Goal: Task Accomplishment & Management: Manage account settings

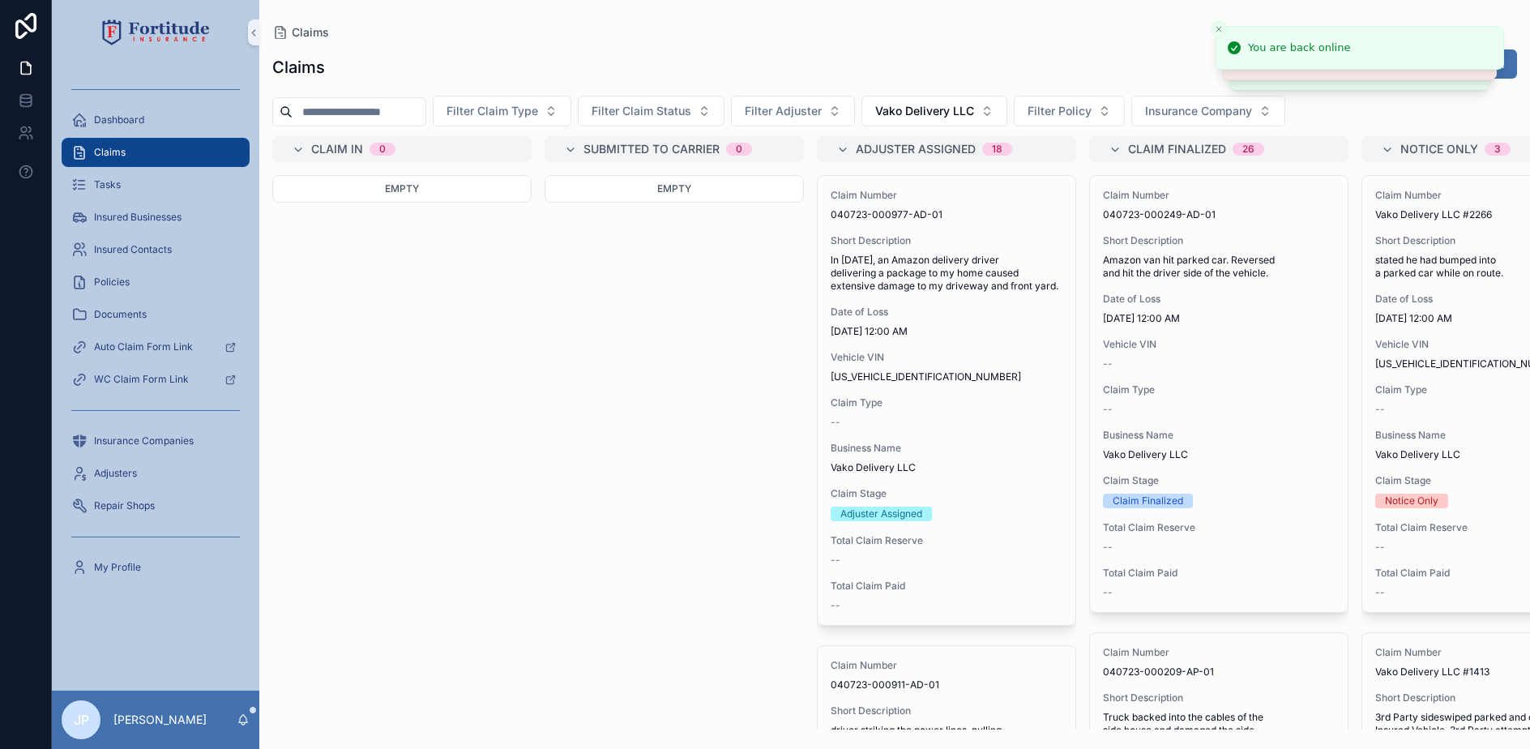
scroll to position [836, 0]
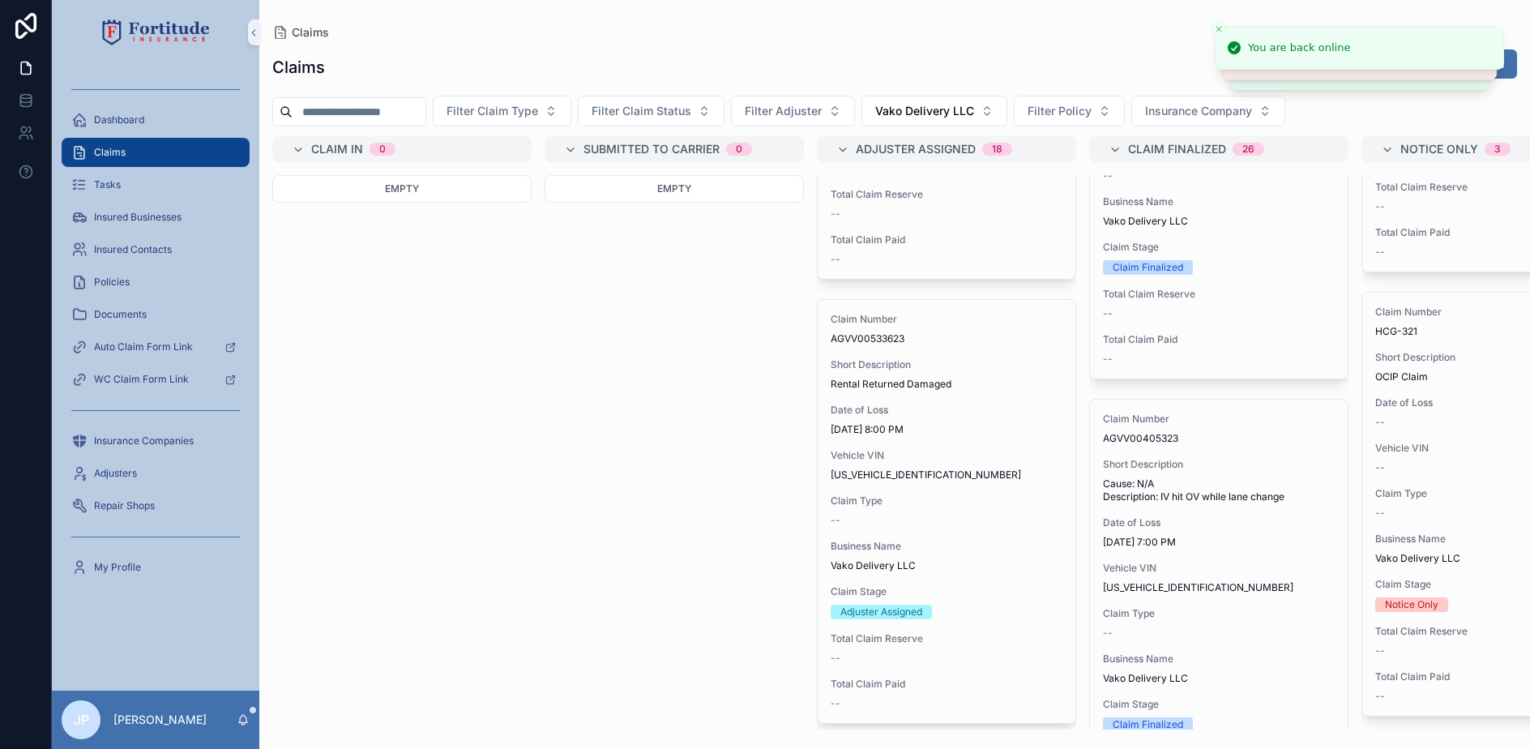
click at [348, 118] on input "scrollable content" at bounding box center [359, 111] width 133 height 23
paste input "**********"
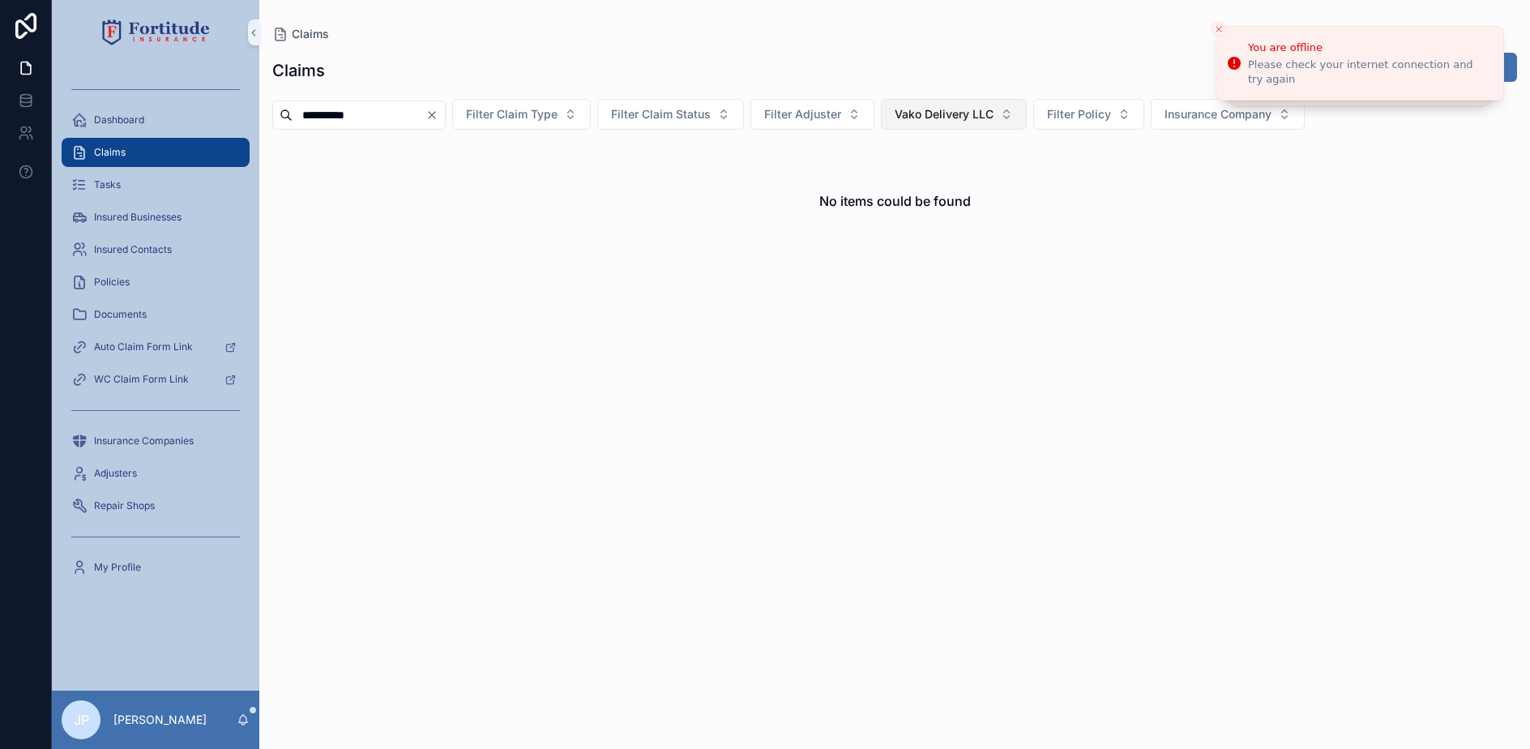
type input "**********"
click at [1027, 109] on button "Vako Delivery LLC" at bounding box center [954, 114] width 146 height 31
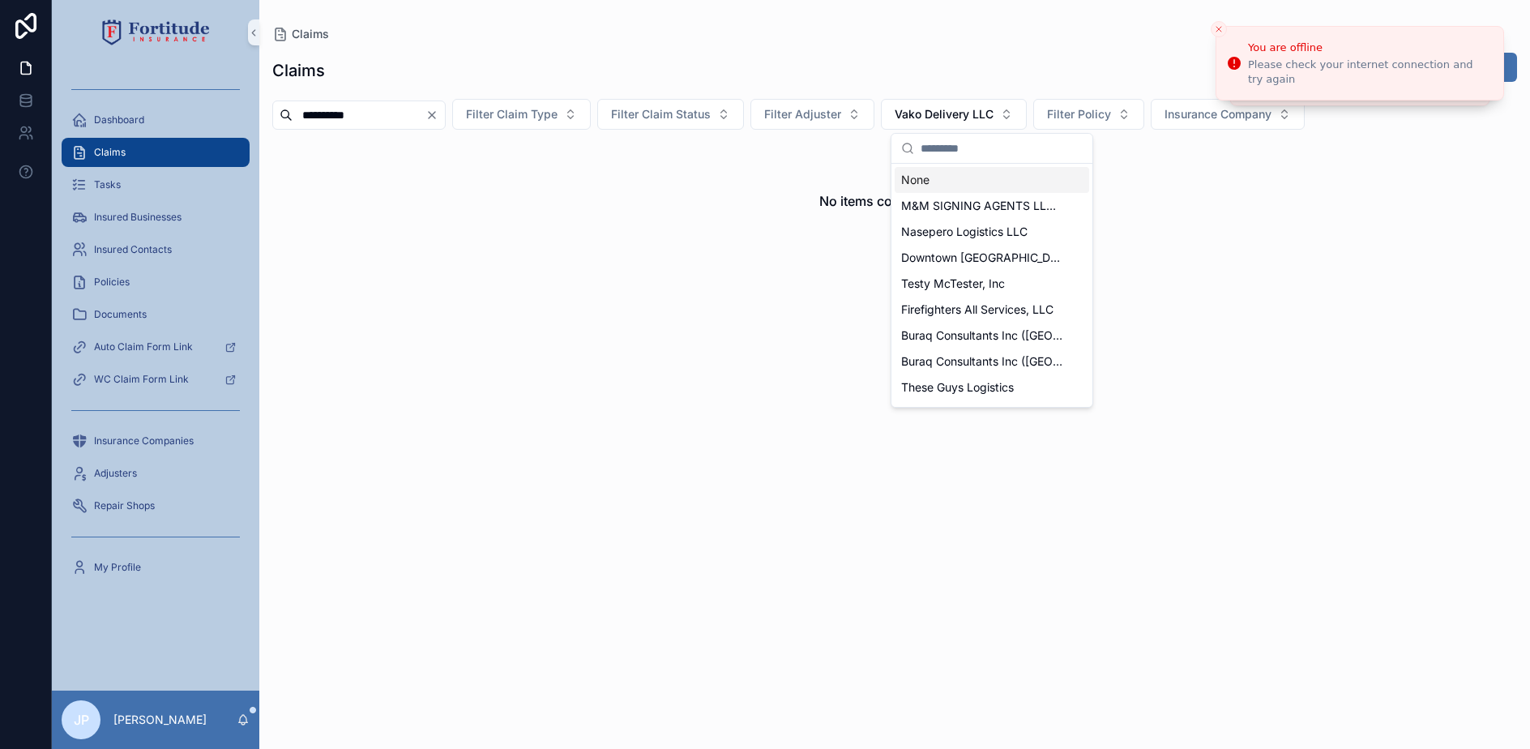
click at [943, 175] on div "None" at bounding box center [992, 180] width 194 height 26
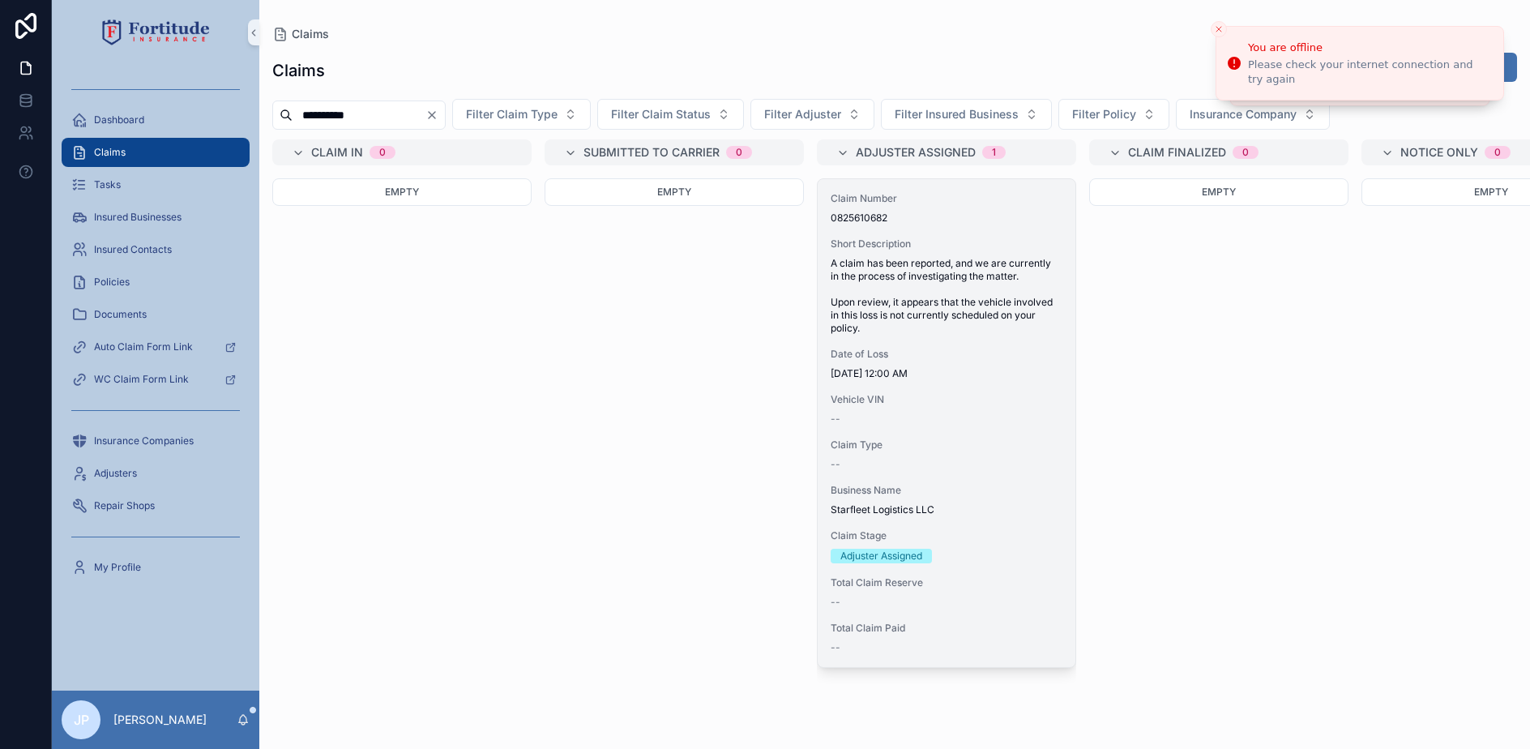
click at [1003, 300] on span "A claim has been reported, and we are currently in the process of investigating…" at bounding box center [947, 296] width 232 height 78
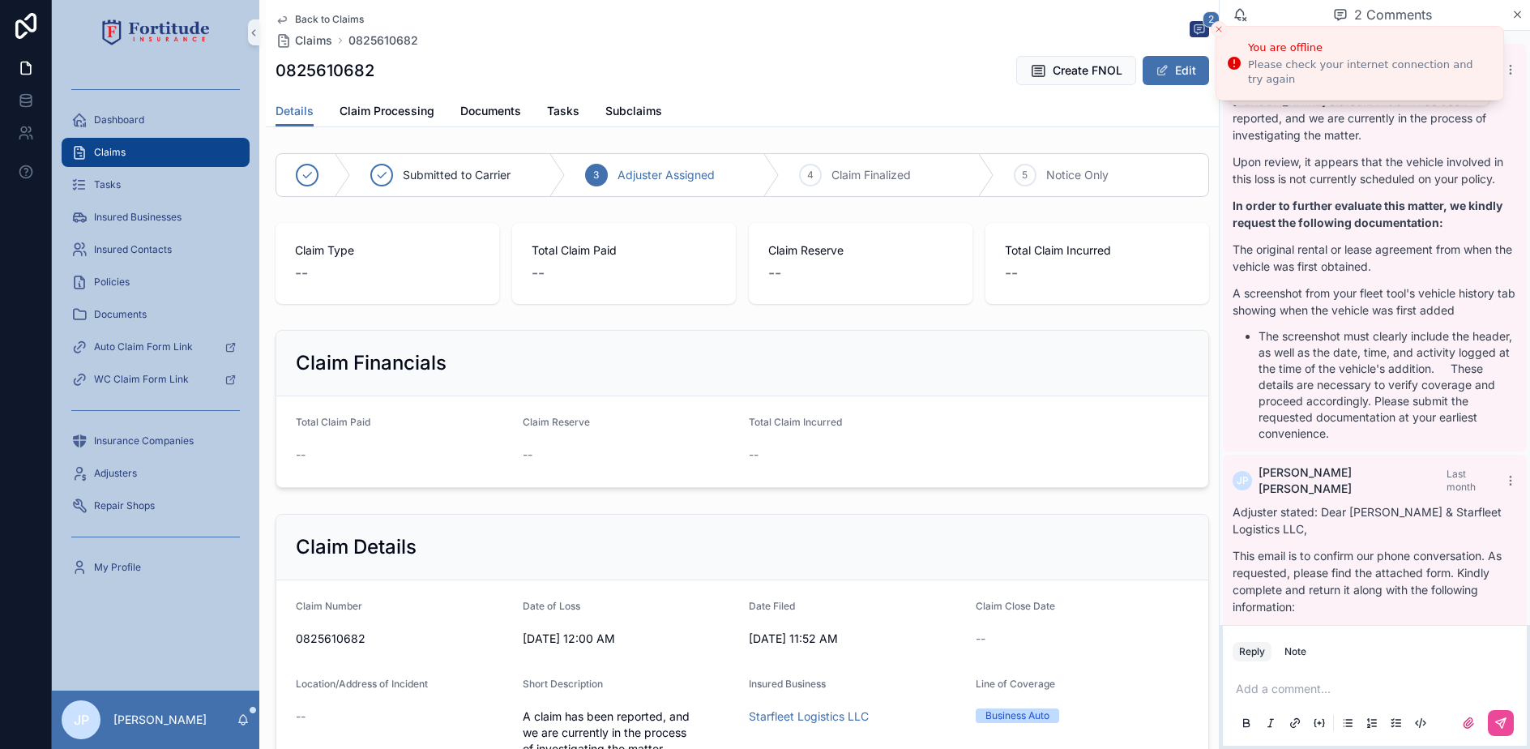
scroll to position [132, 0]
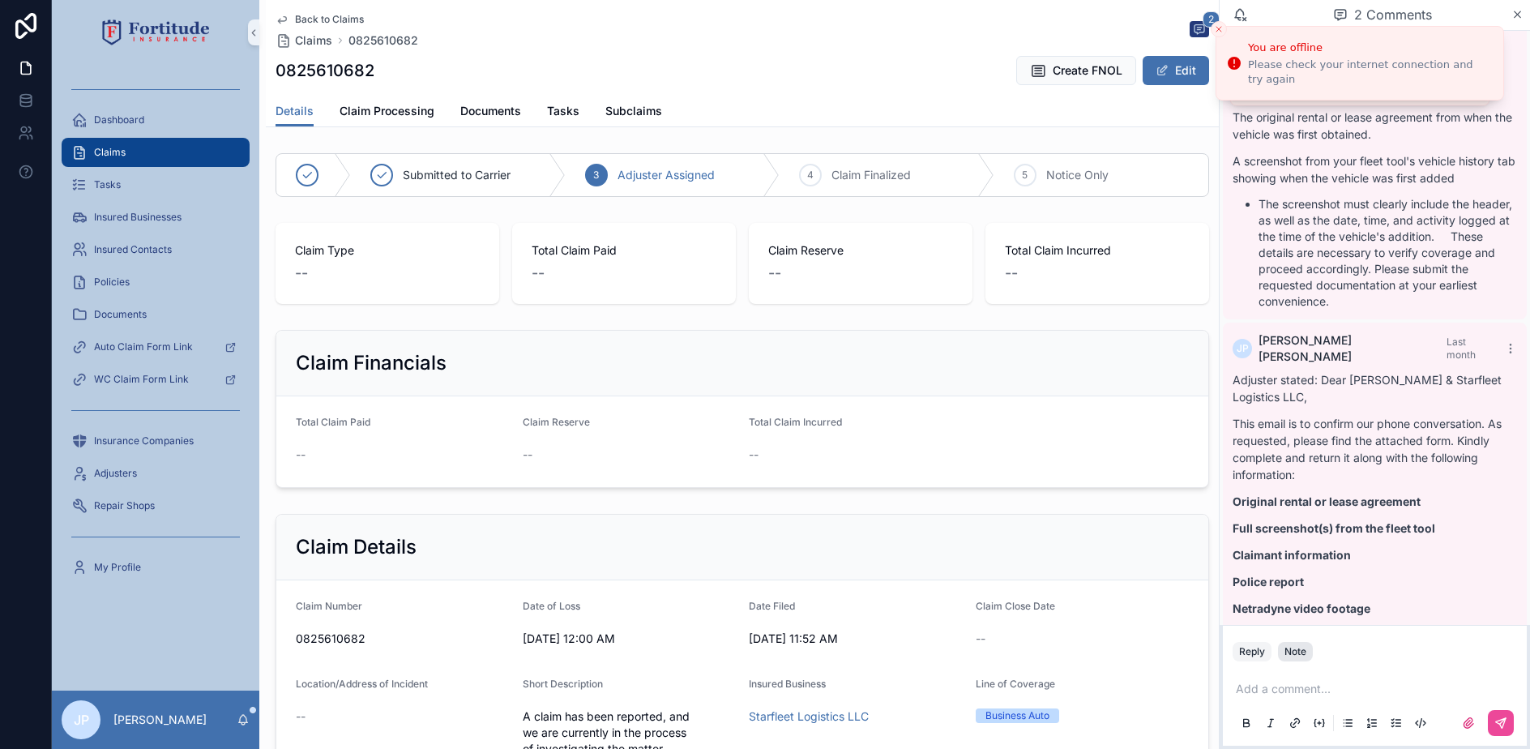
click at [1302, 654] on div "Note" at bounding box center [1295, 651] width 22 height 13
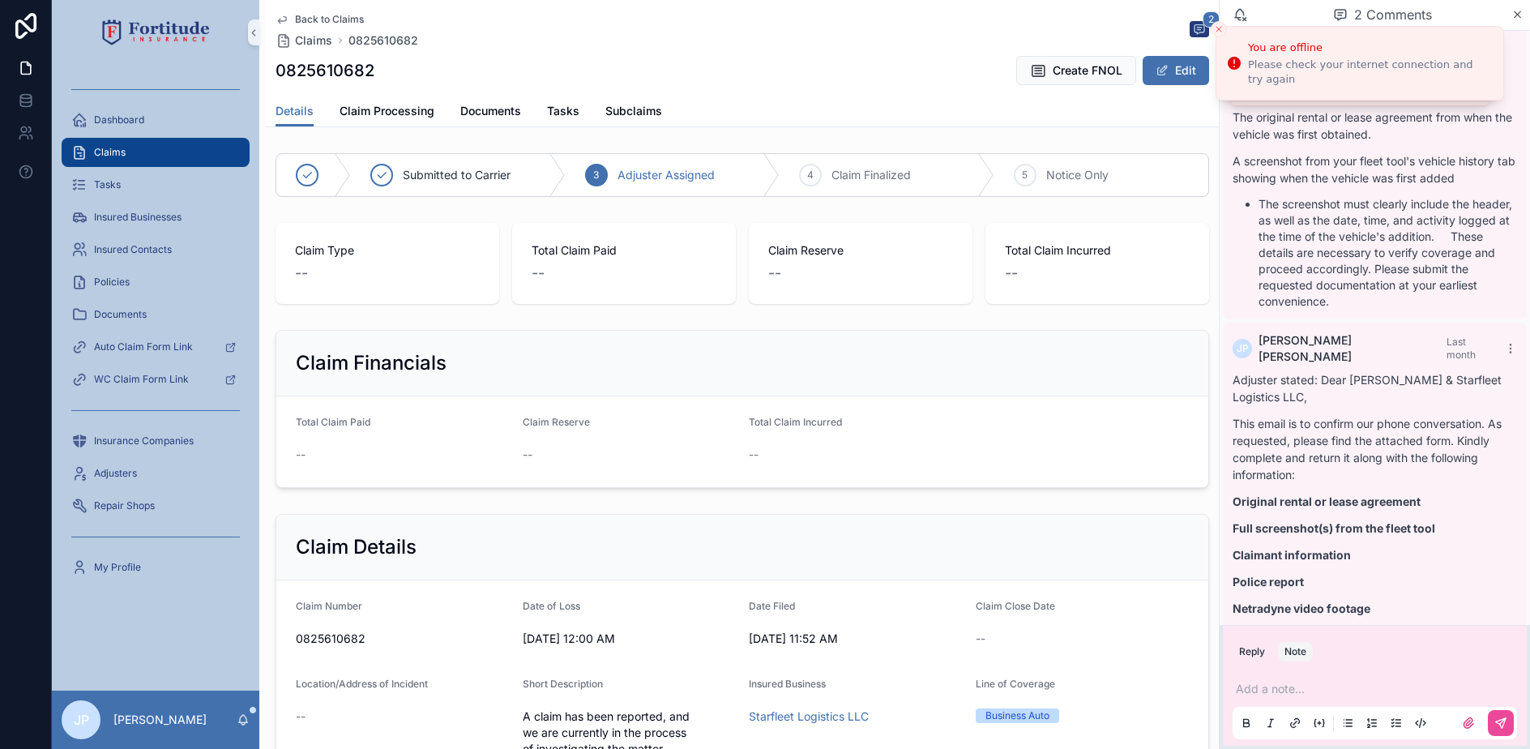
click at [1284, 682] on p "scrollable content" at bounding box center [1378, 689] width 284 height 16
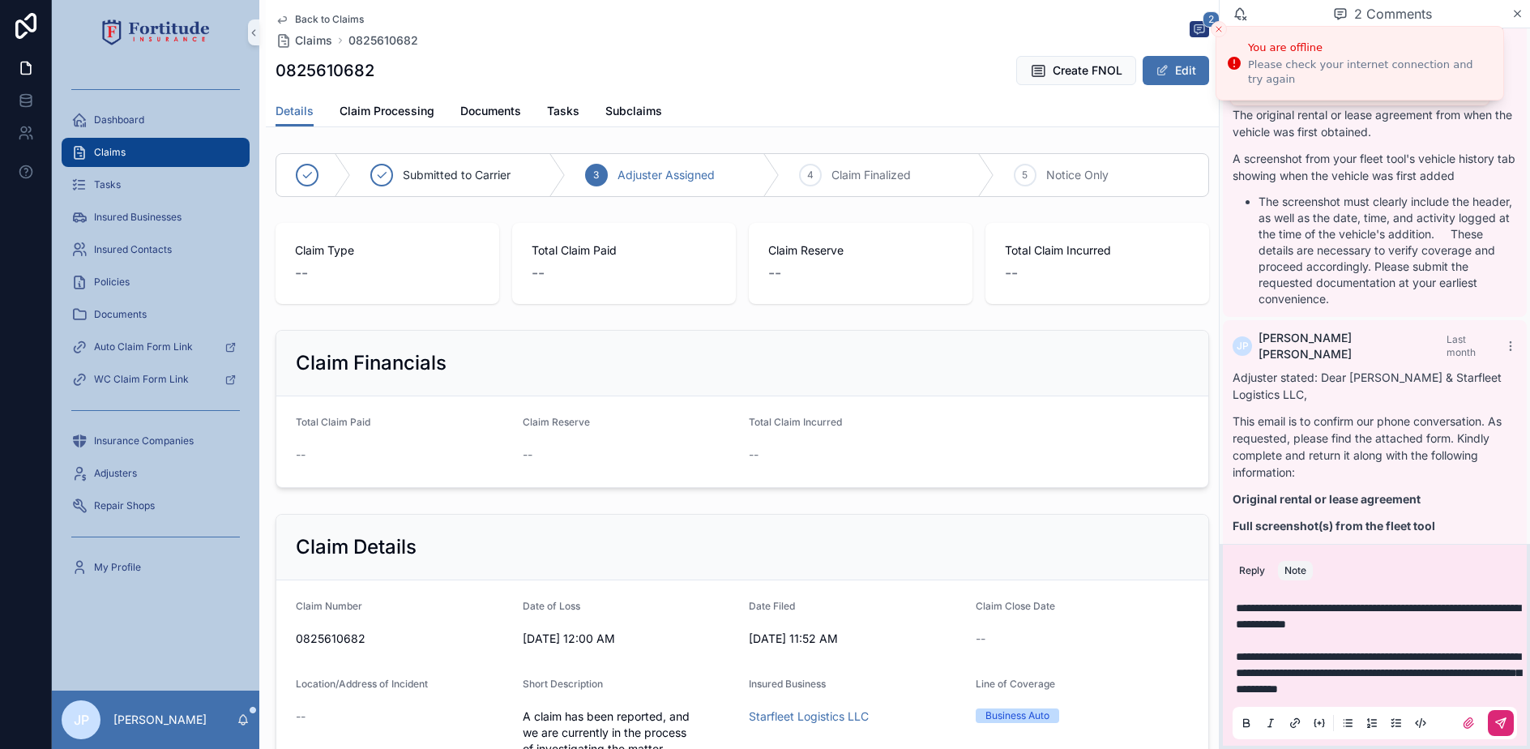
click at [1498, 720] on icon "scrollable content" at bounding box center [1501, 723] width 10 height 10
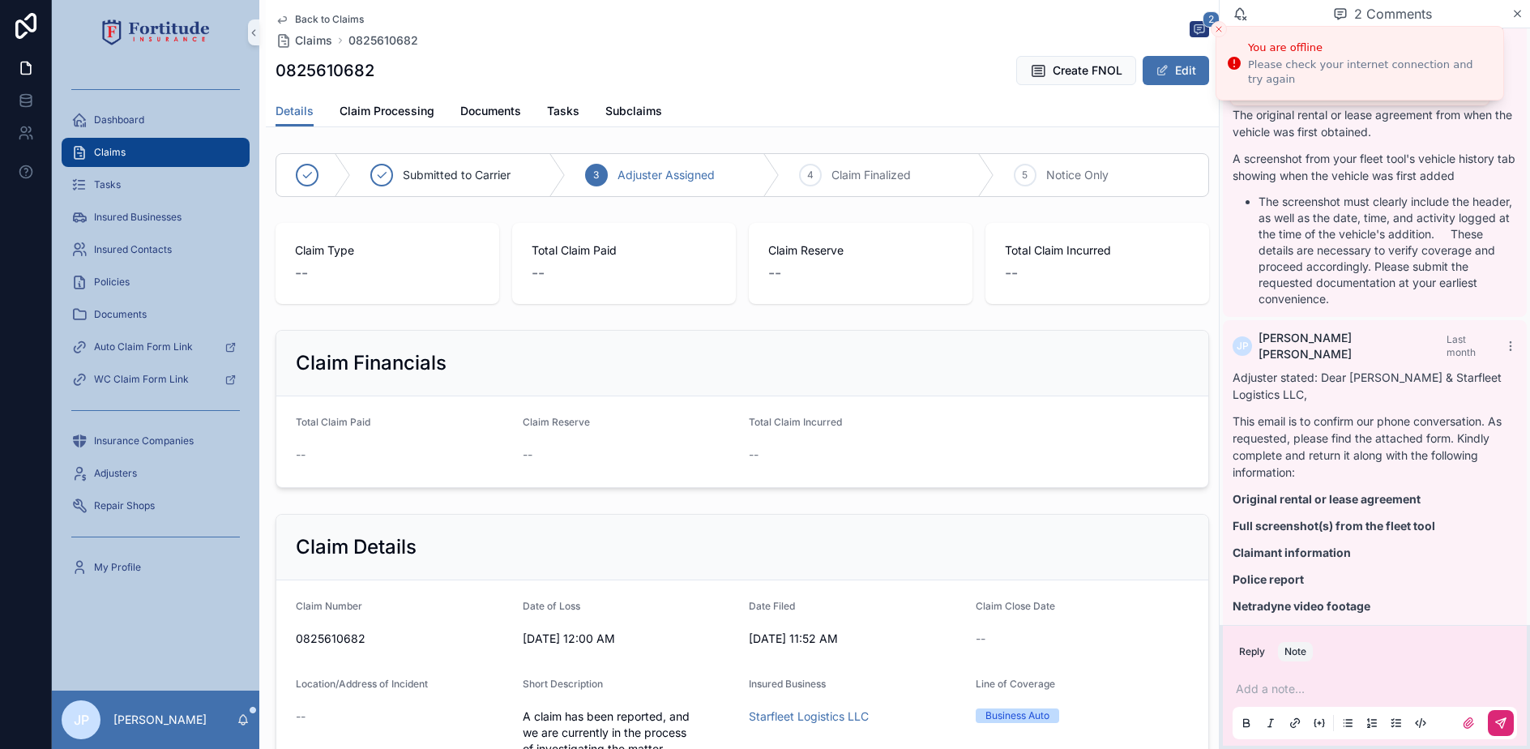
scroll to position [281, 0]
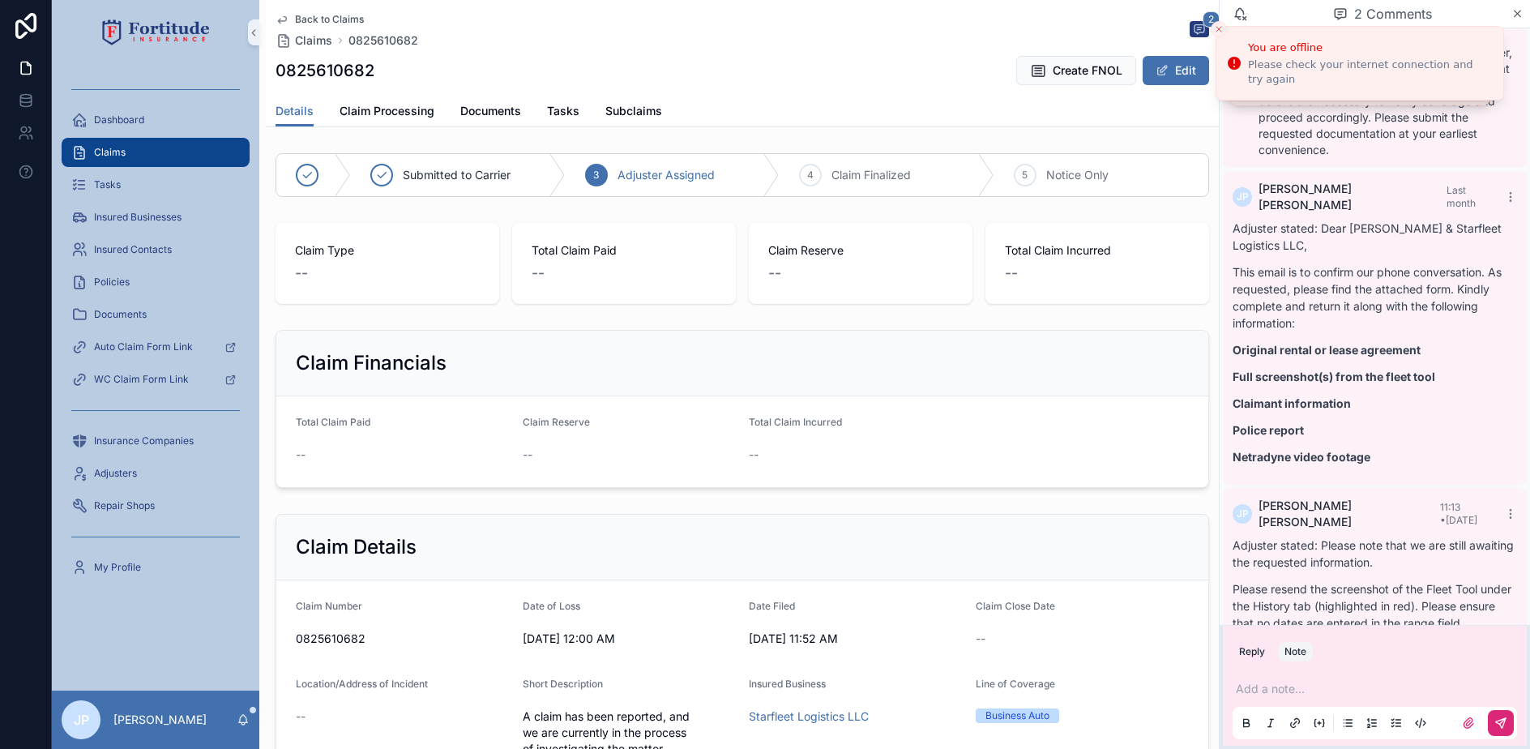
click at [127, 135] on div "Dashboard" at bounding box center [155, 120] width 207 height 32
click at [134, 147] on div "Claims" at bounding box center [155, 152] width 169 height 26
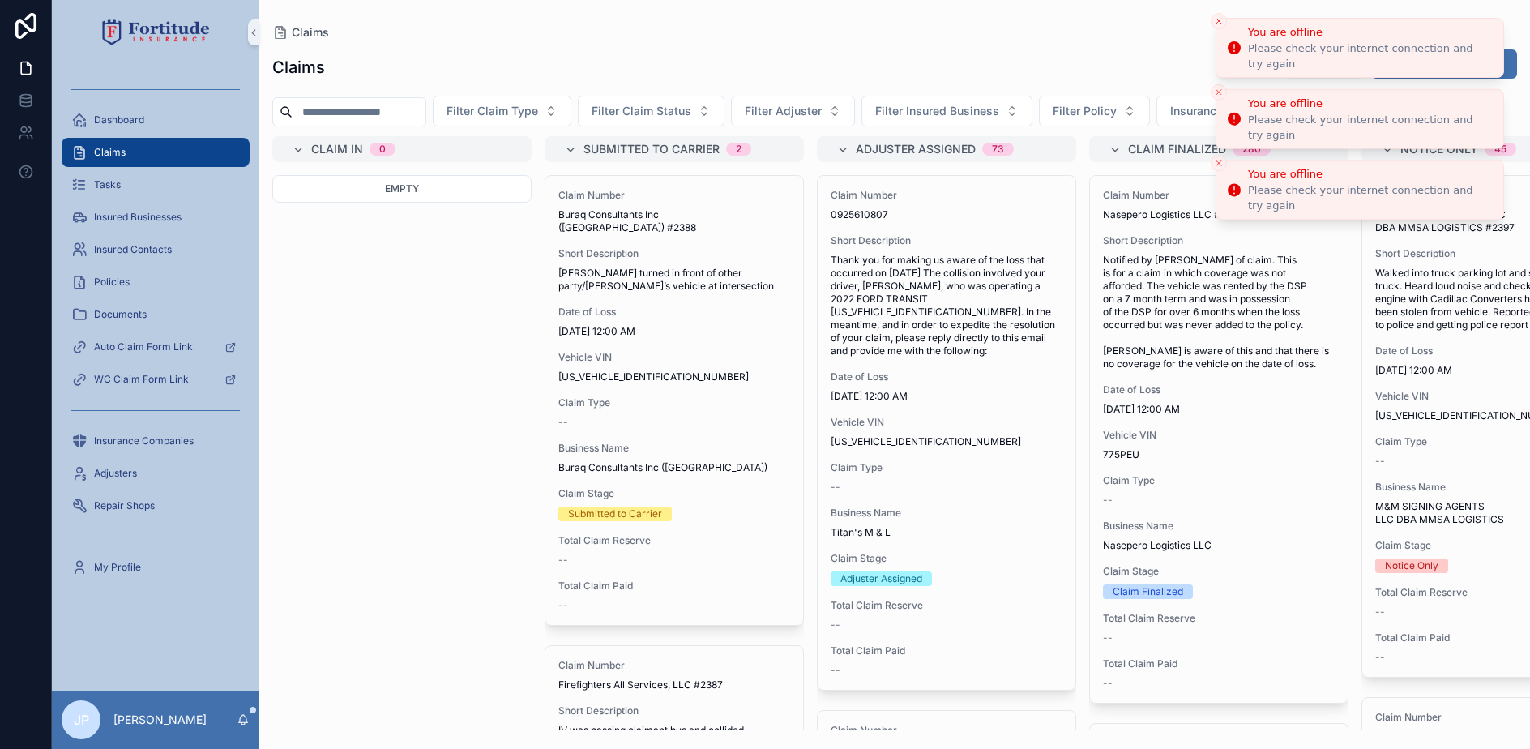
click at [1218, 30] on li "You are offline Please check your internet connection and try again" at bounding box center [1360, 48] width 289 height 60
click at [1217, 22] on icon "Close toast" at bounding box center [1219, 21] width 10 height 10
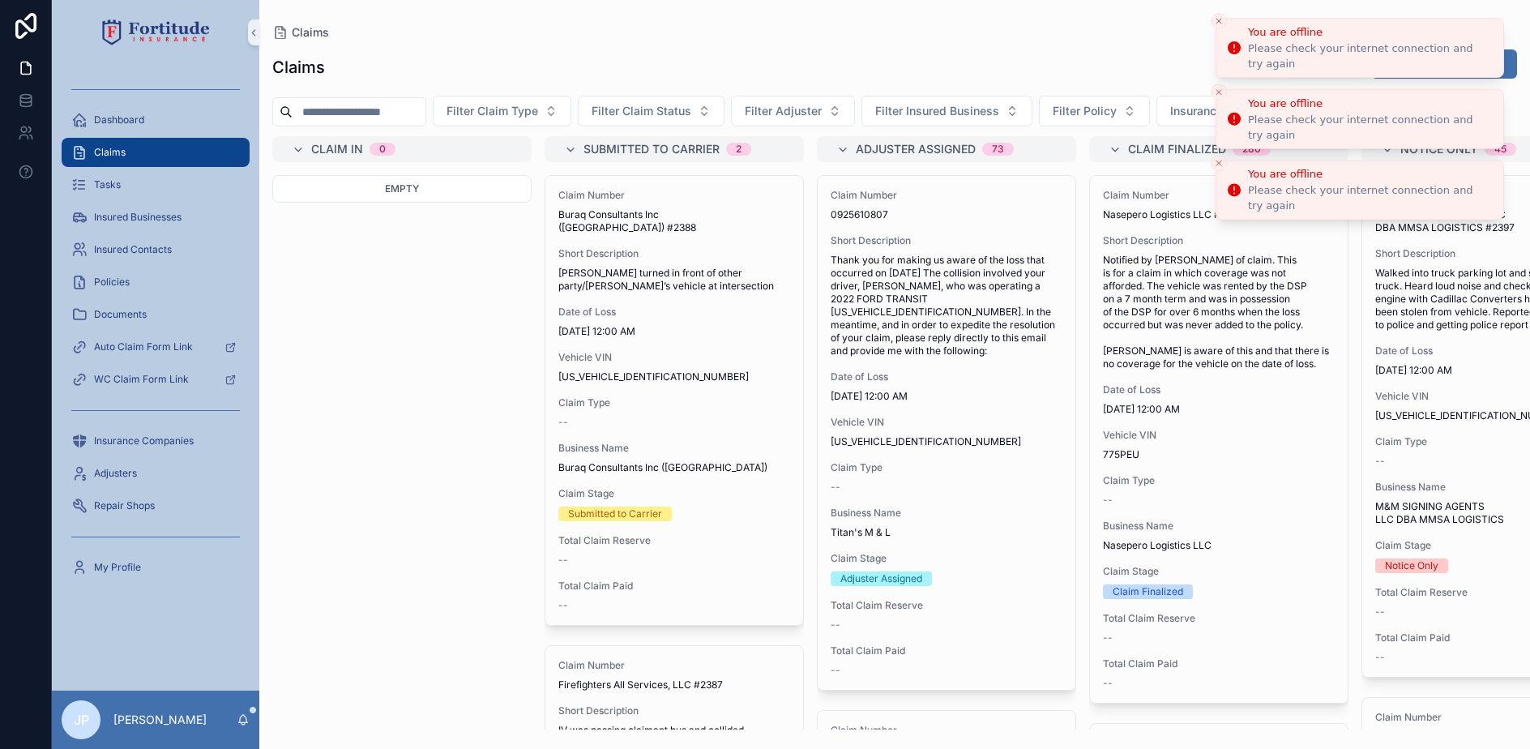
click at [1217, 22] on icon "Close toast" at bounding box center [1219, 21] width 10 height 10
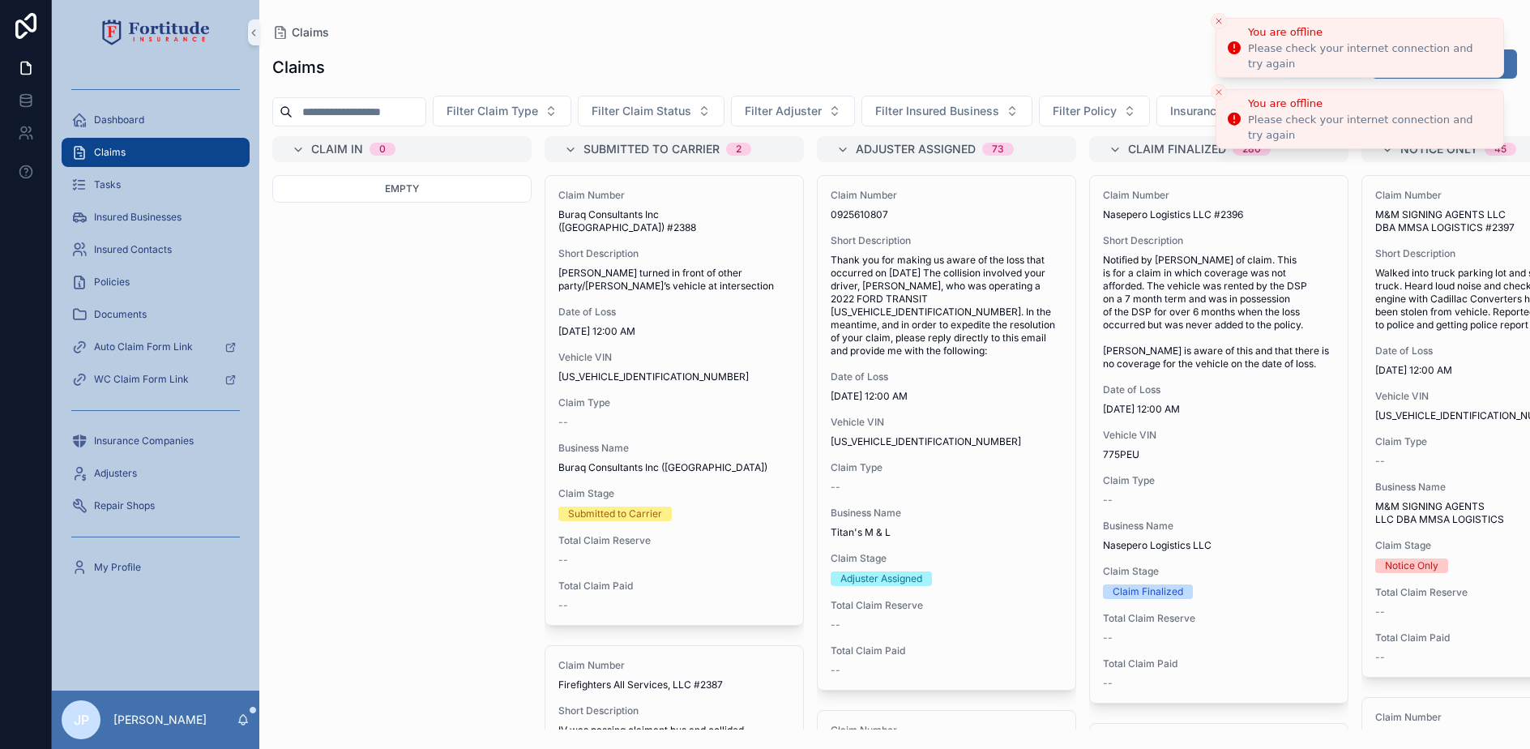
click at [1217, 22] on icon "Close toast" at bounding box center [1219, 21] width 10 height 10
click at [1217, 22] on li "You are offline Please check your internet connection and try again" at bounding box center [1360, 48] width 289 height 60
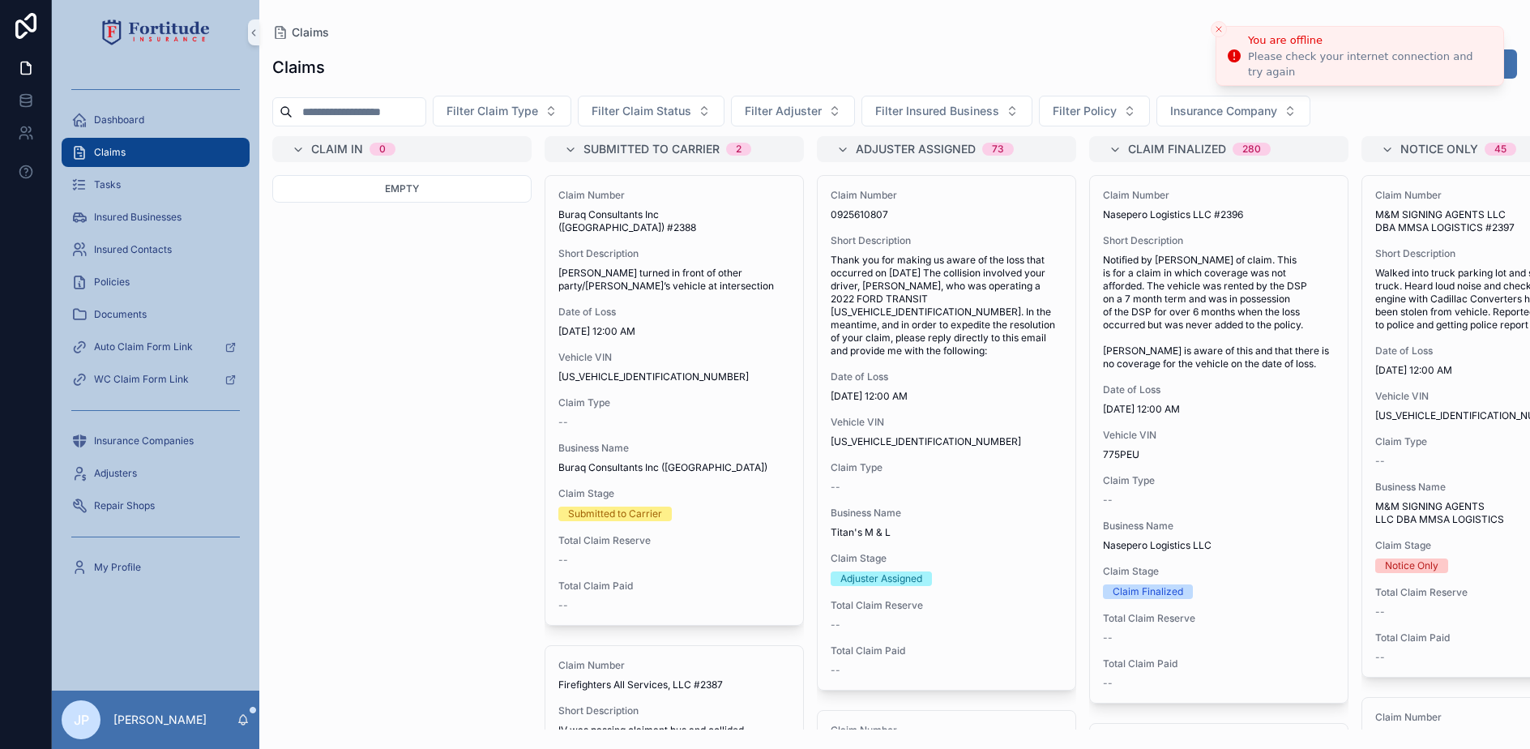
click at [1217, 24] on icon "Close toast" at bounding box center [1219, 29] width 10 height 10
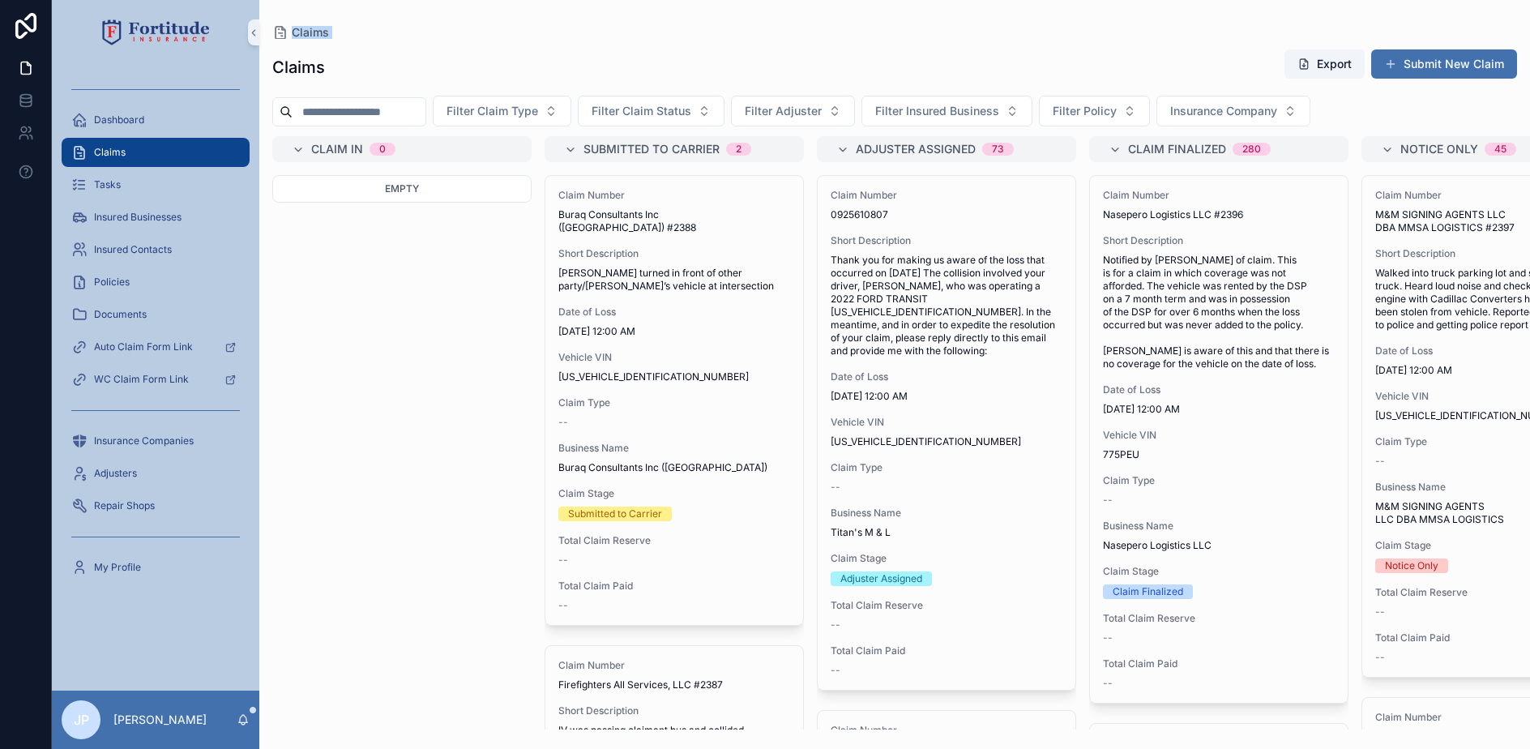
click at [1217, 22] on div "Claims Claims Export Submit New Claim Filter Claim Type Filter Claim Status Fil…" at bounding box center [894, 364] width 1271 height 729
click at [1417, 71] on button "Submit New Claim" at bounding box center [1444, 63] width 146 height 29
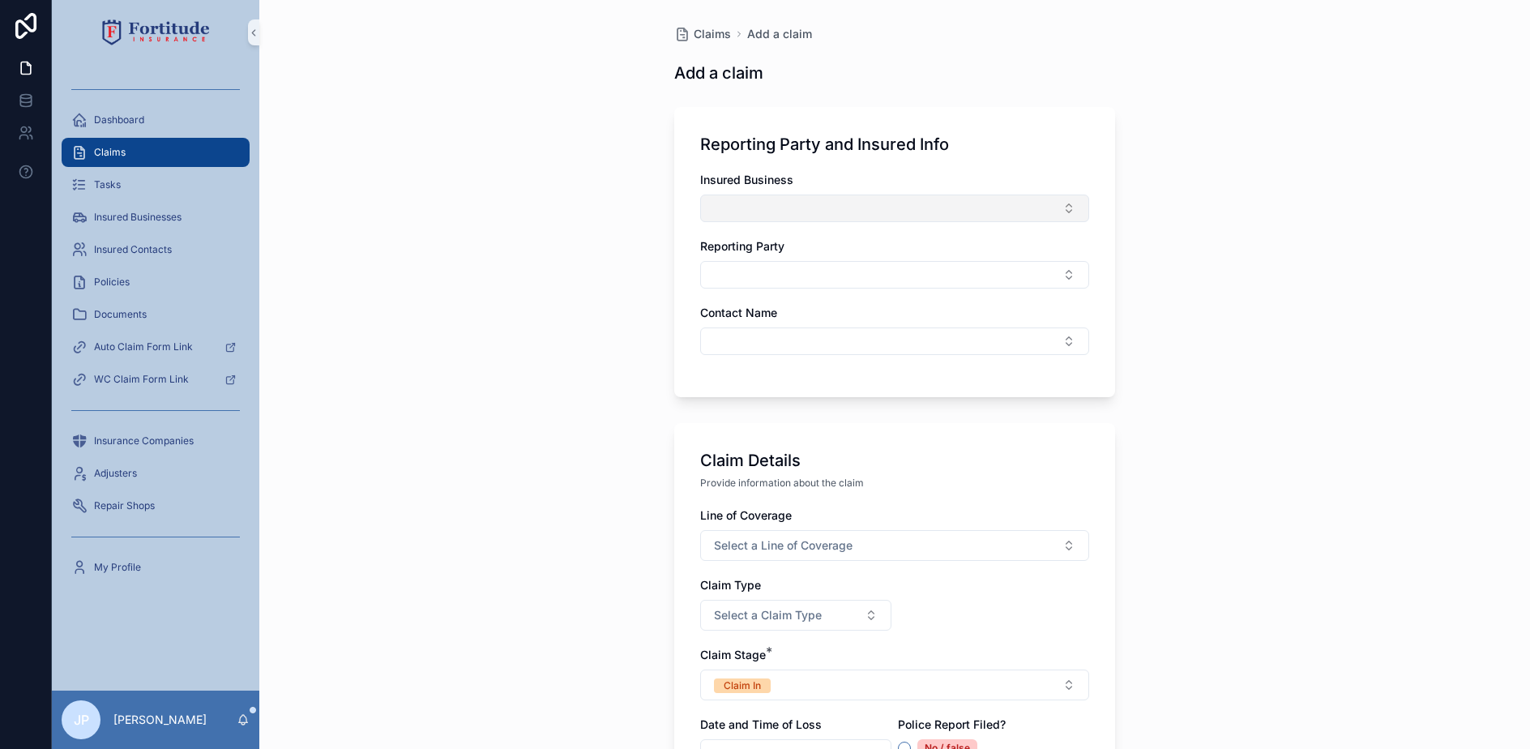
click at [770, 217] on button "Select Button" at bounding box center [894, 208] width 389 height 28
type input "*"
type input "****"
click at [832, 273] on div "Pazzy Logistics Inc." at bounding box center [889, 272] width 381 height 26
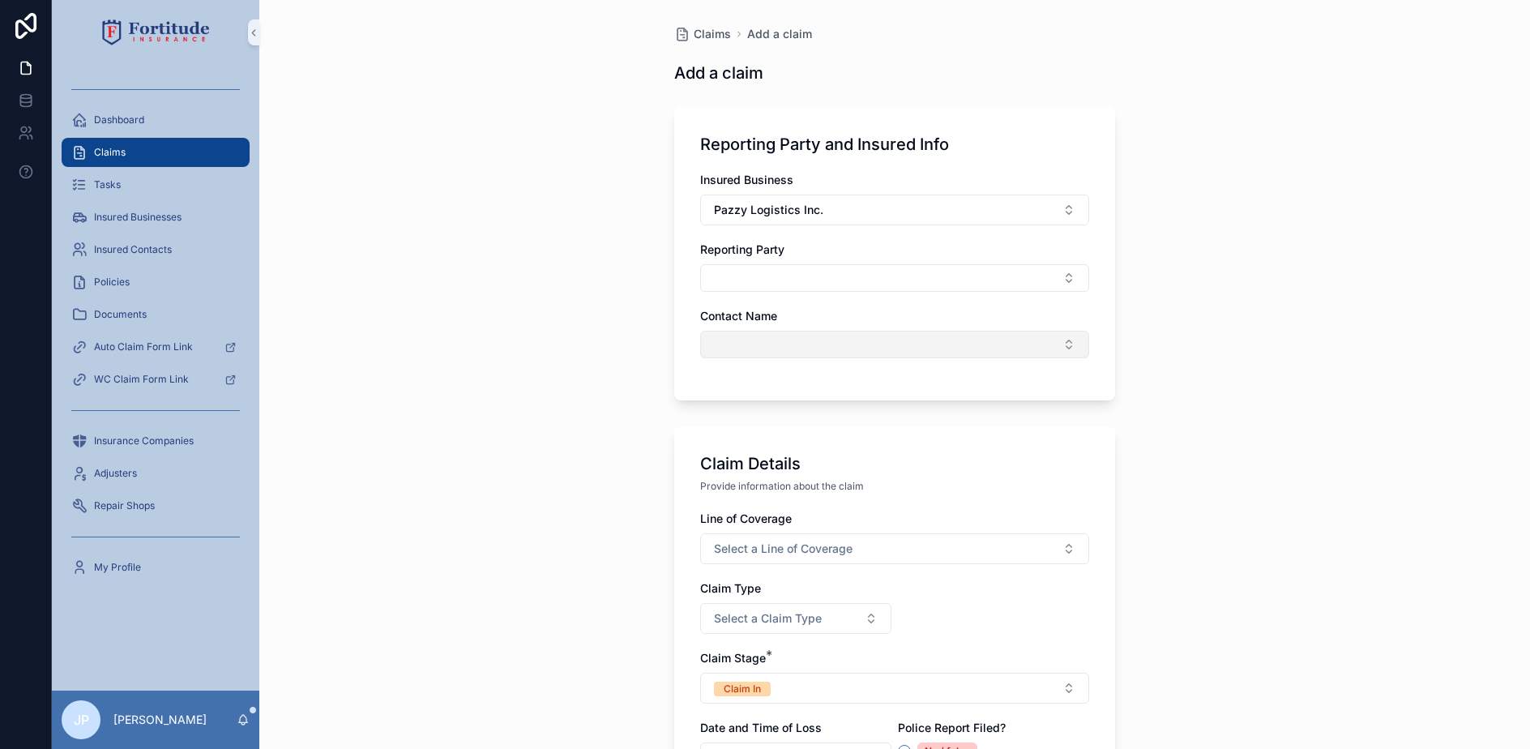
click at [750, 339] on button "Select Button" at bounding box center [894, 345] width 389 height 28
click at [784, 404] on span "[PERSON_NAME]" at bounding box center [751, 408] width 93 height 16
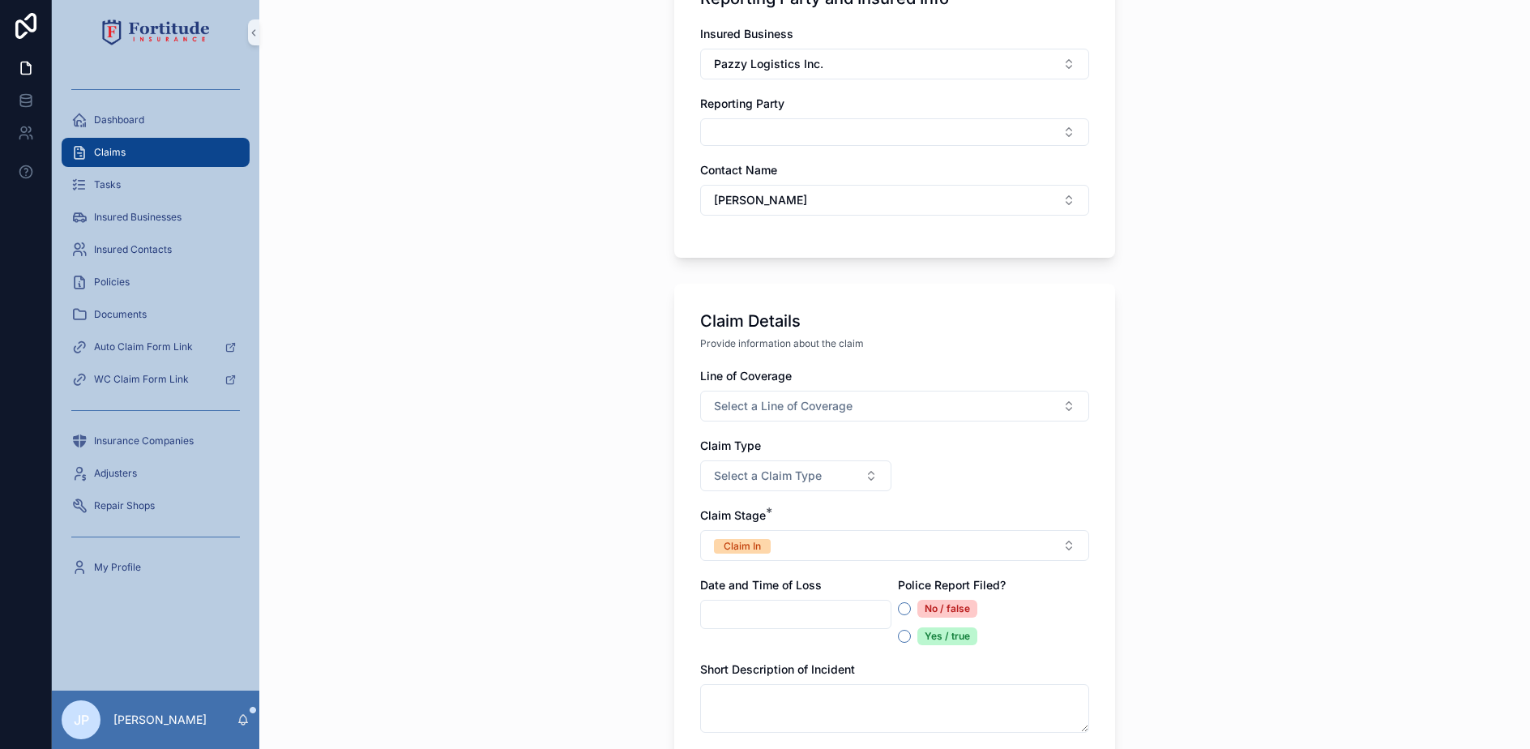
scroll to position [162, 0]
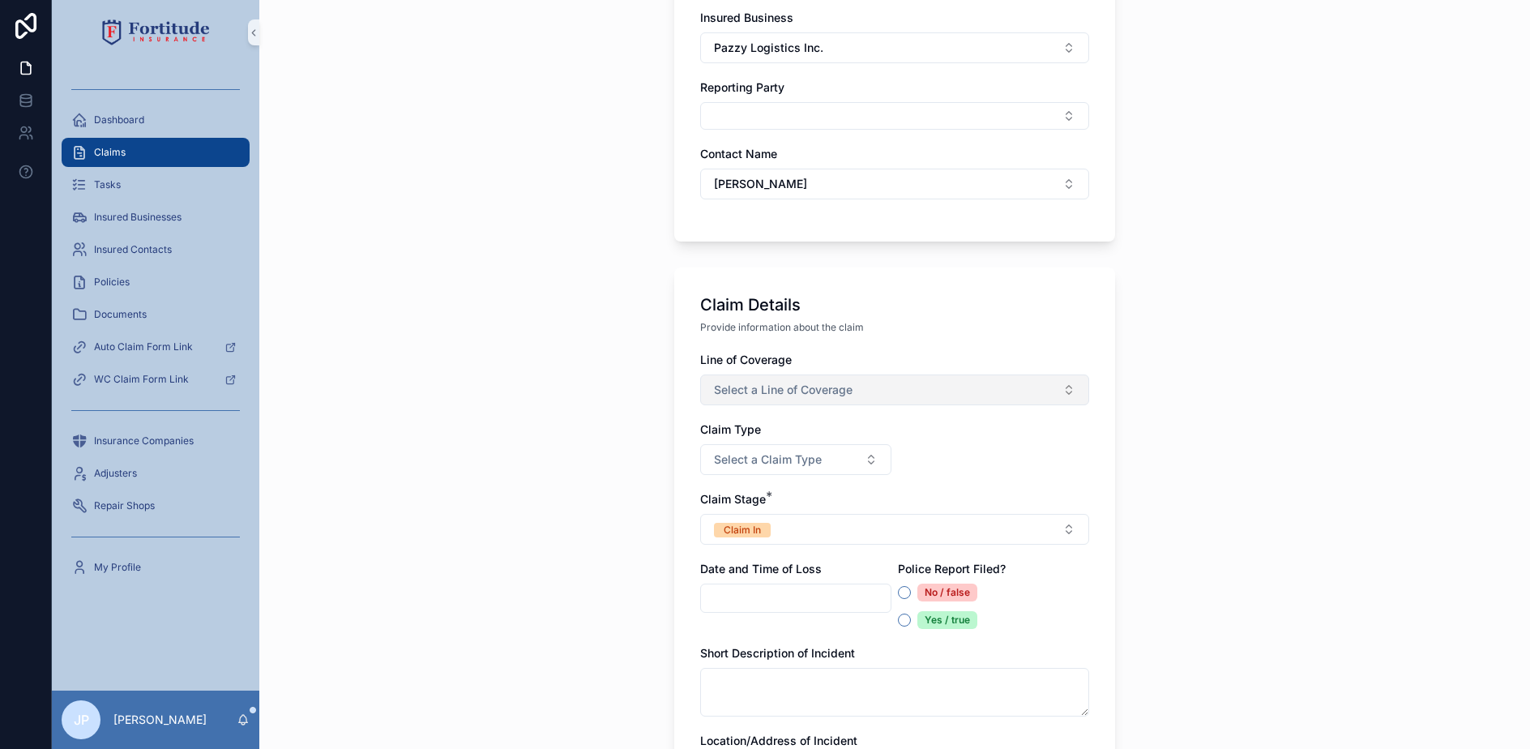
click at [827, 398] on button "Select a Line of Coverage" at bounding box center [894, 389] width 389 height 31
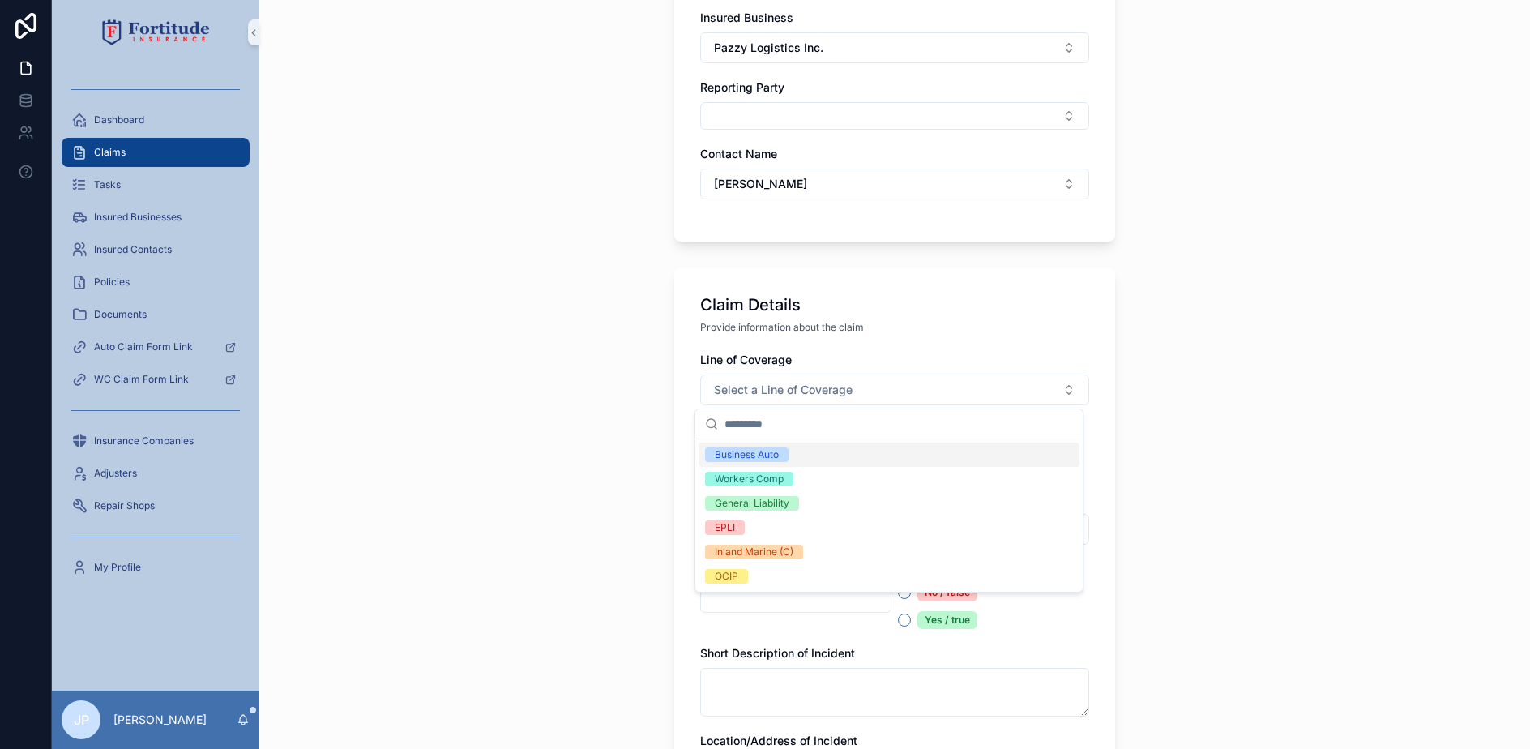
click at [804, 451] on div "Business Auto" at bounding box center [889, 454] width 381 height 24
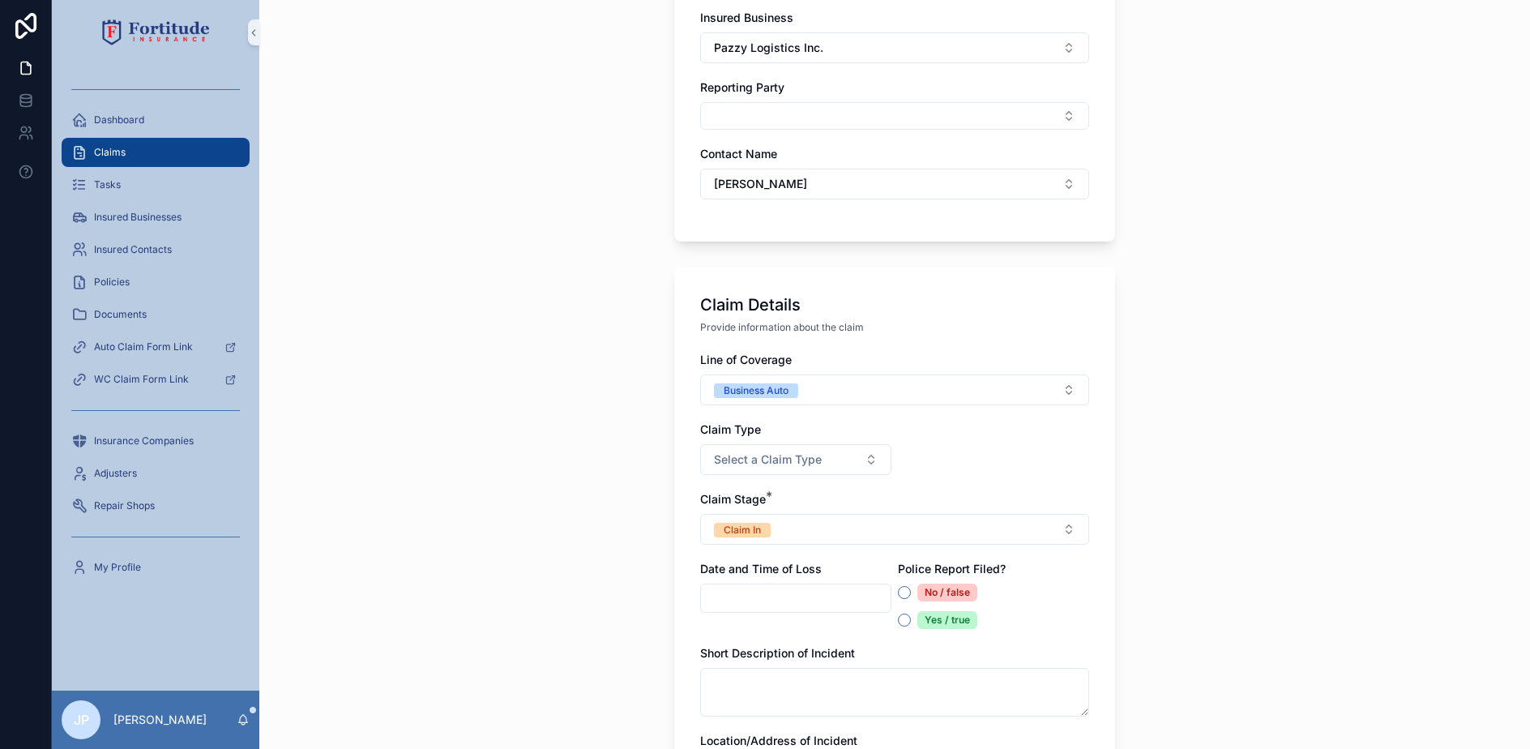
scroll to position [324, 0]
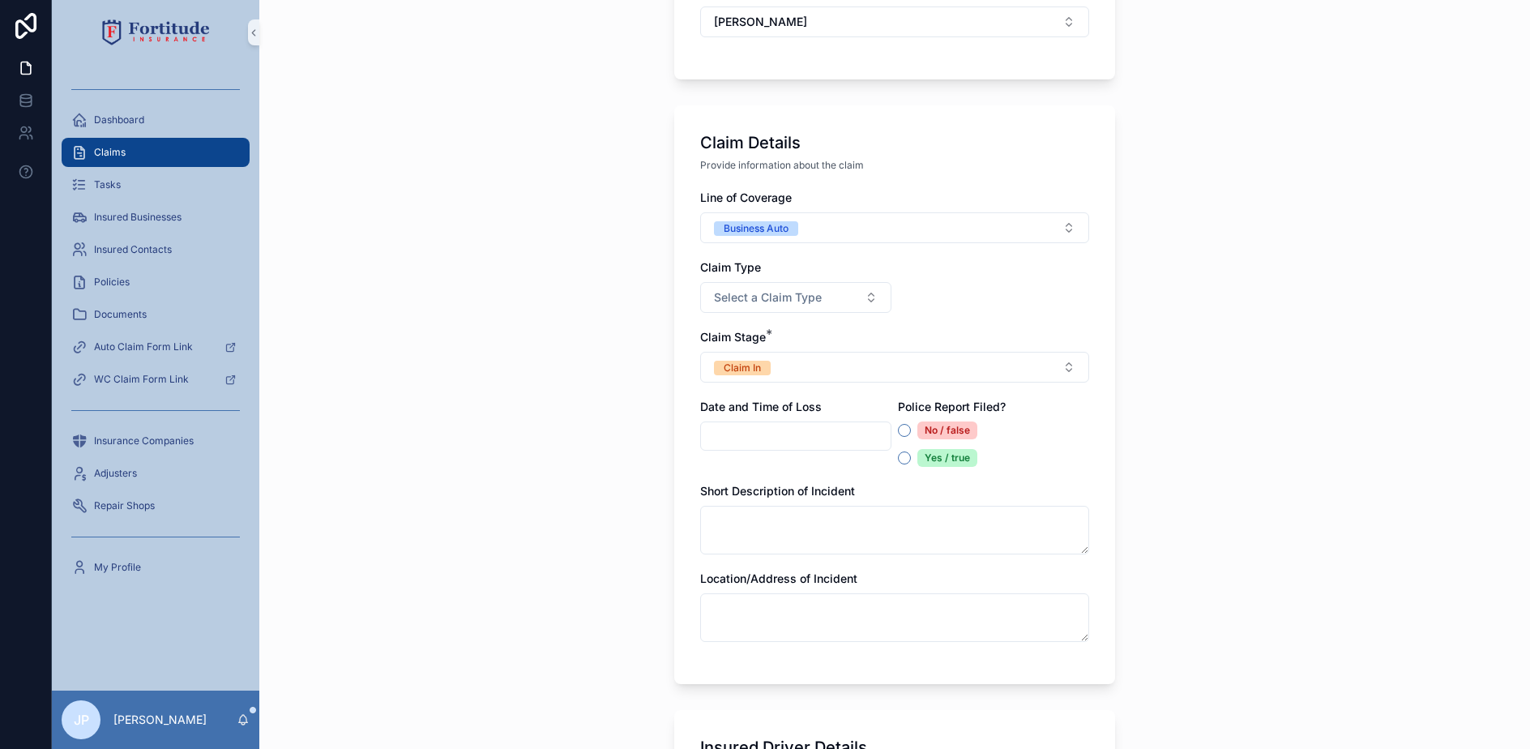
click at [780, 437] on input "scrollable content" at bounding box center [796, 436] width 190 height 23
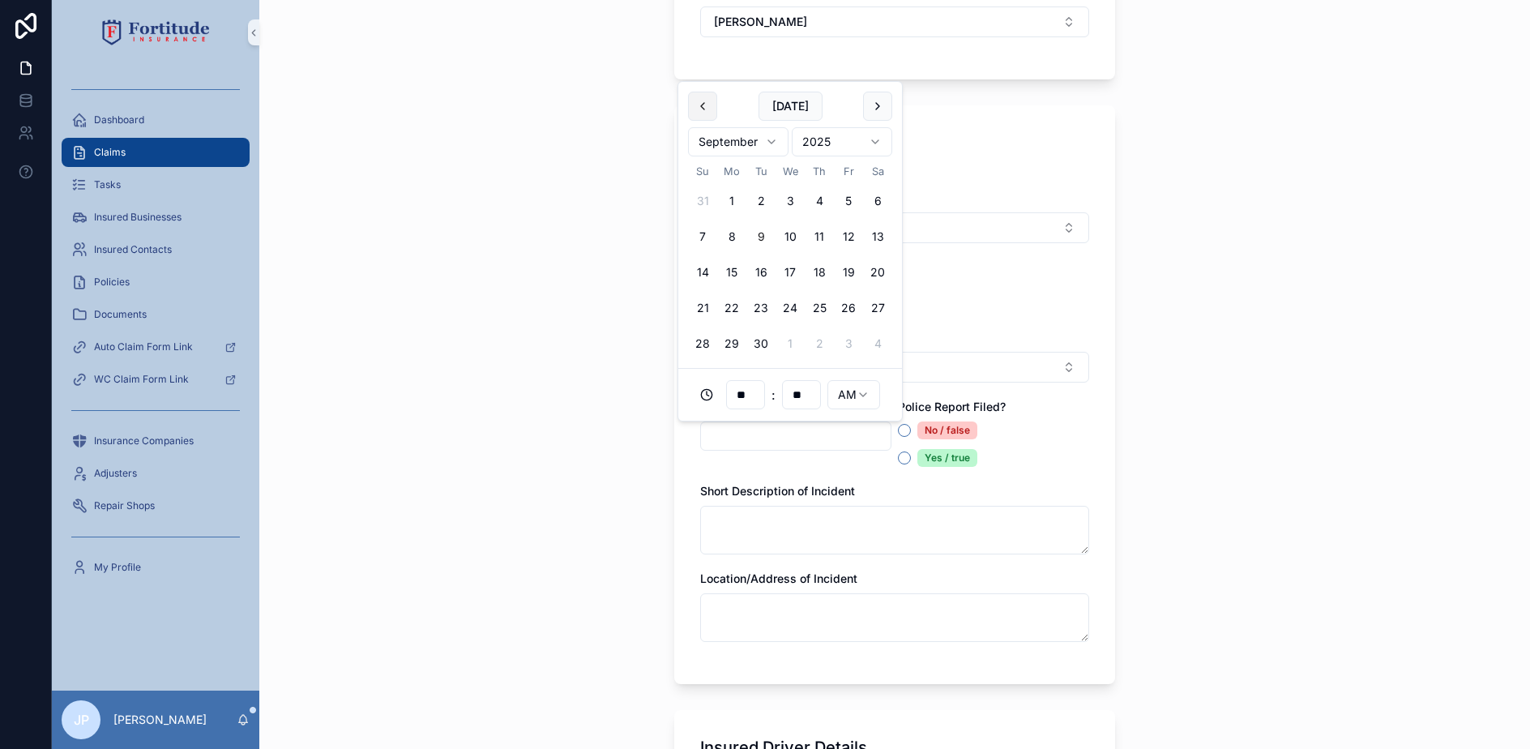
click at [699, 101] on button "scrollable content" at bounding box center [702, 106] width 29 height 29
click at [878, 310] on button "30" at bounding box center [877, 307] width 29 height 29
type input "**********"
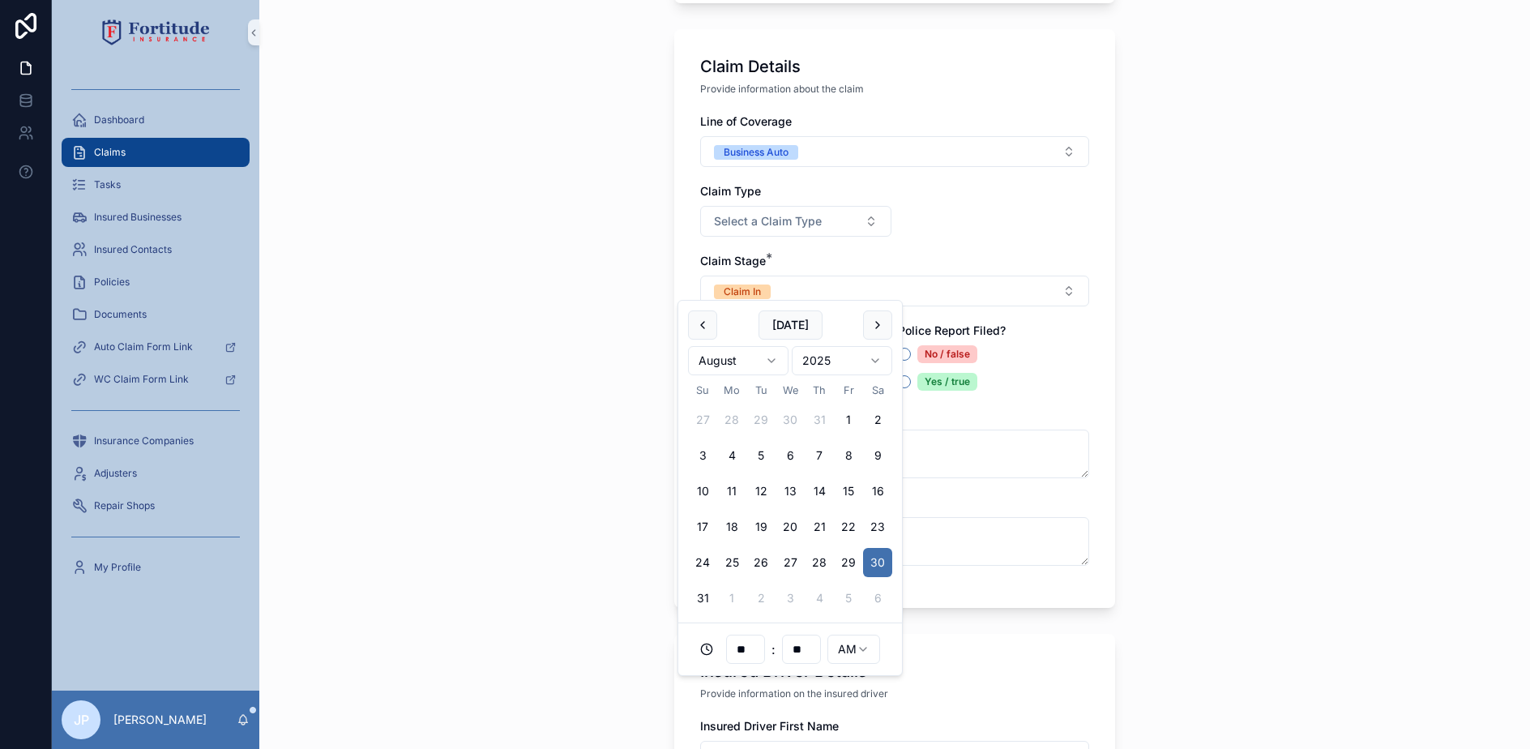
scroll to position [486, 0]
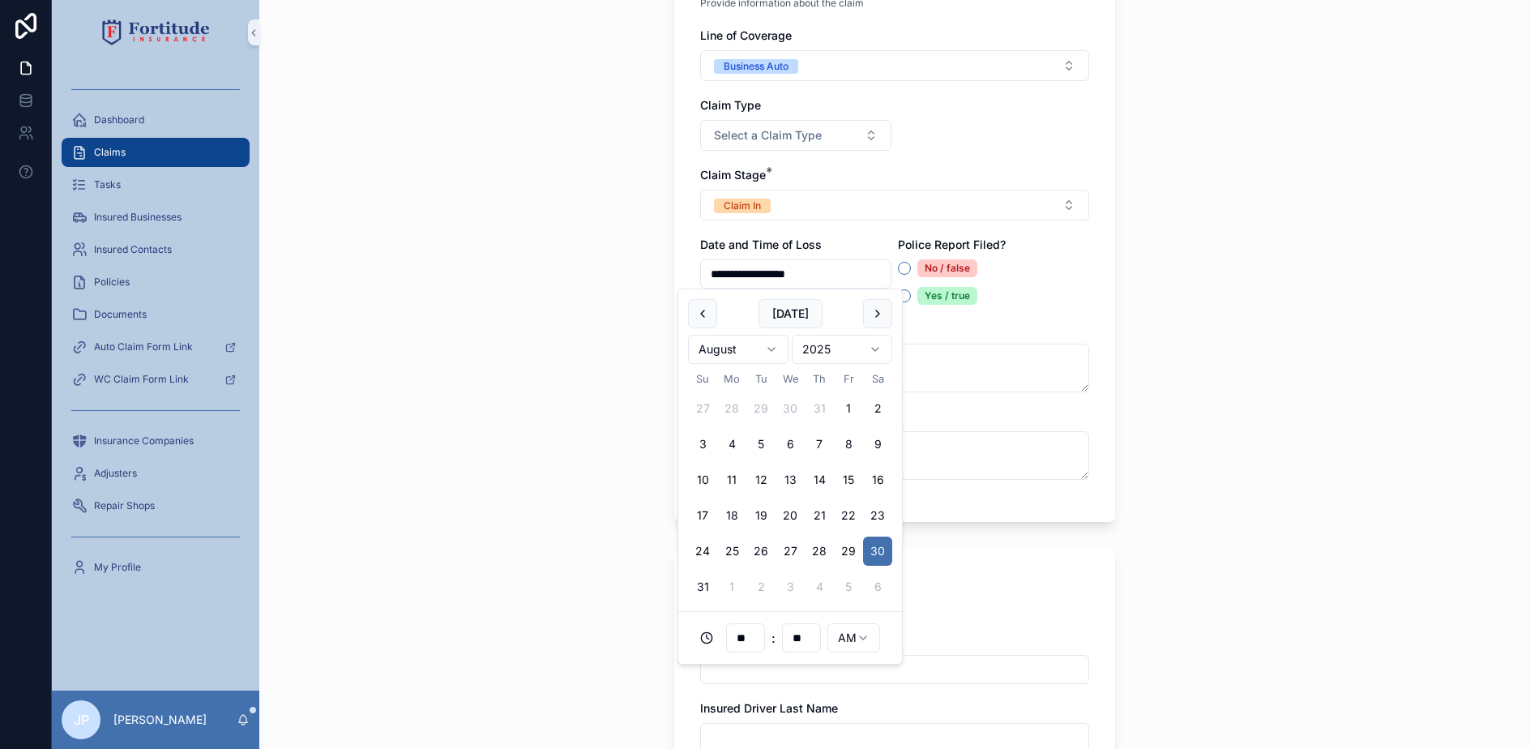
click at [635, 353] on div "**********" at bounding box center [894, 374] width 1271 height 749
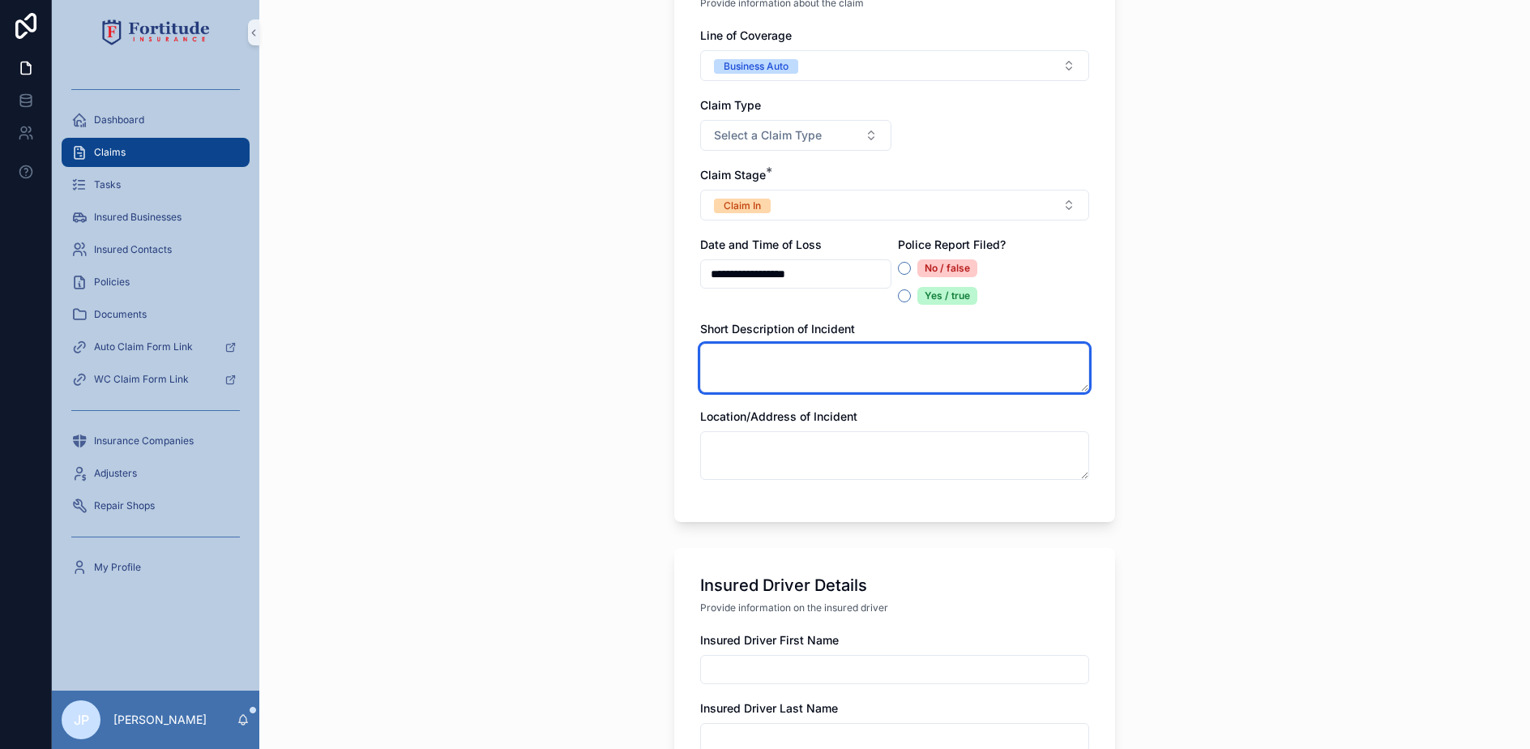
click at [885, 368] on textarea "scrollable content" at bounding box center [894, 368] width 389 height 49
paste textarea "**********"
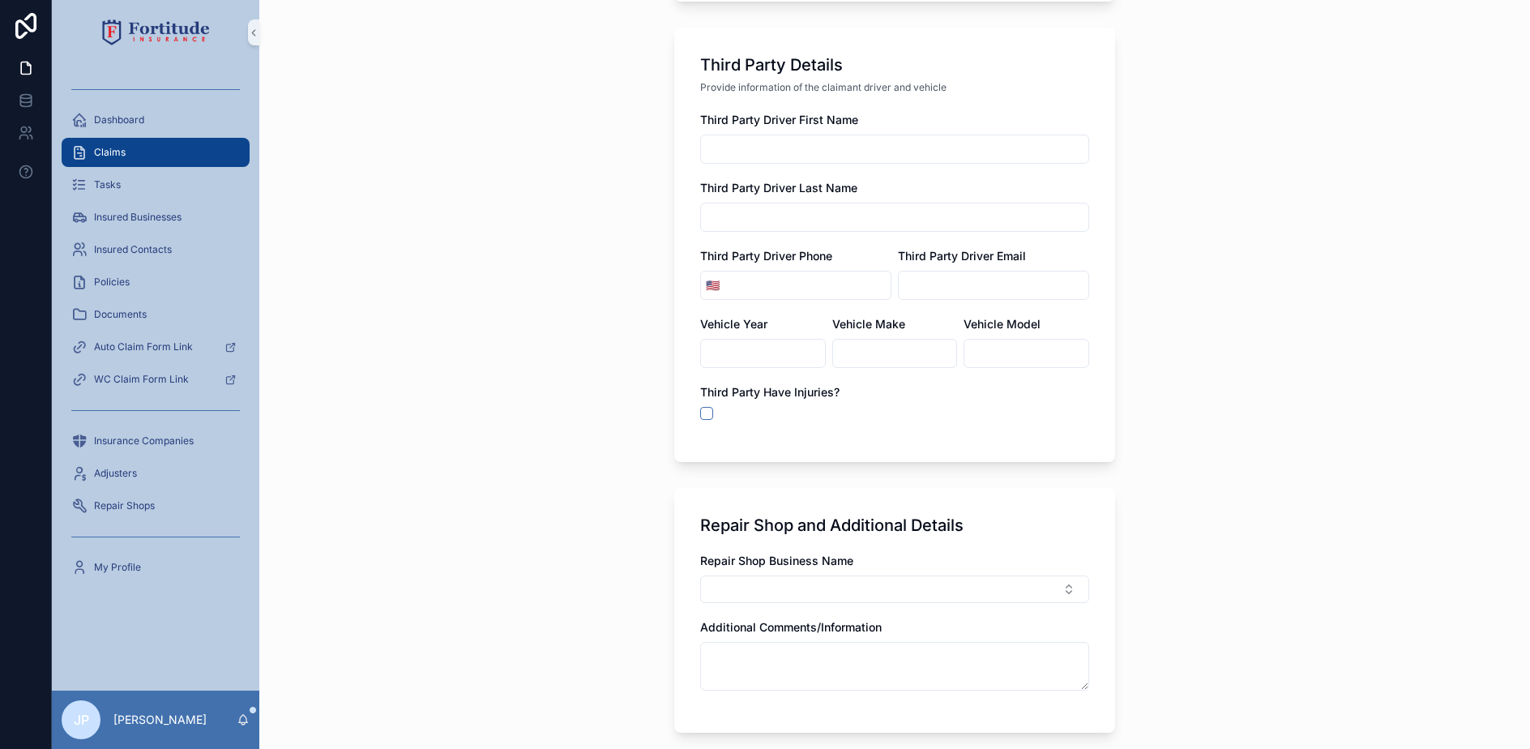
scroll to position [2037, 0]
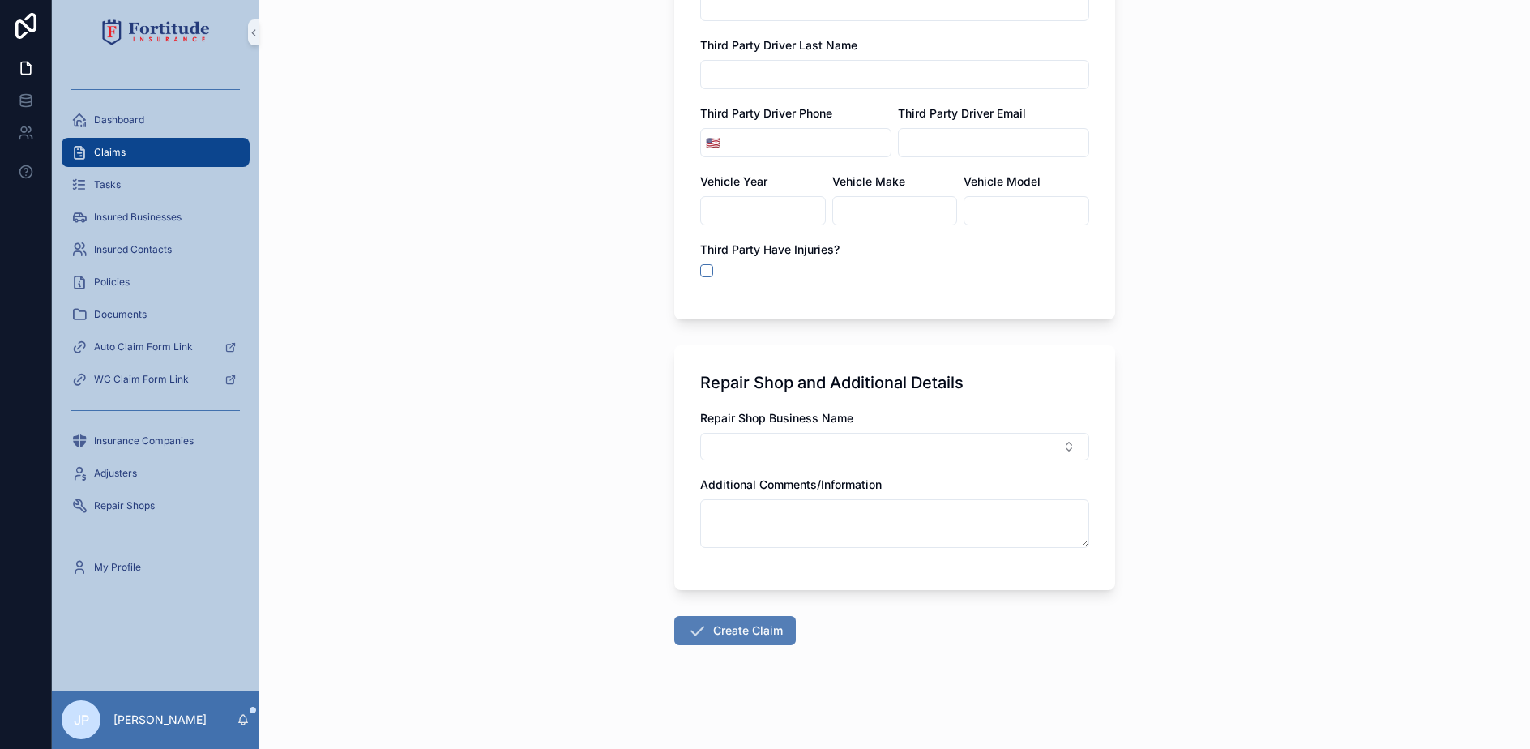
type textarea "**********"
click at [750, 641] on button "Create Claim" at bounding box center [735, 630] width 122 height 29
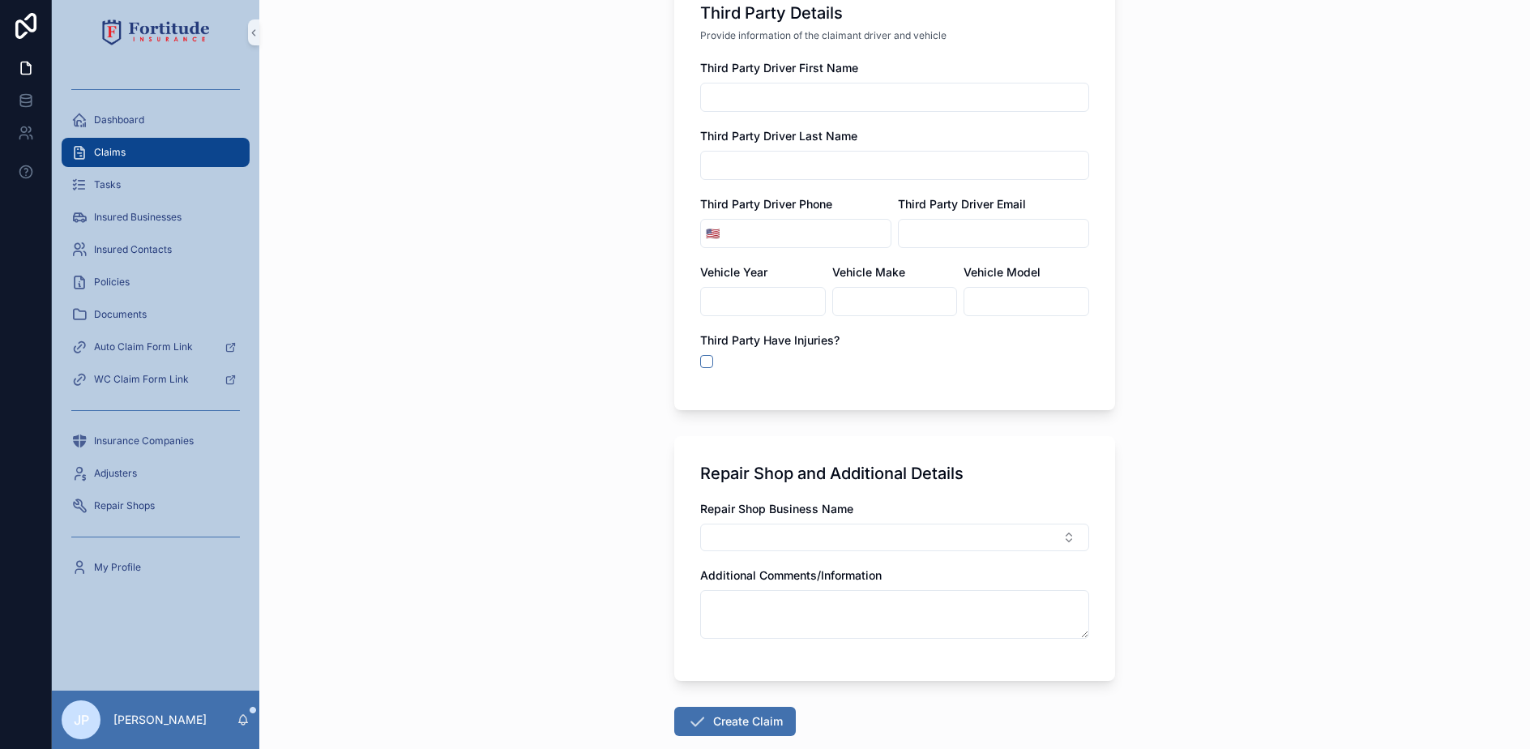
scroll to position [2122, 0]
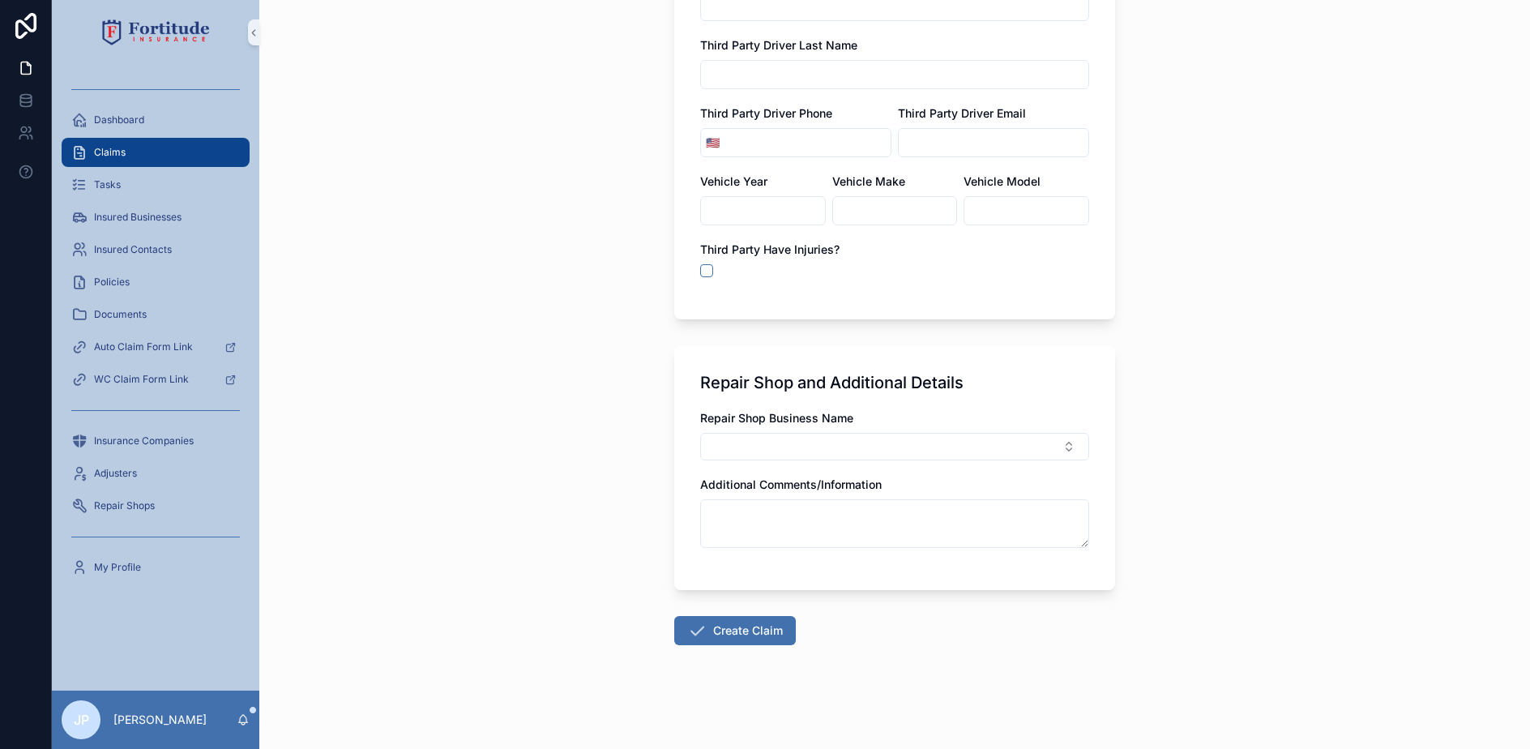
click at [770, 635] on button "Create Claim" at bounding box center [735, 630] width 122 height 29
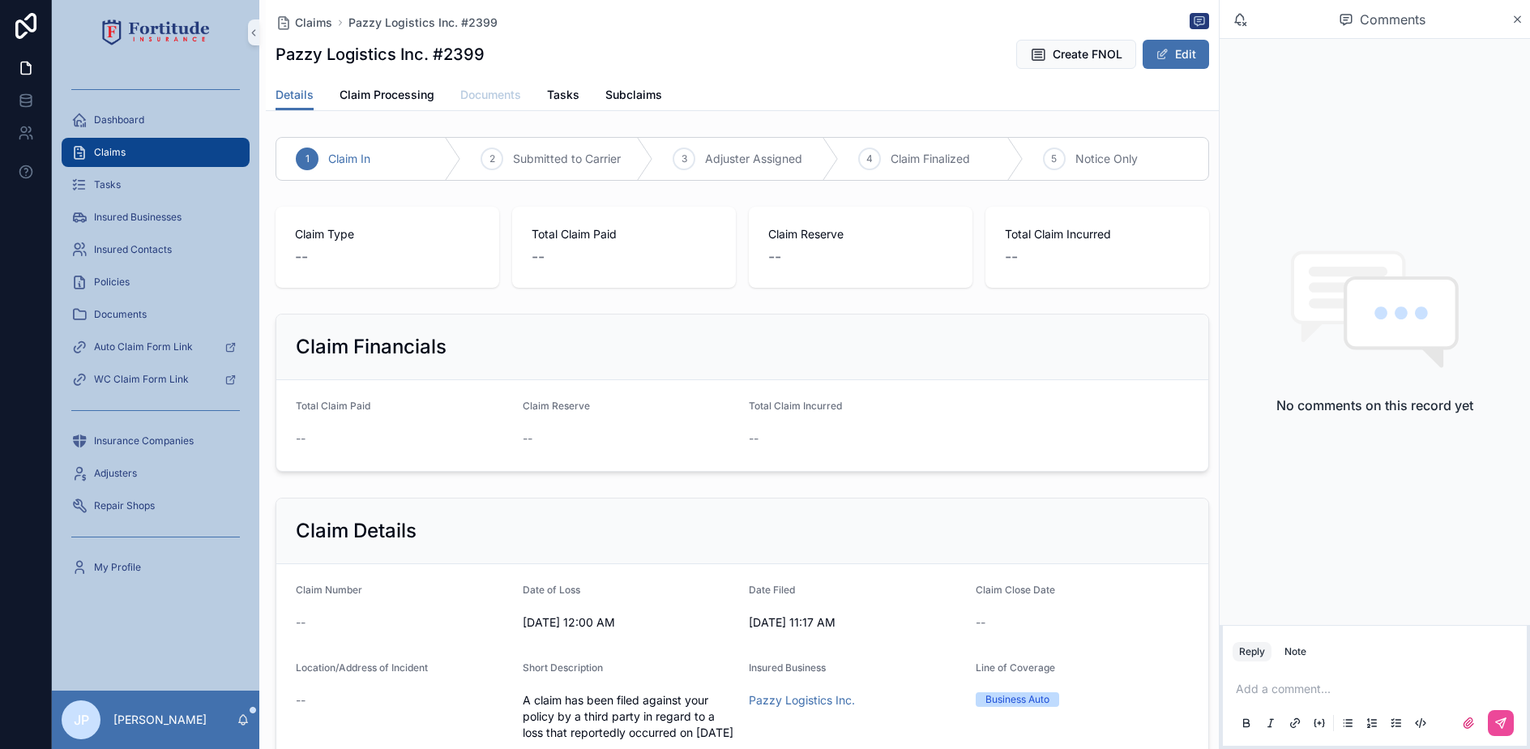
click at [511, 98] on span "Documents" at bounding box center [490, 95] width 61 height 16
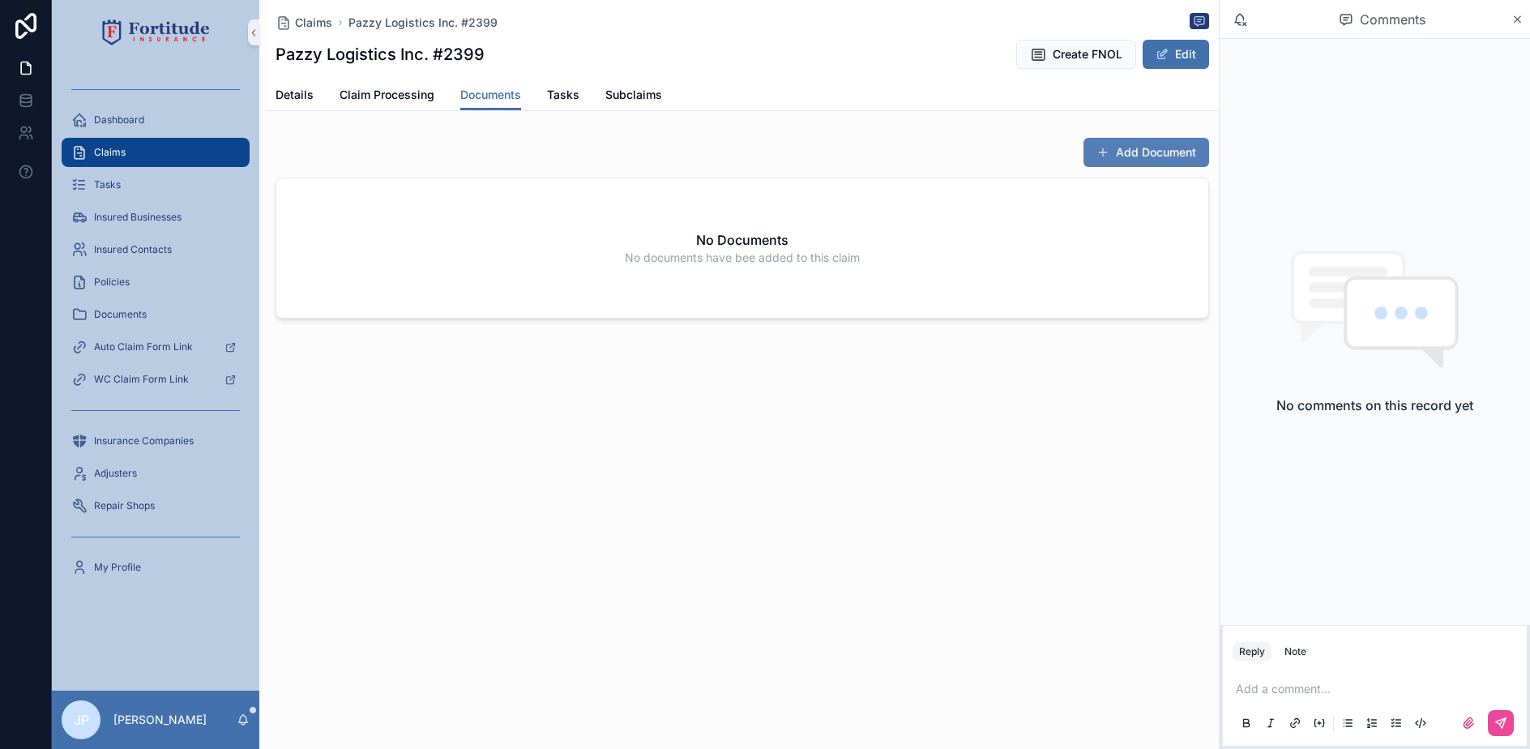
click at [1165, 153] on button "Add Document" at bounding box center [1147, 152] width 126 height 29
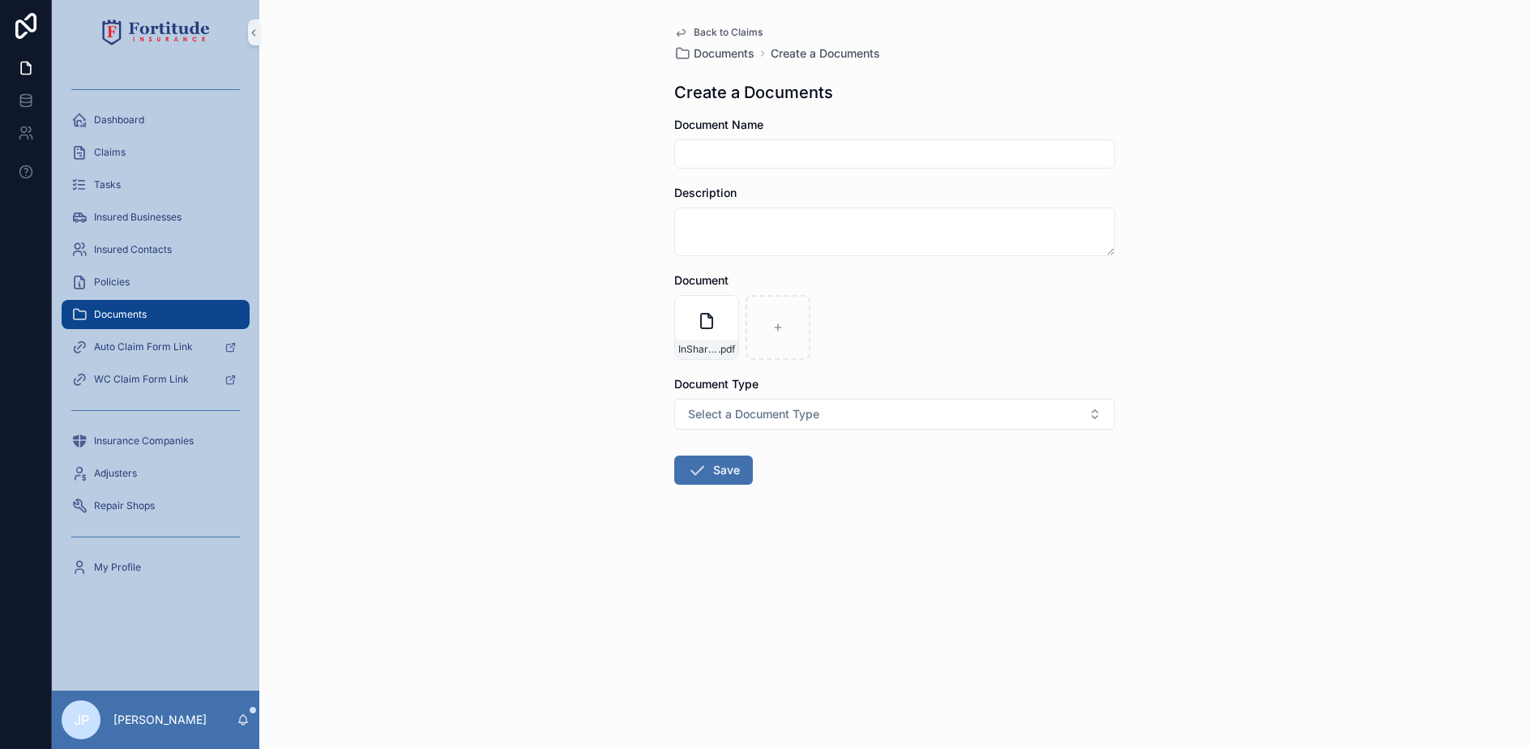
click at [733, 160] on input "scrollable content" at bounding box center [894, 154] width 439 height 23
type input "**********"
click at [726, 483] on button "Save" at bounding box center [713, 469] width 79 height 29
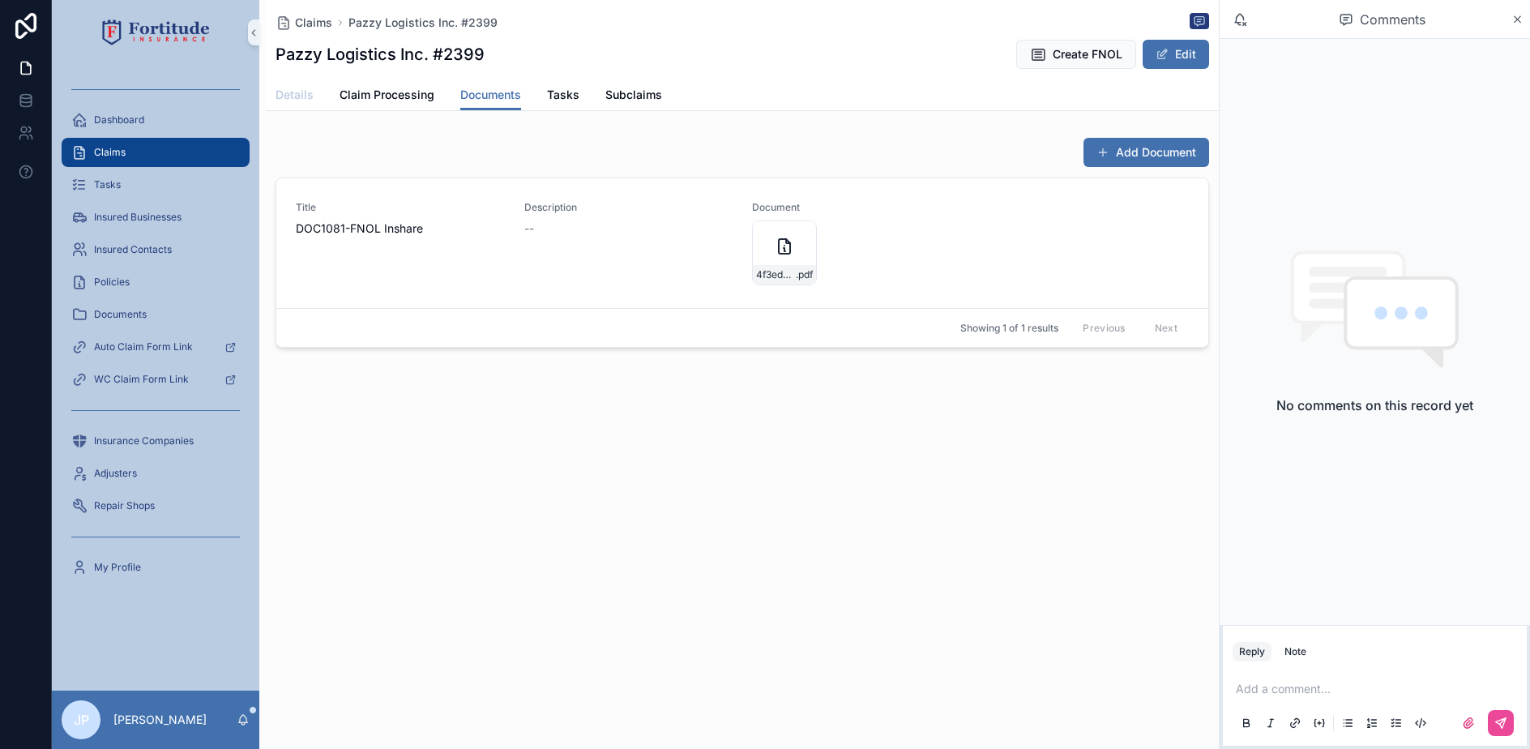
click at [283, 85] on link "Details" at bounding box center [295, 96] width 38 height 32
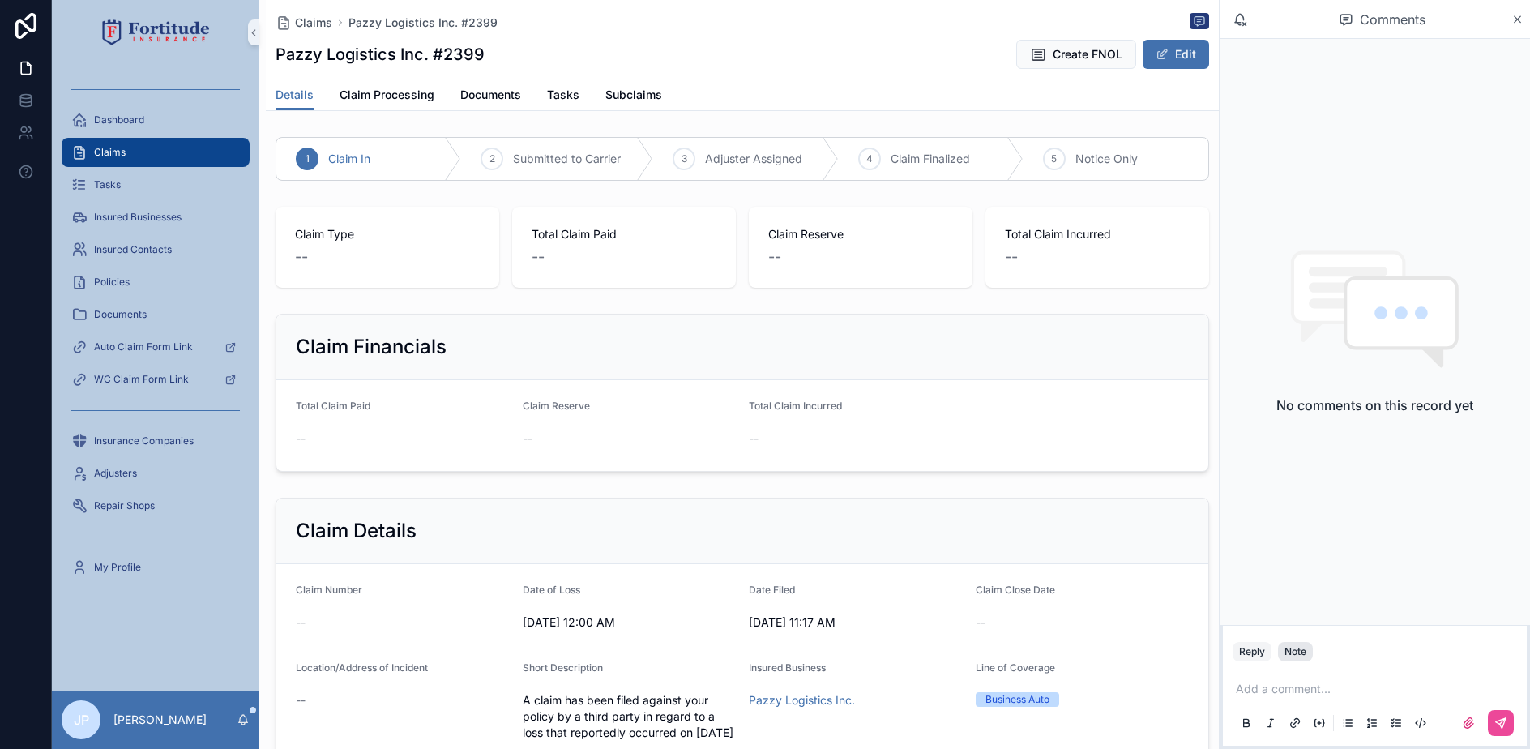
click at [1293, 661] on div "Reply Note" at bounding box center [1375, 652] width 304 height 26
click at [1304, 653] on div "Note" at bounding box center [1295, 651] width 22 height 13
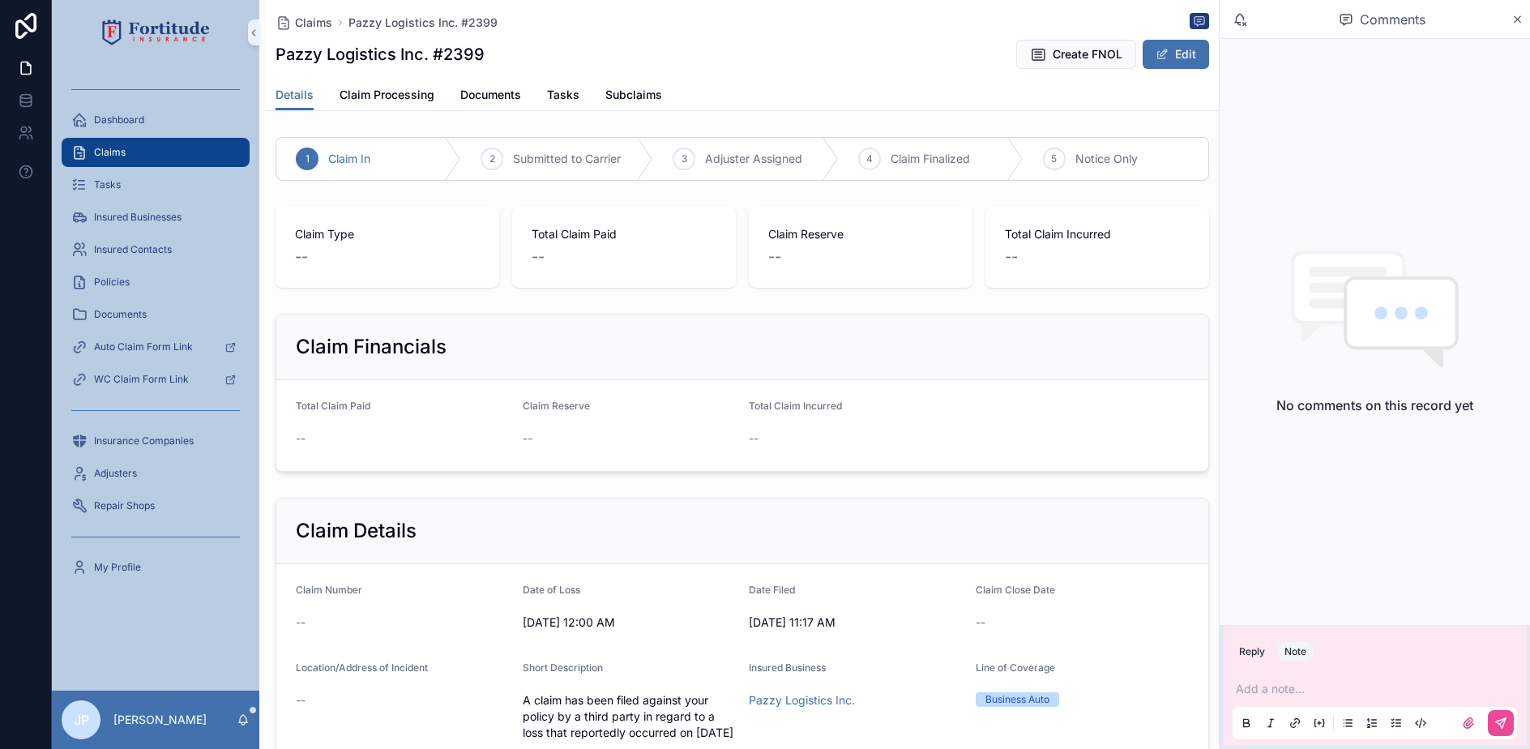
click at [1293, 689] on p "scrollable content" at bounding box center [1378, 689] width 284 height 16
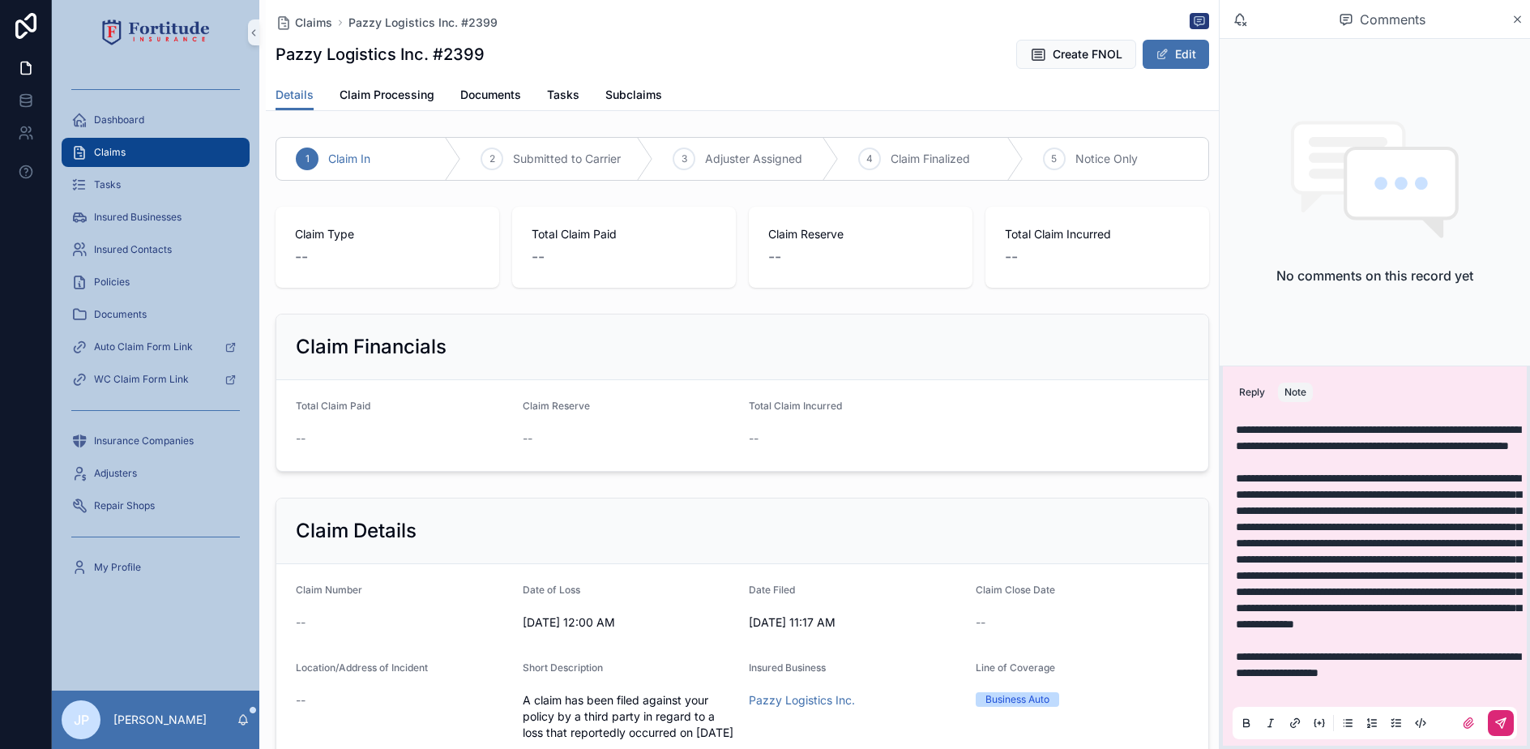
click at [1488, 724] on button "scrollable content" at bounding box center [1501, 723] width 26 height 26
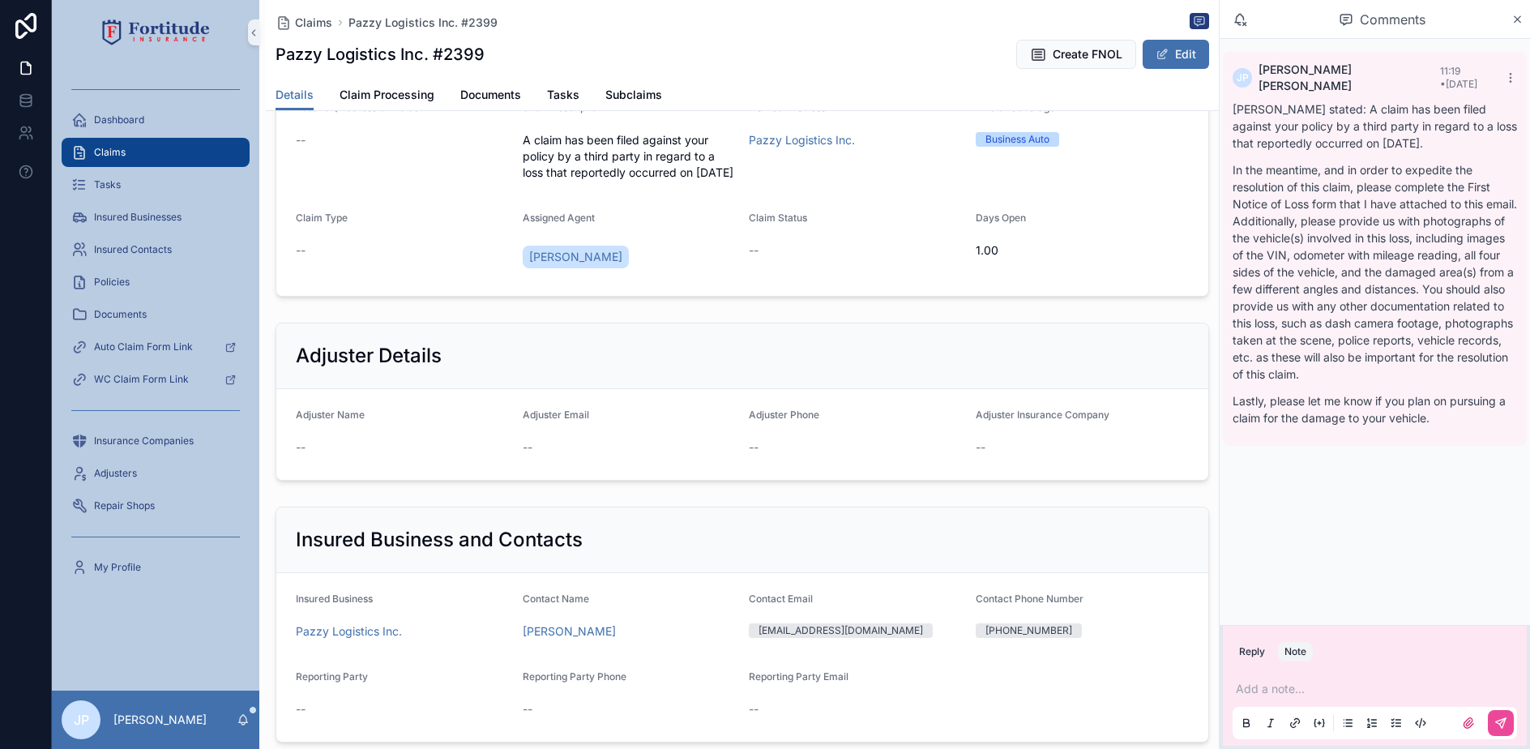
scroll to position [567, 0]
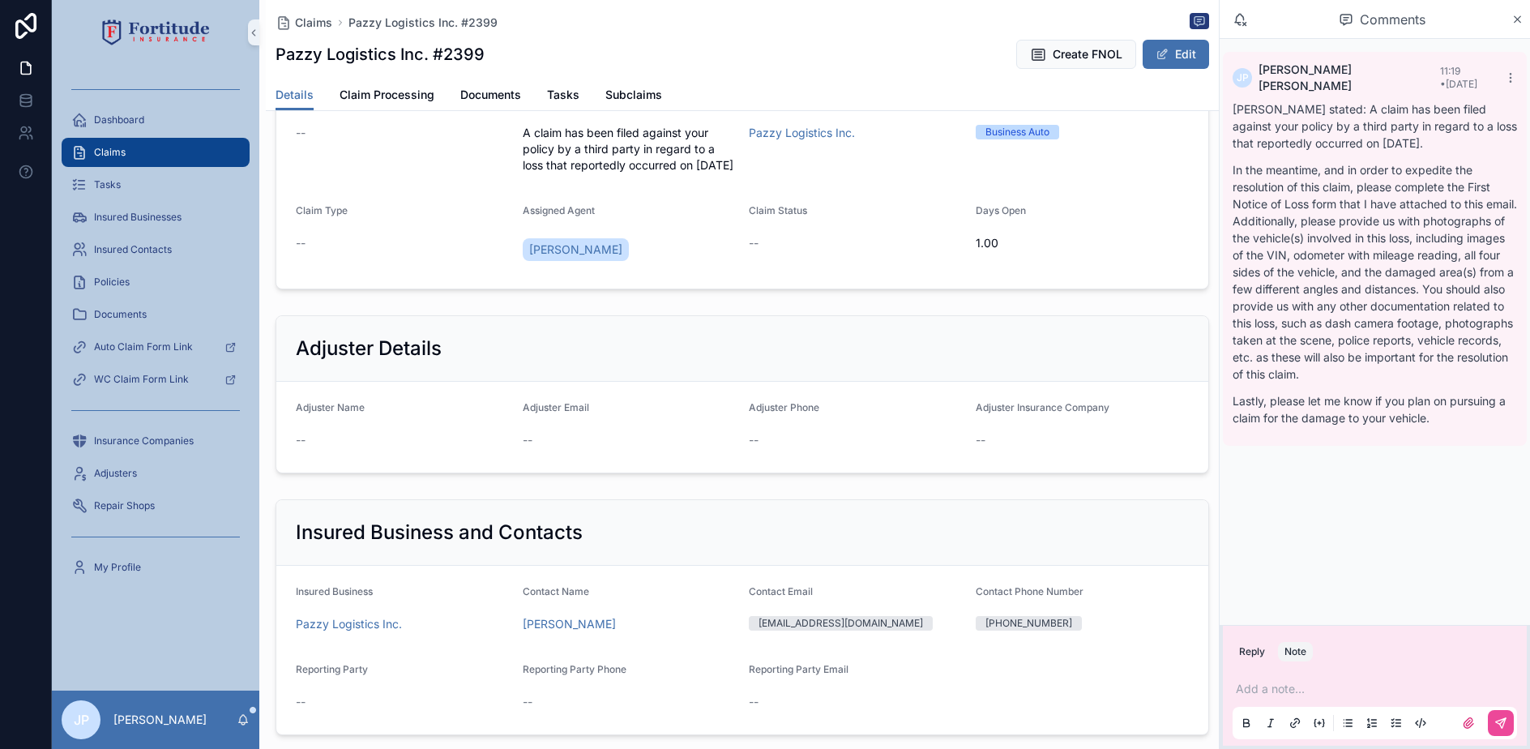
drag, startPoint x: 1149, startPoint y: 53, endPoint x: 770, endPoint y: 361, distance: 488.0
click at [1156, 53] on span "scrollable content" at bounding box center [1162, 54] width 13 height 13
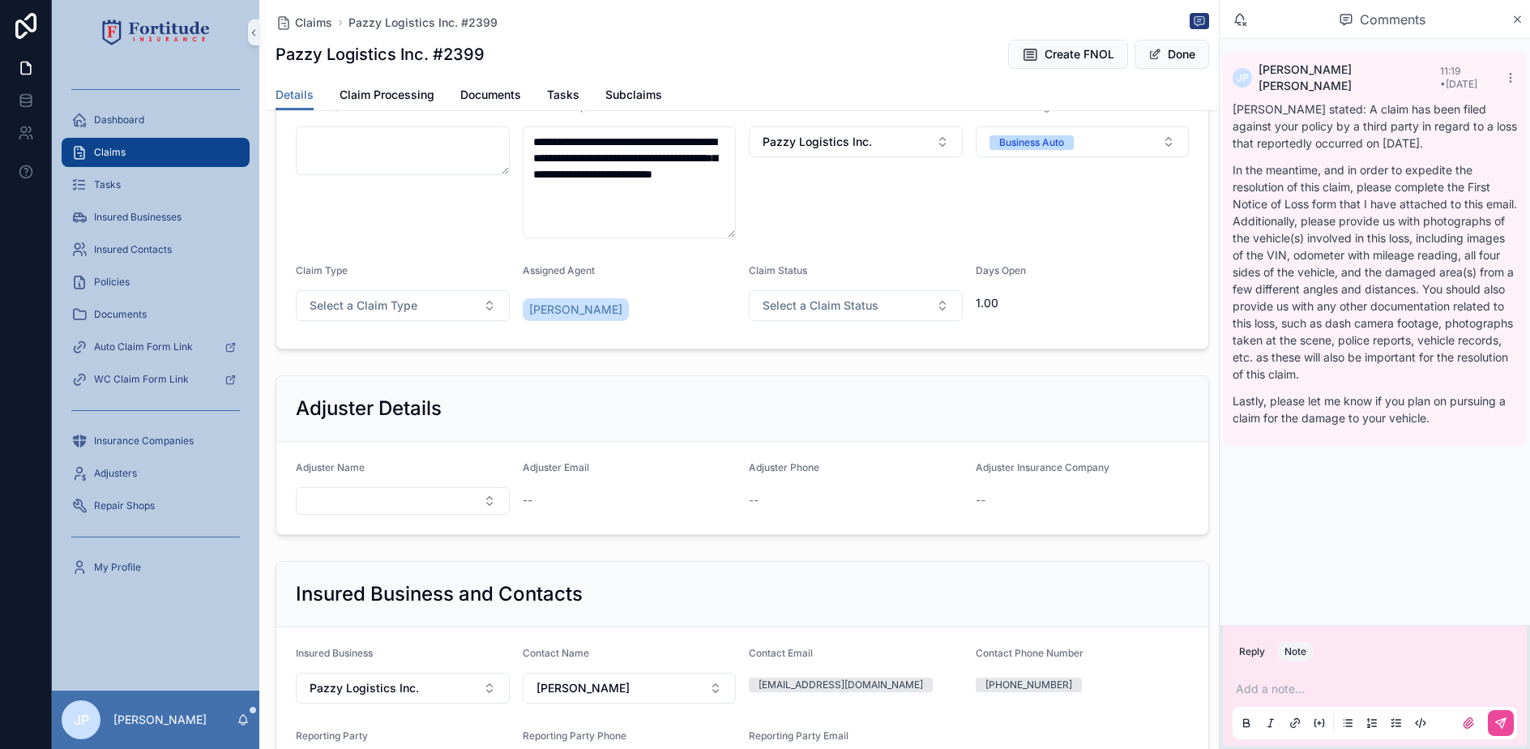
scroll to position [571, 0]
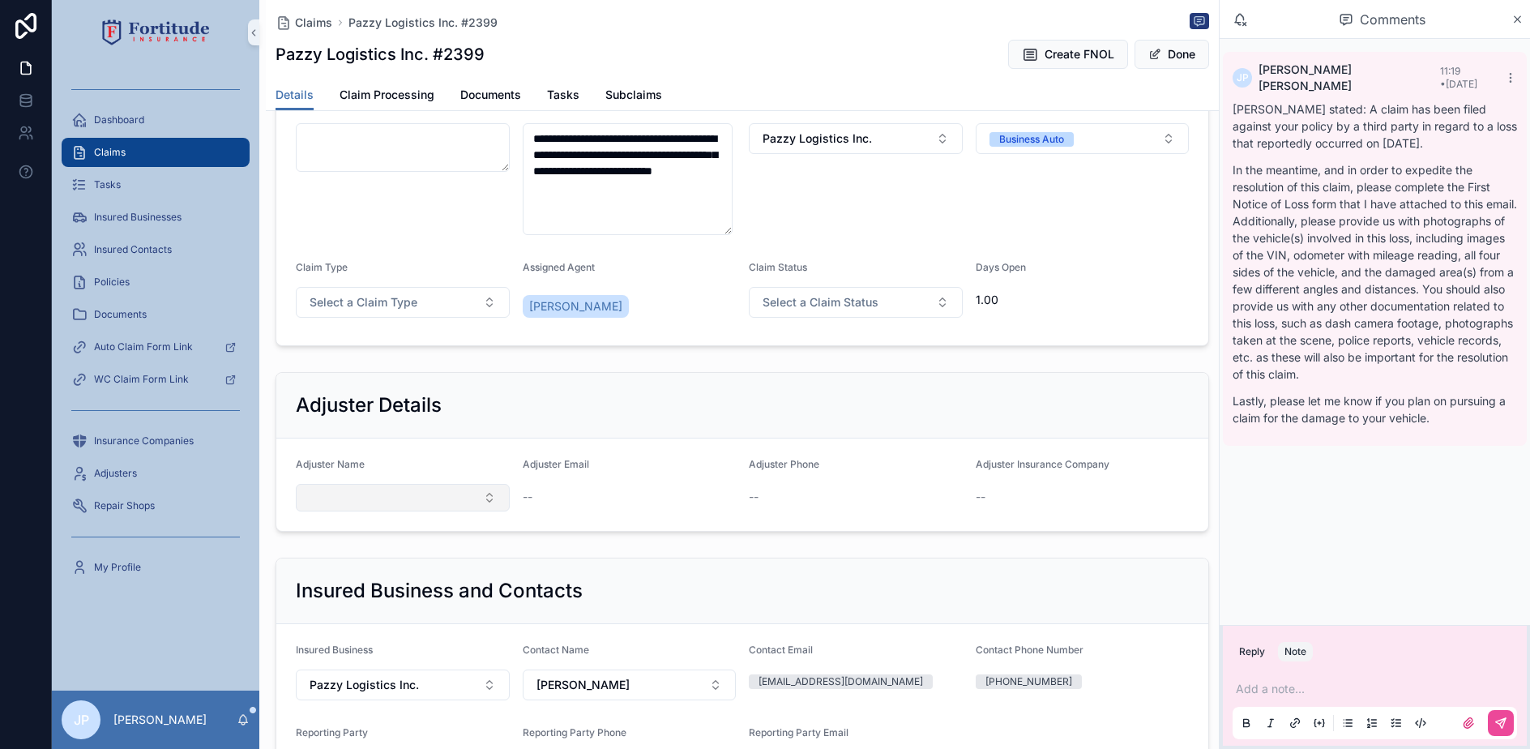
click at [419, 497] on button "Select Button" at bounding box center [403, 498] width 214 height 28
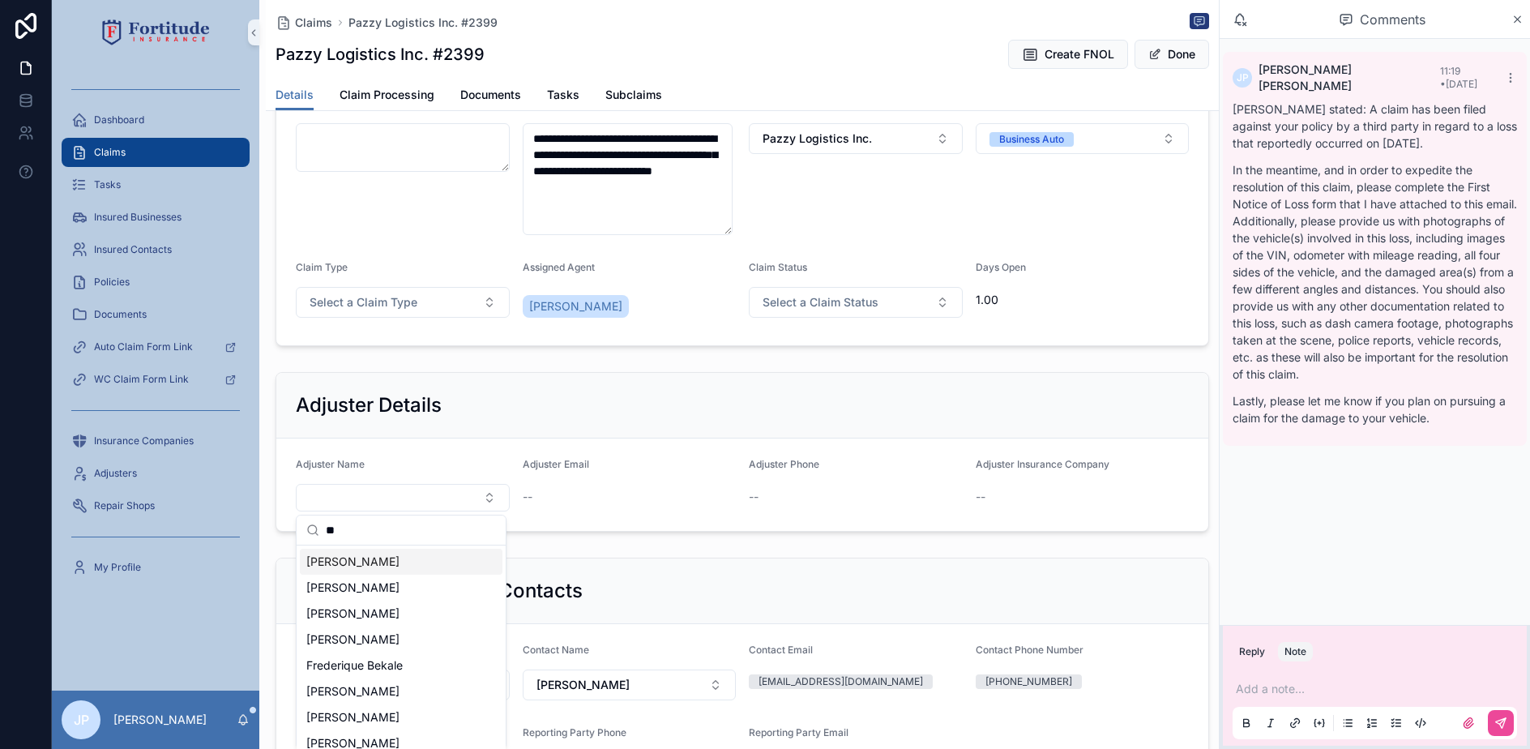
type input "**"
click at [403, 560] on div "[PERSON_NAME]" at bounding box center [401, 562] width 203 height 26
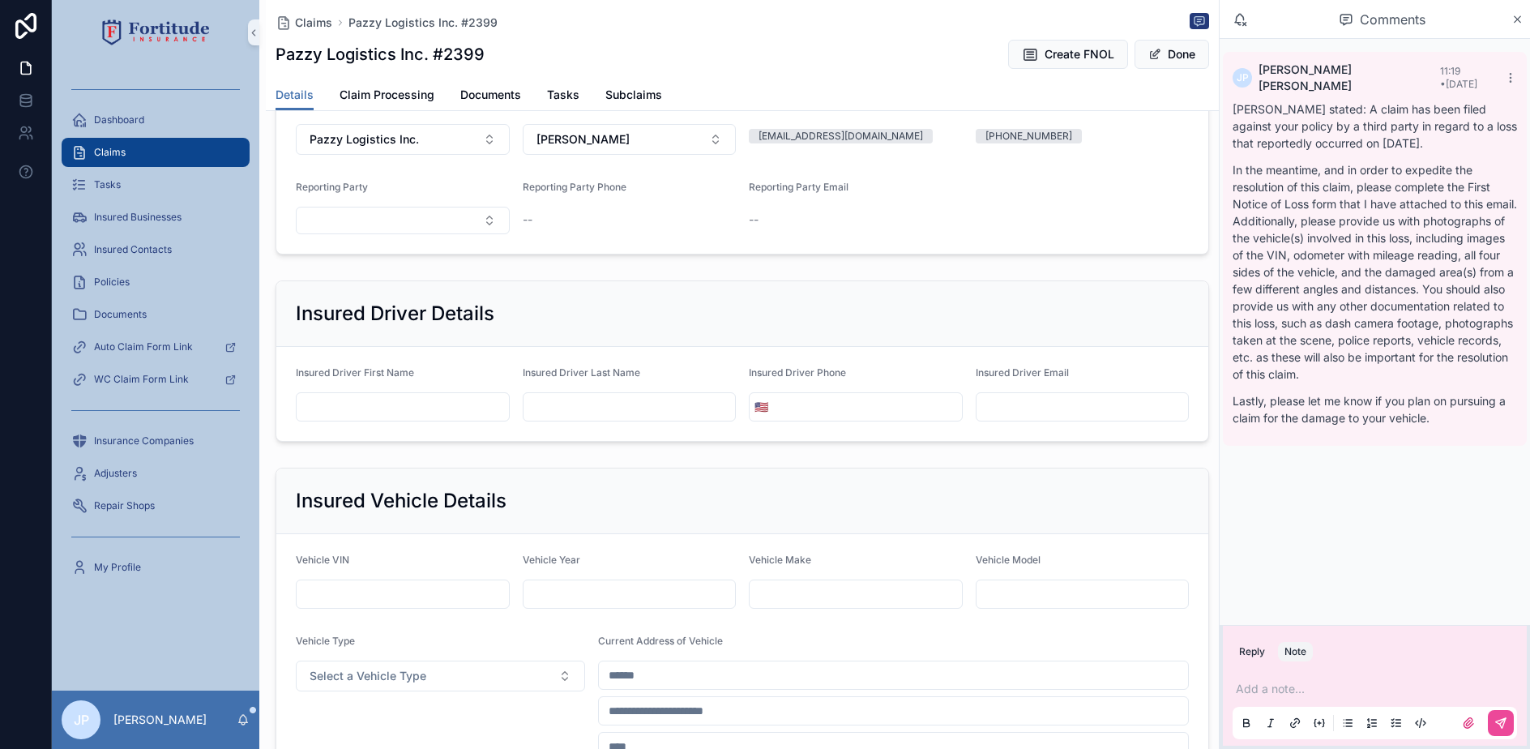
scroll to position [1138, 0]
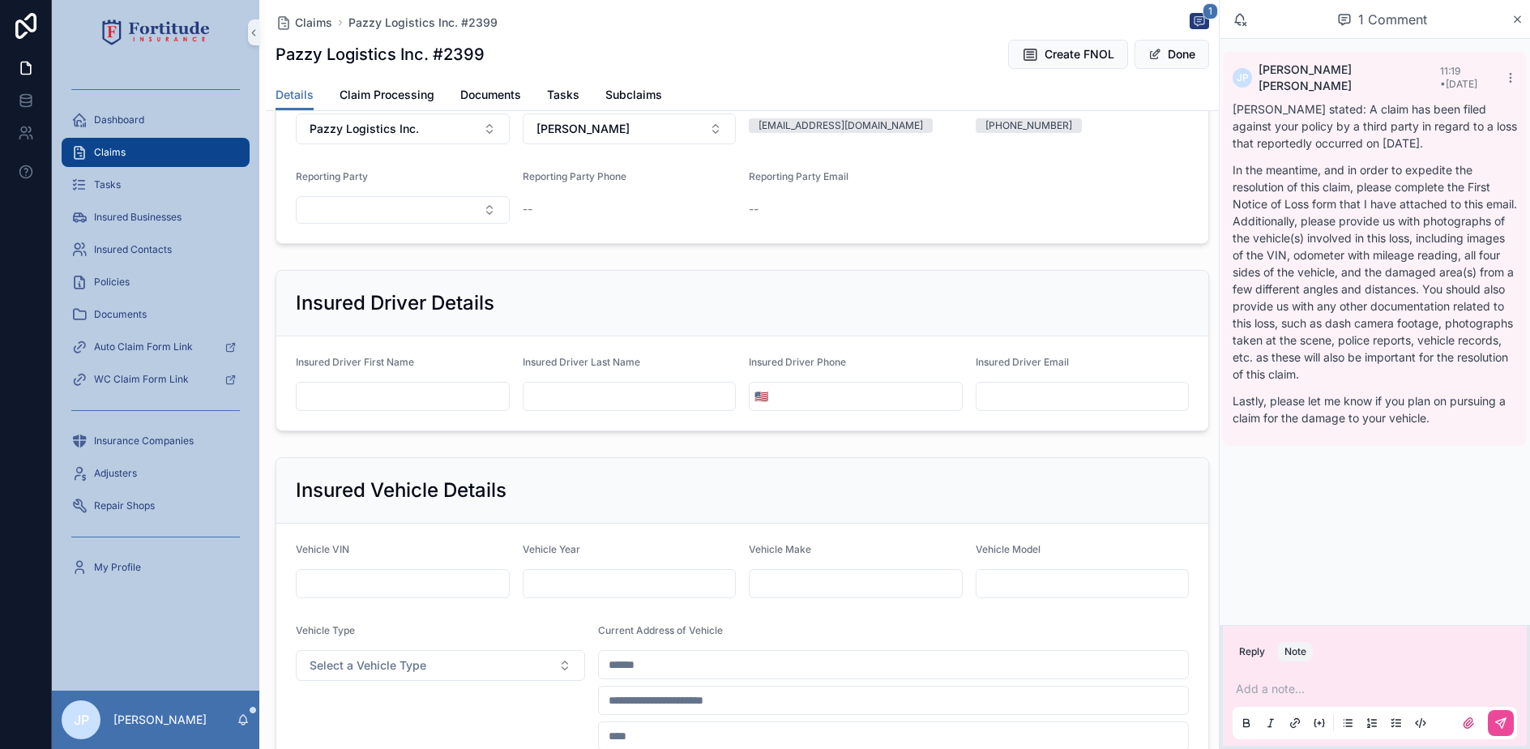
click at [134, 143] on div "Claims" at bounding box center [155, 152] width 169 height 26
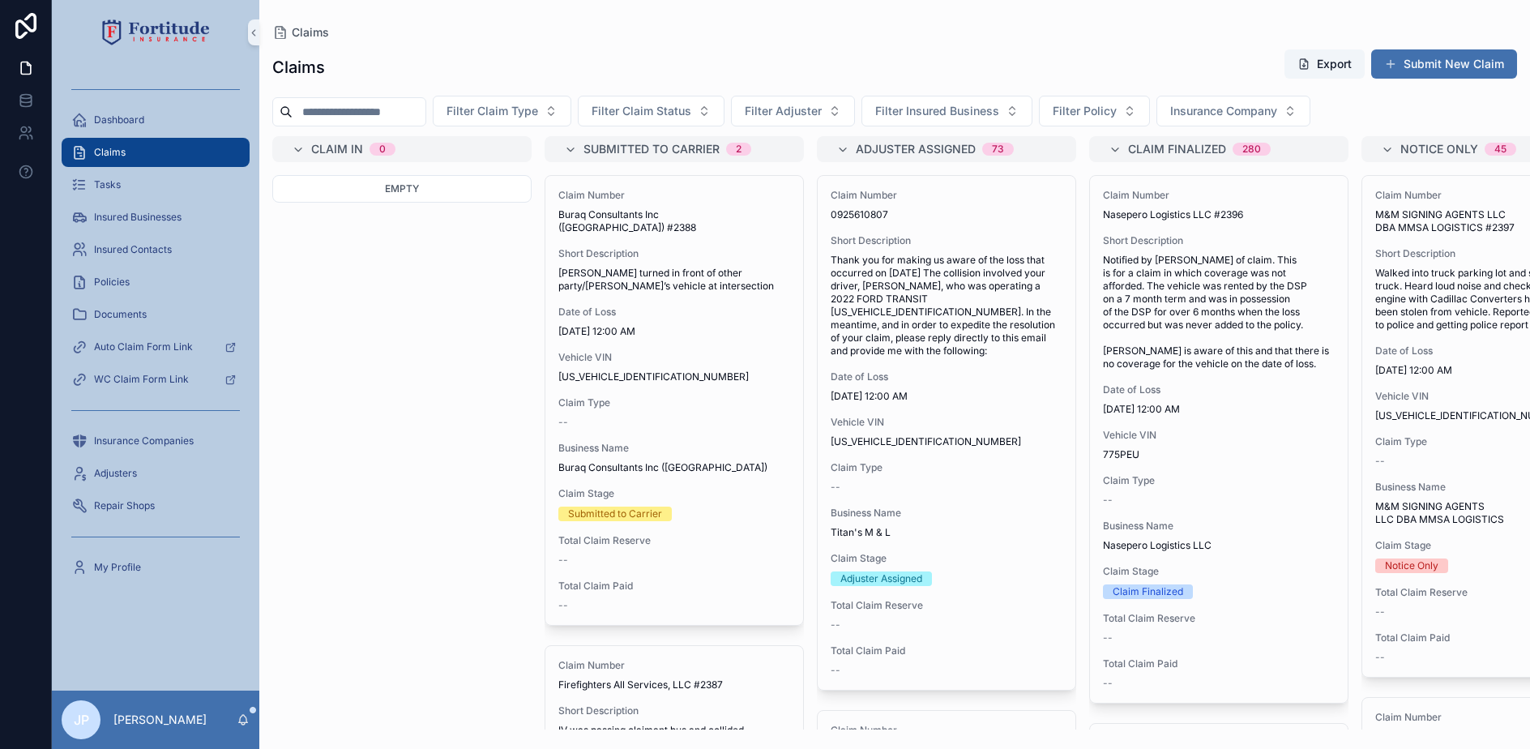
paste input "**********"
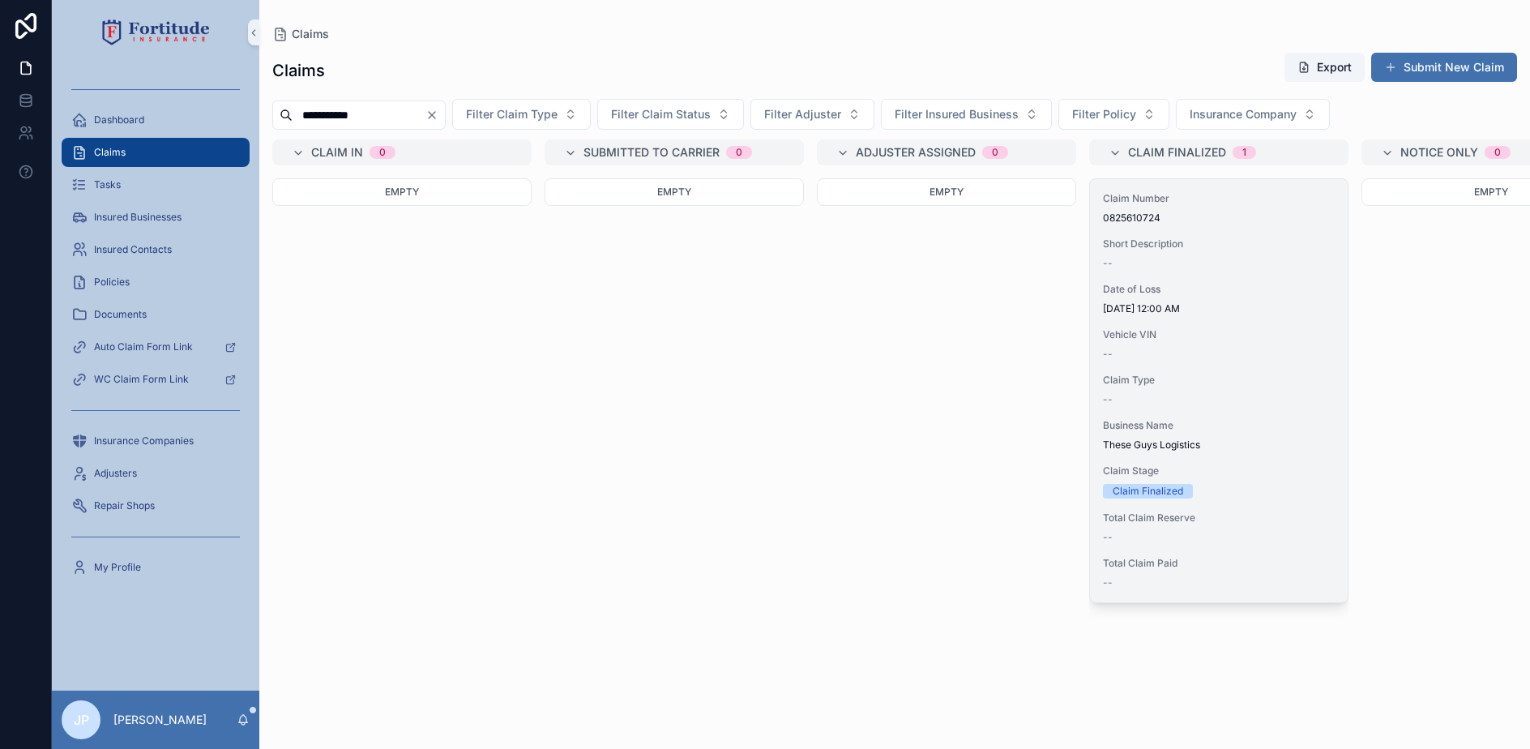
type input "**********"
click at [1205, 347] on div "Vehicle VIN --" at bounding box center [1219, 344] width 232 height 32
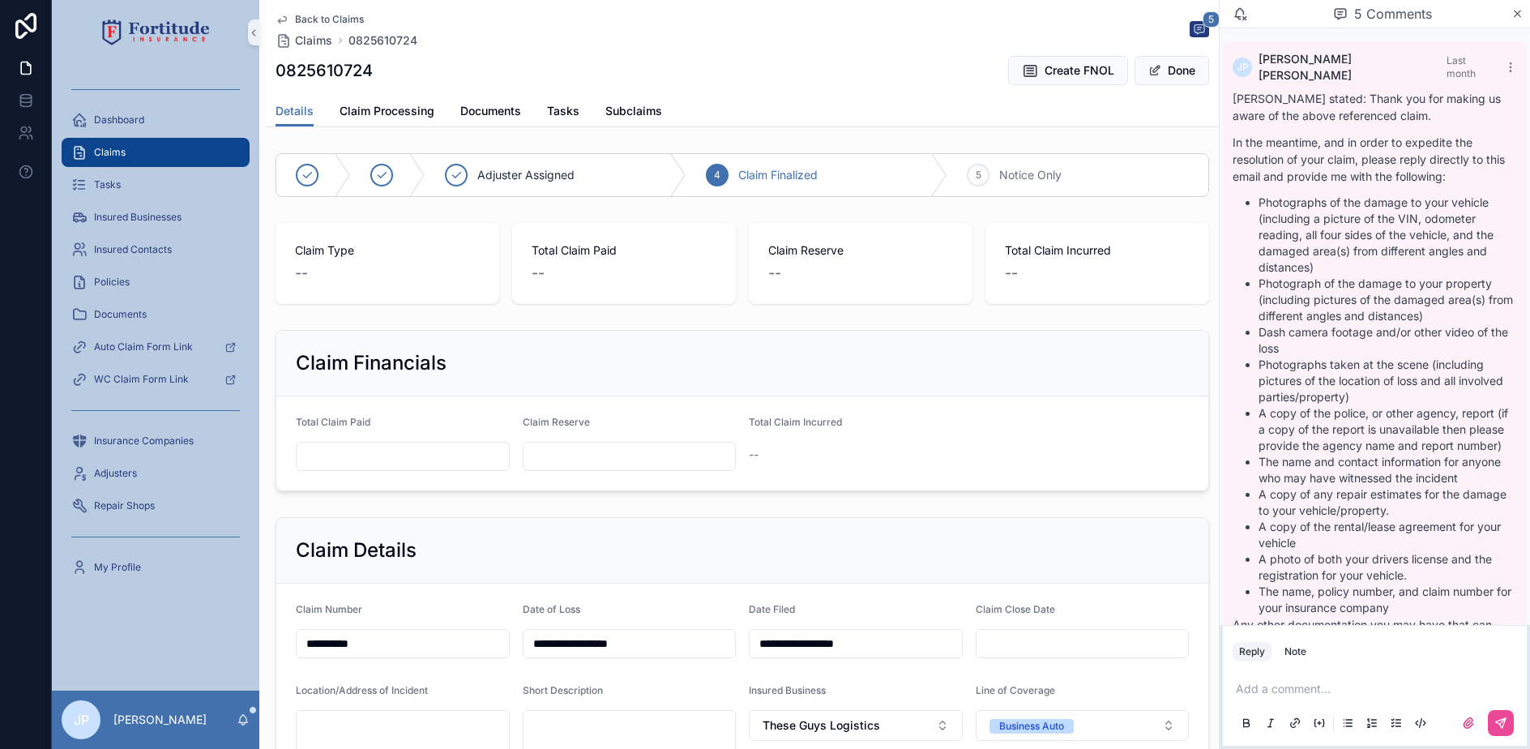
scroll to position [848, 0]
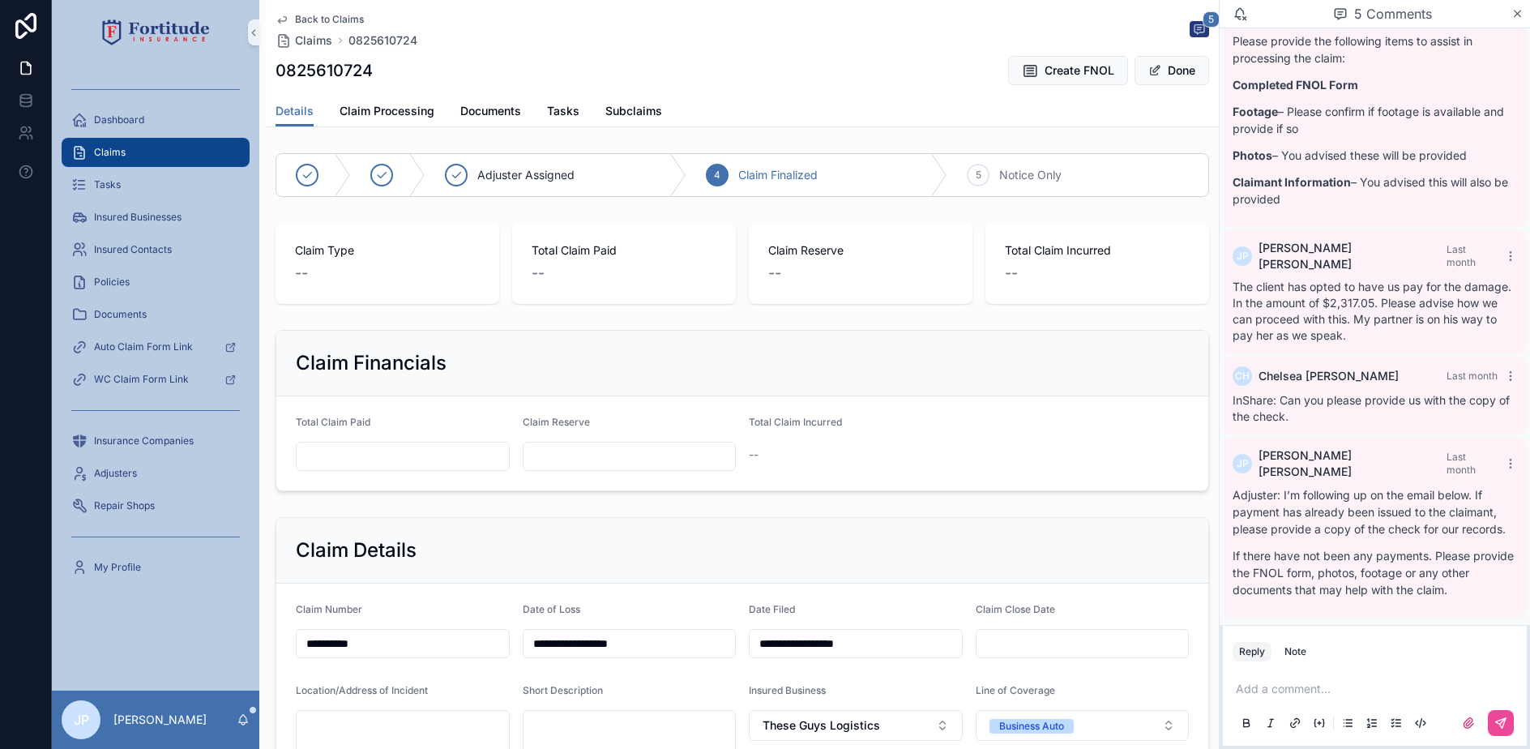
click at [1293, 660] on button "Note" at bounding box center [1295, 651] width 35 height 19
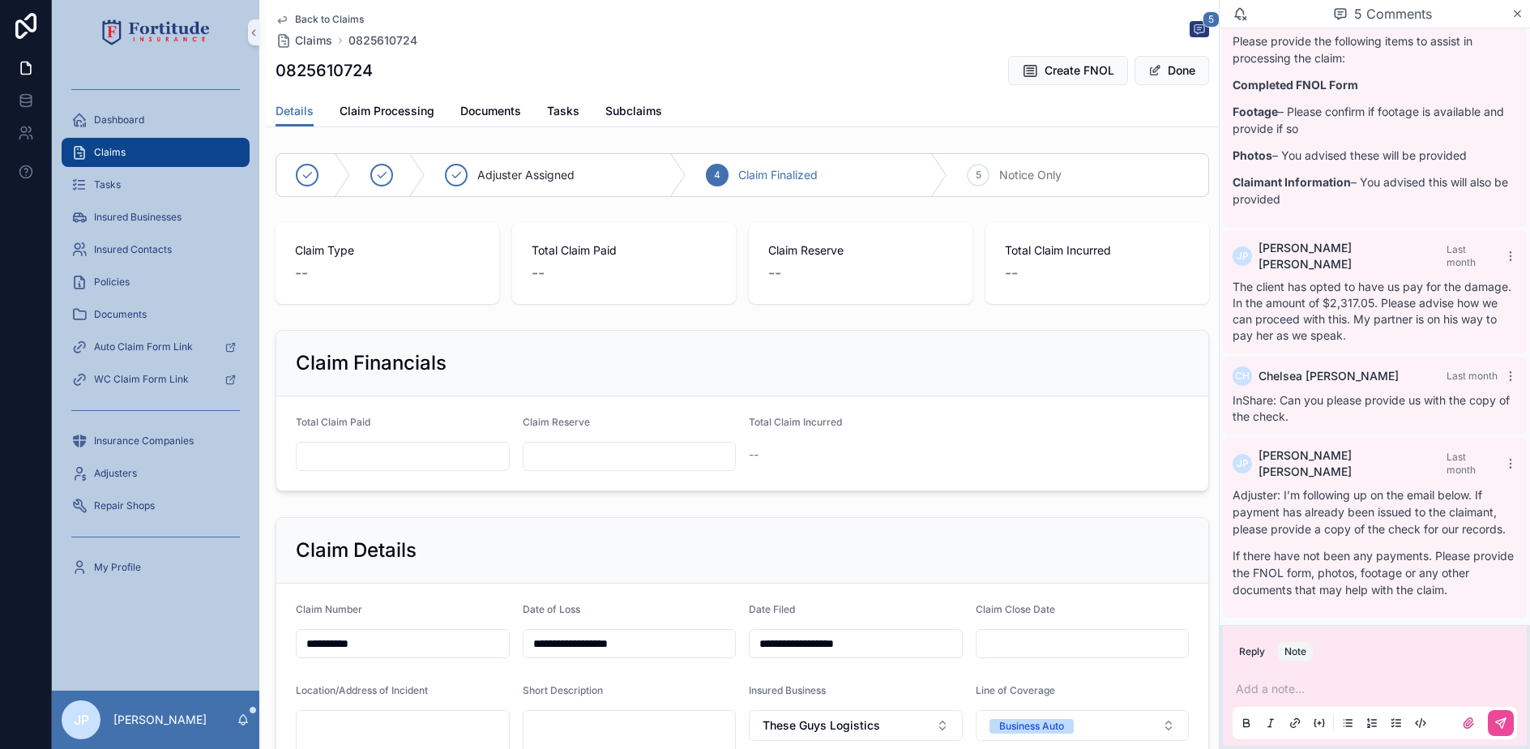
click at [1293, 694] on p "scrollable content" at bounding box center [1378, 689] width 284 height 16
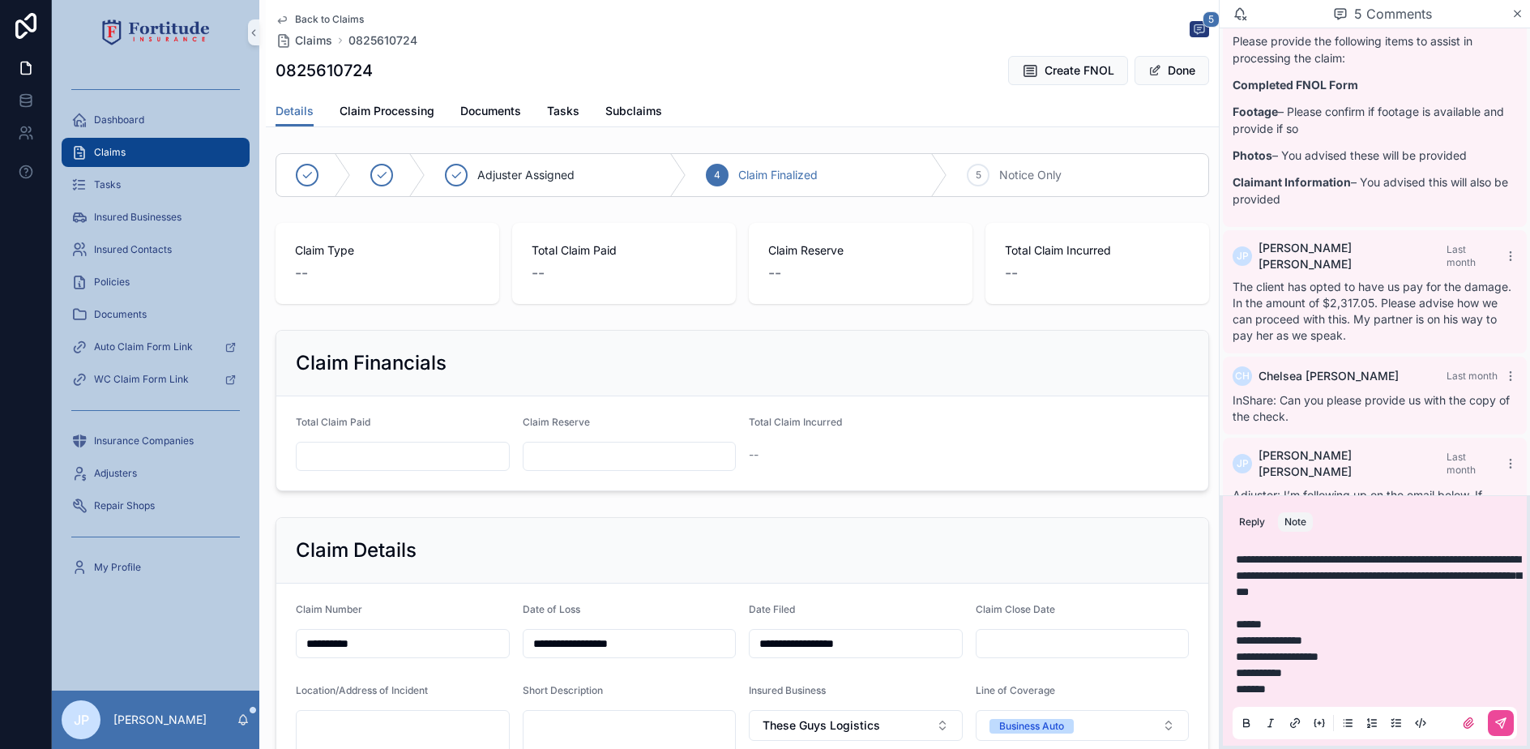
drag, startPoint x: 1489, startPoint y: 717, endPoint x: 1484, endPoint y: 703, distance: 15.4
click at [1490, 717] on button "scrollable content" at bounding box center [1501, 723] width 26 height 26
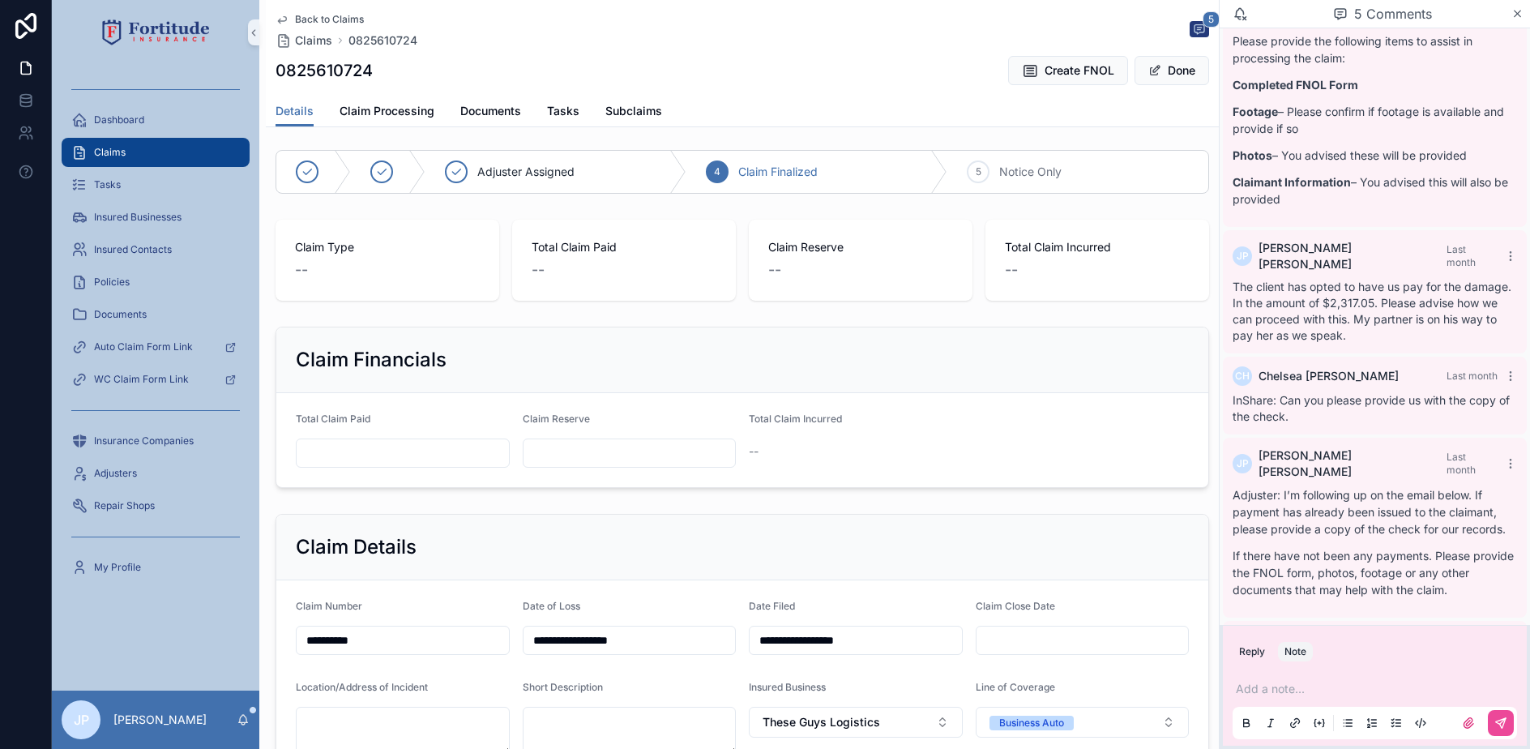
scroll to position [0, 0]
click at [216, 152] on div "Claims" at bounding box center [155, 152] width 169 height 26
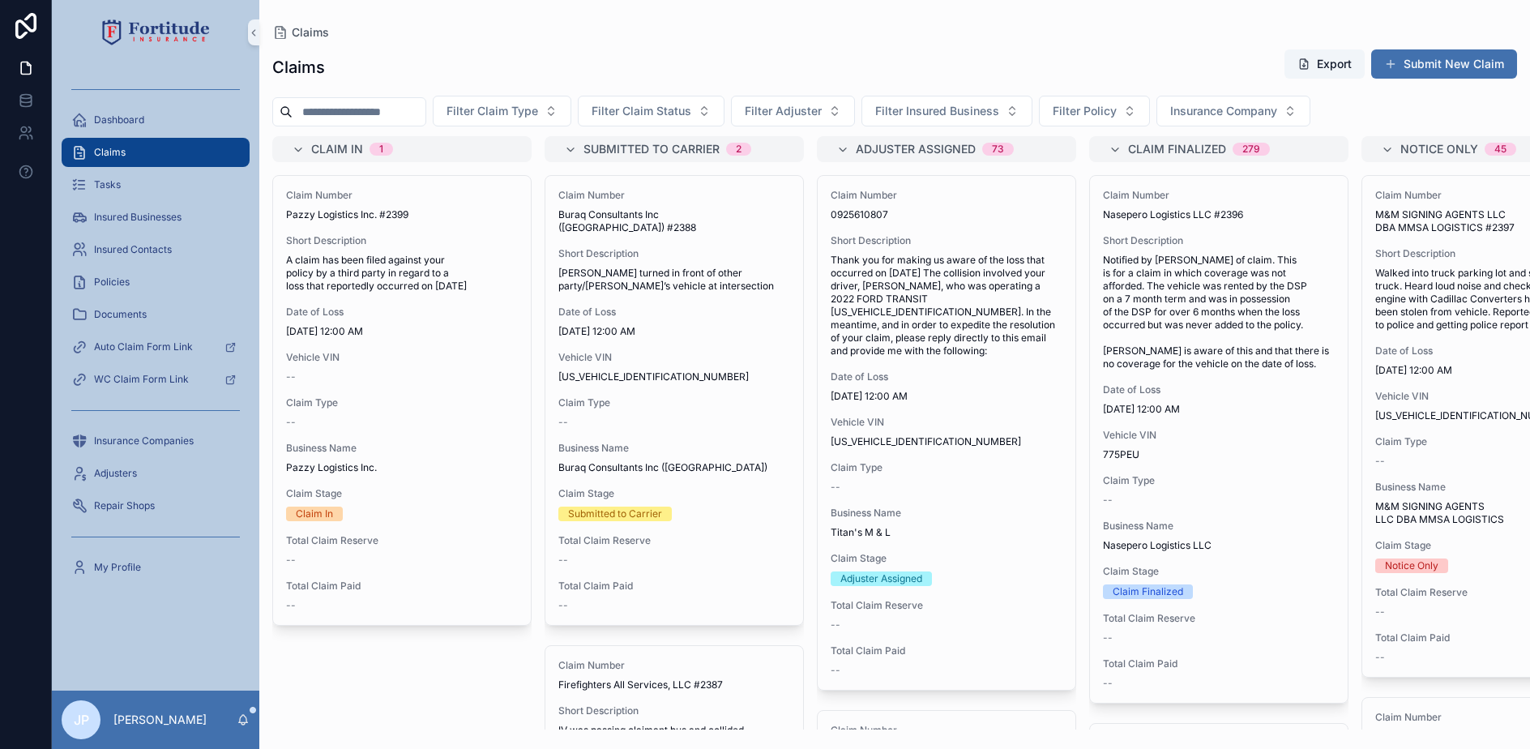
click at [396, 111] on input "scrollable content" at bounding box center [359, 111] width 133 height 23
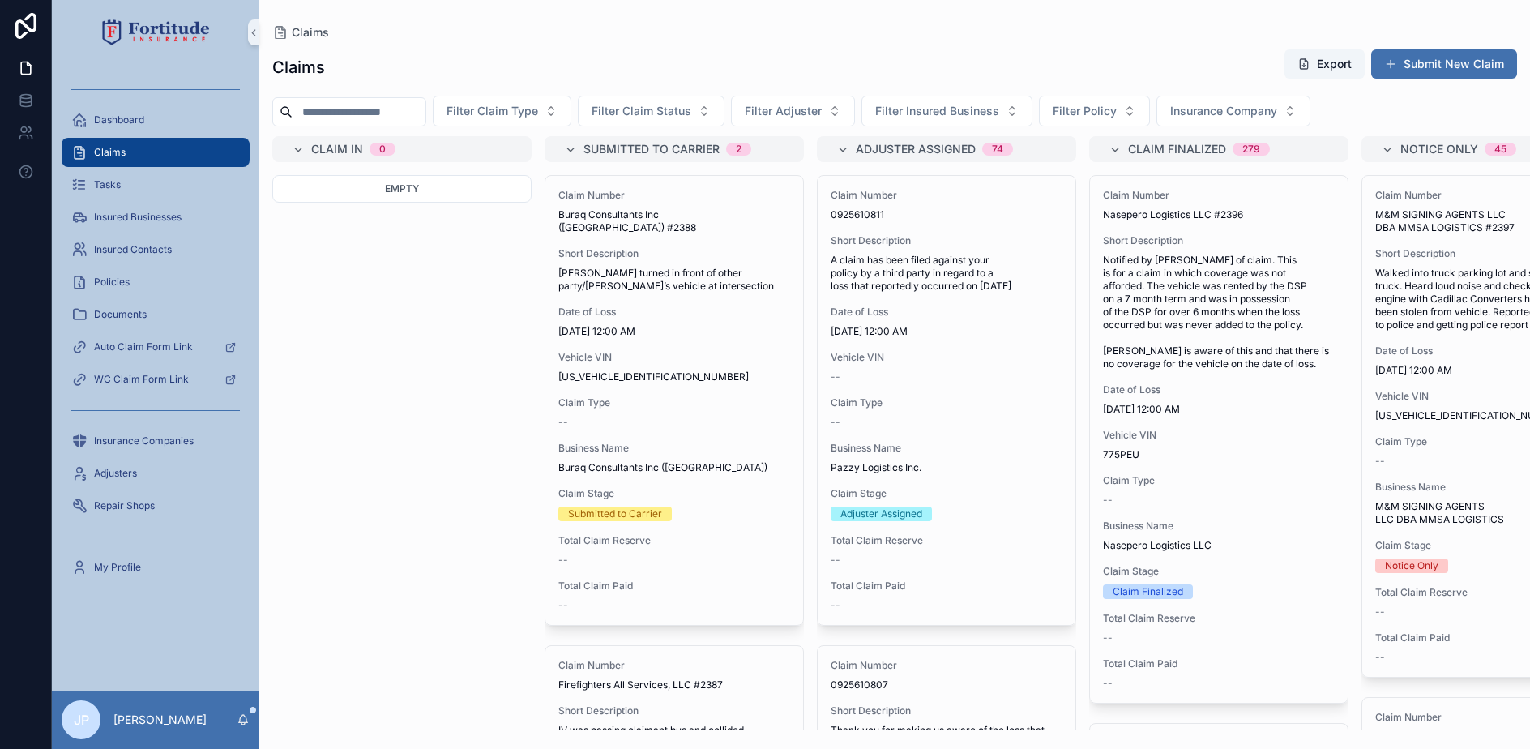
click at [425, 116] on input "scrollable content" at bounding box center [359, 111] width 133 height 23
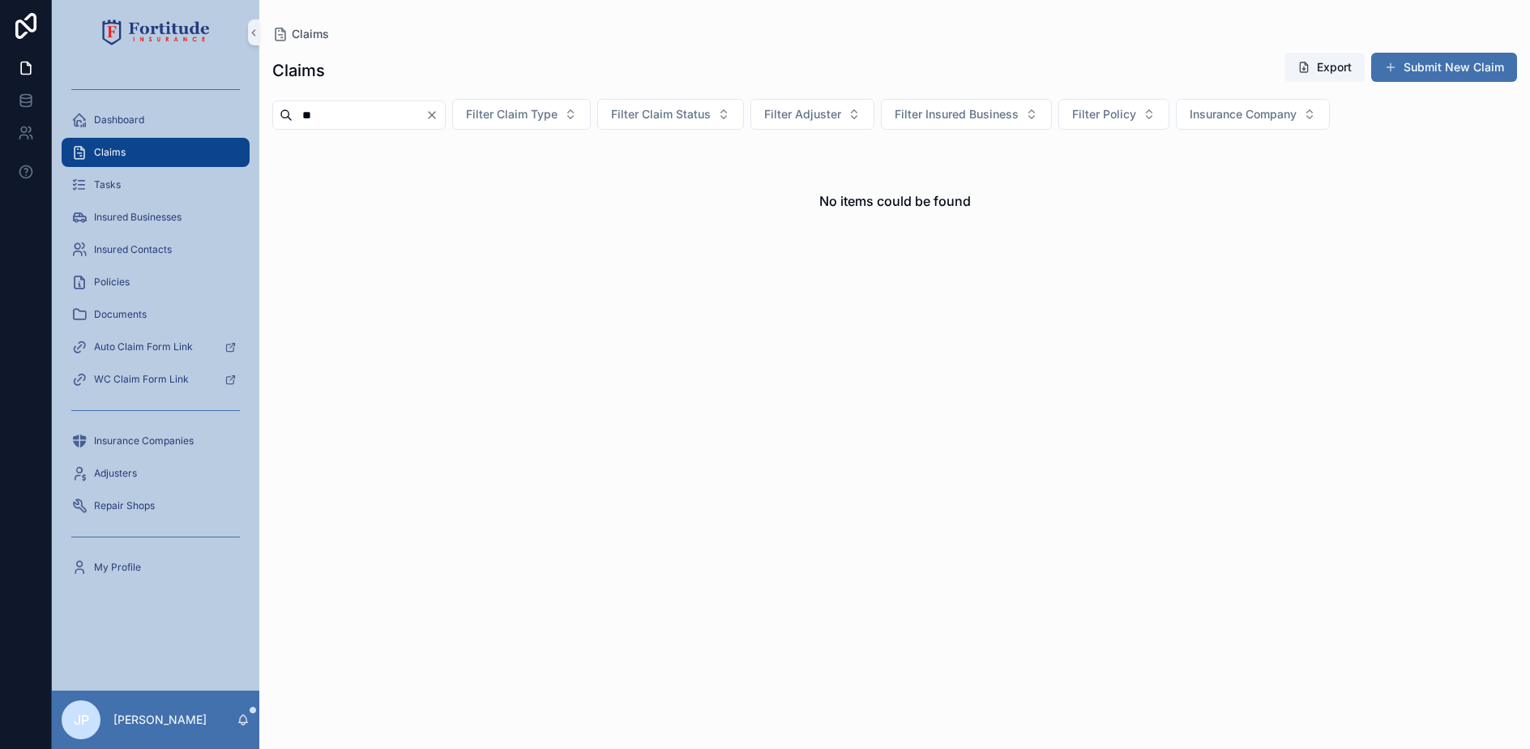
type input "*"
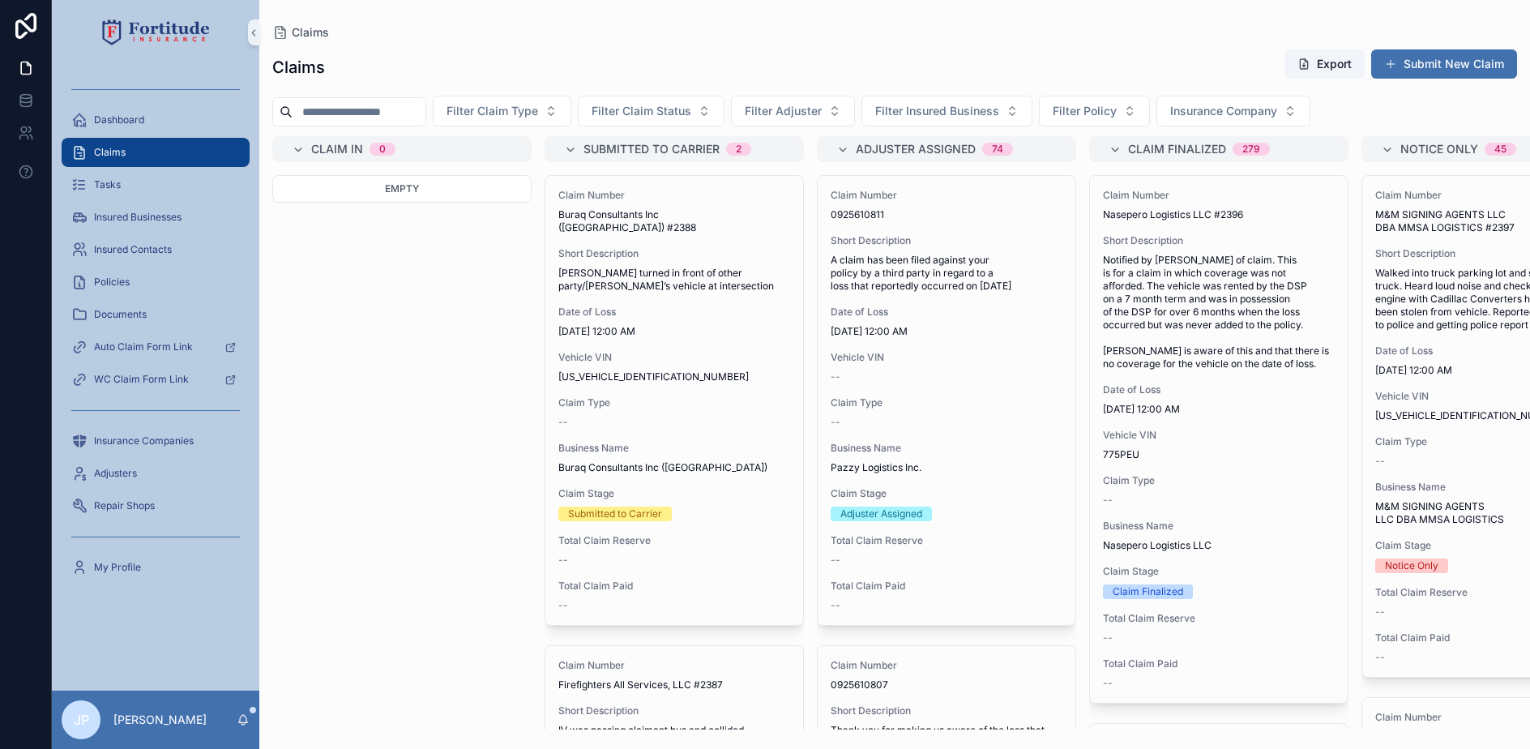
click at [375, 116] on input "scrollable content" at bounding box center [359, 111] width 133 height 23
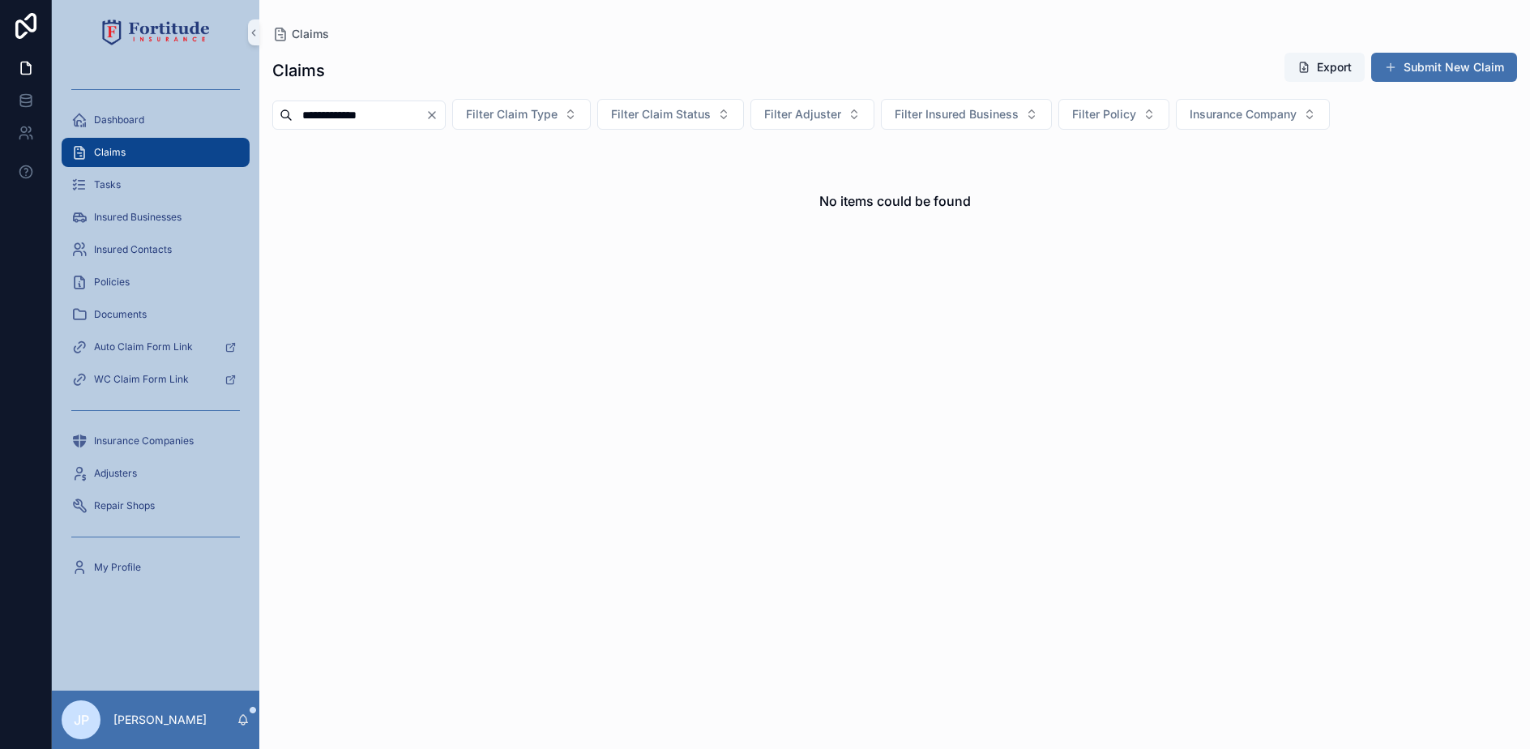
type input "**********"
click at [438, 113] on icon "Clear" at bounding box center [431, 115] width 13 height 13
click at [983, 120] on span "Filter Insured Business" at bounding box center [937, 114] width 124 height 16
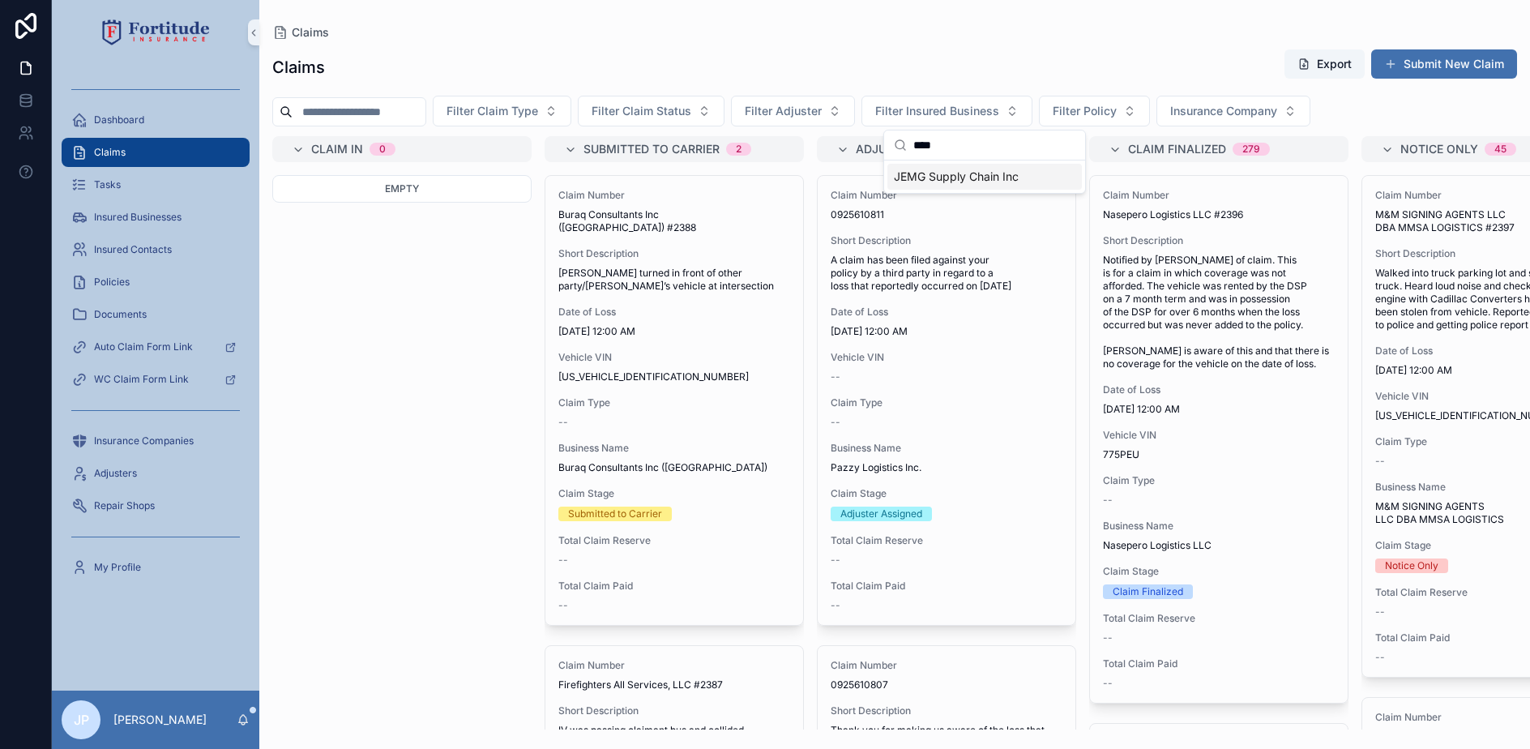
type input "****"
click at [981, 180] on span "JEMG Supply Chain Inc" at bounding box center [956, 177] width 125 height 16
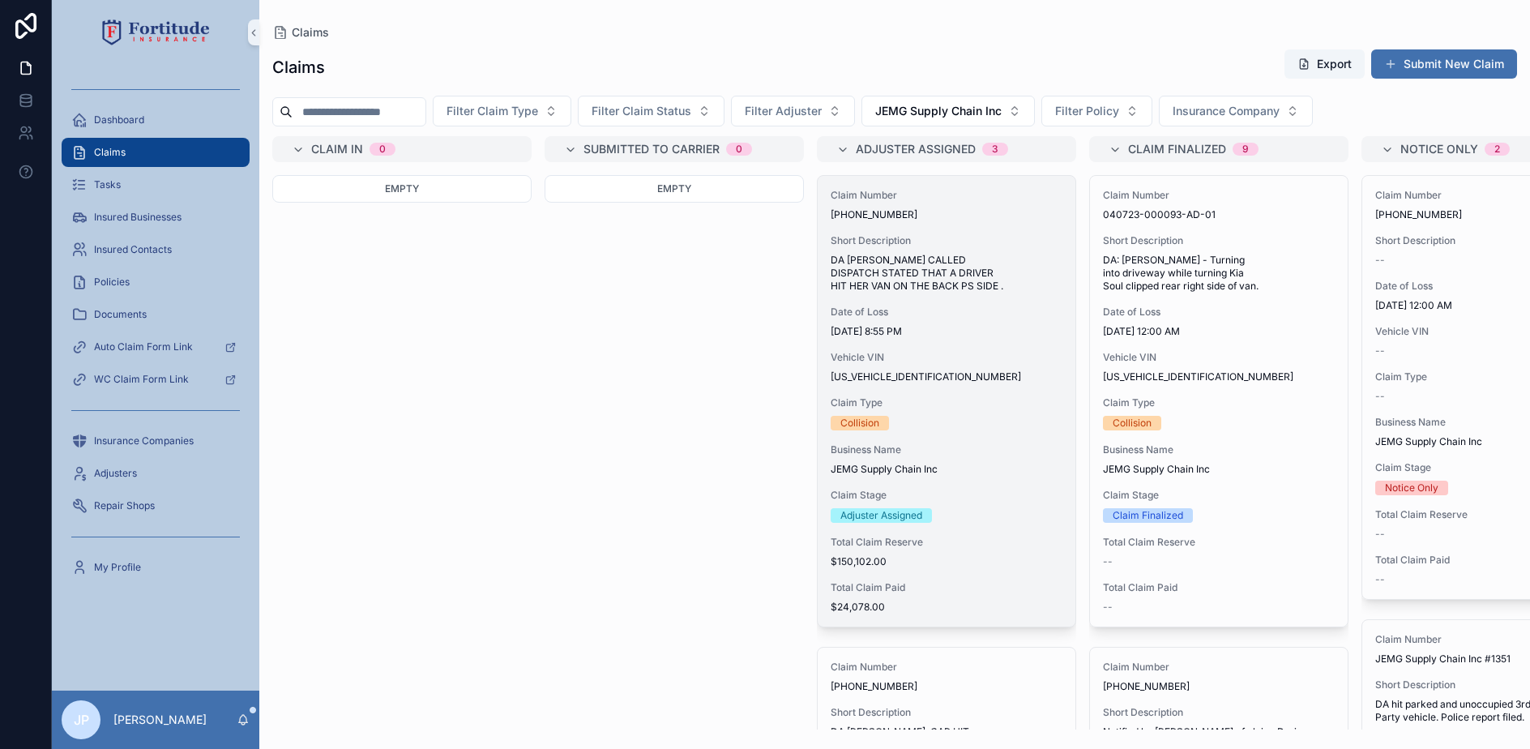
click at [935, 385] on div "Claim Number [PHONE_NUMBER] Short Description DA [PERSON_NAME] CALLED DISPATCH …" at bounding box center [947, 401] width 258 height 451
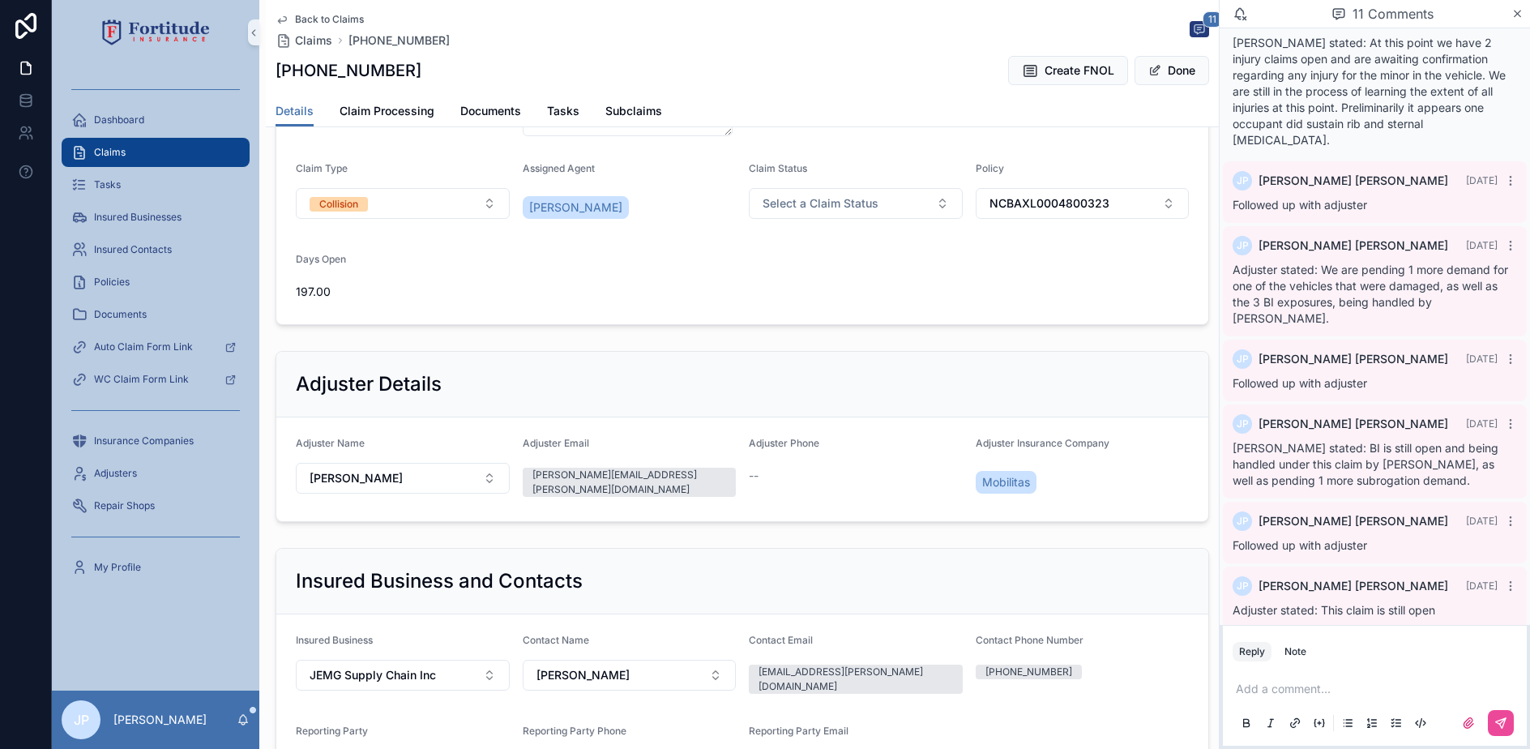
scroll to position [729, 0]
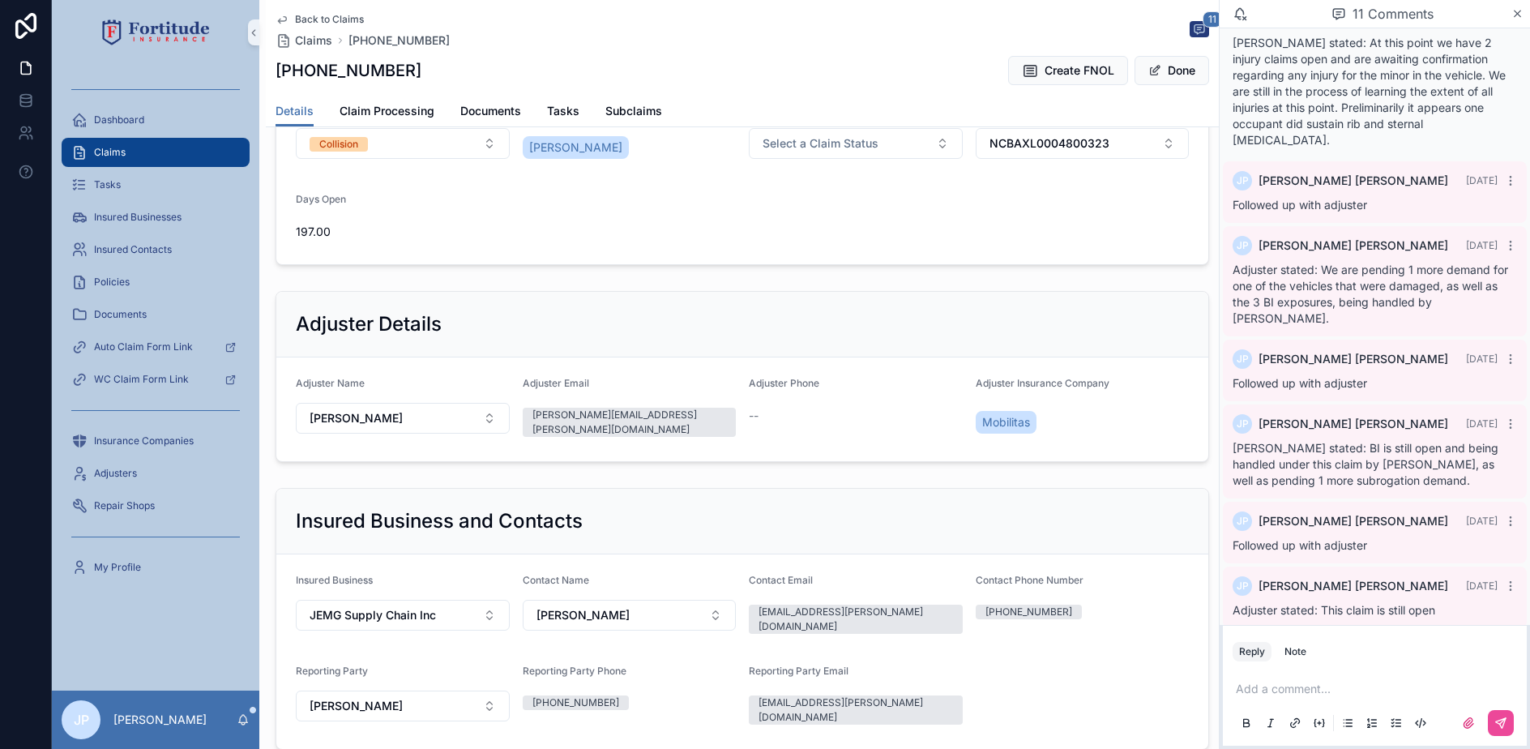
click at [624, 411] on div "[PERSON_NAME][EMAIL_ADDRESS][PERSON_NAME][DOMAIN_NAME]" at bounding box center [629, 422] width 194 height 29
drag, startPoint x: 624, startPoint y: 411, endPoint x: 578, endPoint y: 412, distance: 46.2
click at [578, 412] on div "[PERSON_NAME][EMAIL_ADDRESS][PERSON_NAME][DOMAIN_NAME]" at bounding box center [629, 422] width 194 height 29
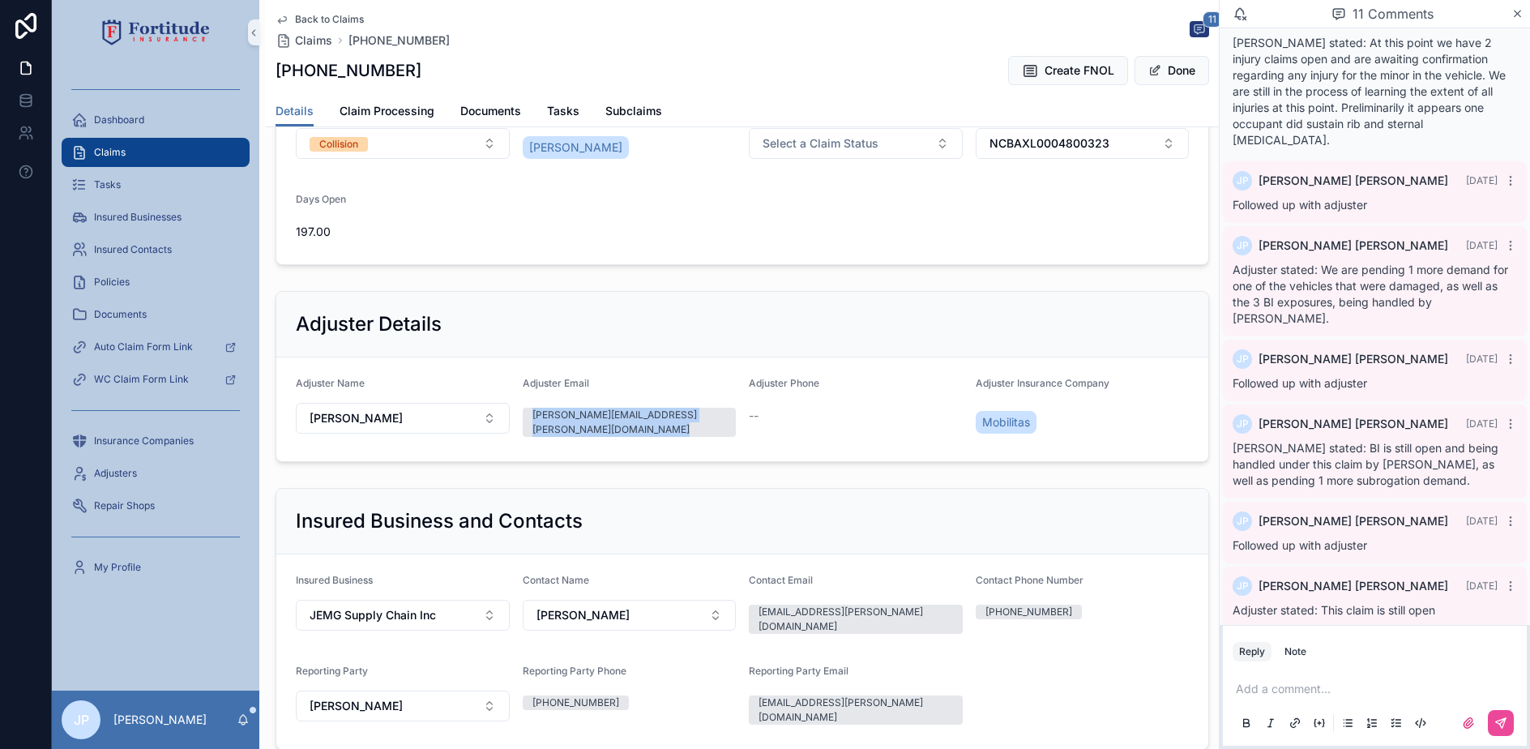
click at [578, 412] on div "[PERSON_NAME][EMAIL_ADDRESS][PERSON_NAME][DOMAIN_NAME]" at bounding box center [629, 422] width 194 height 29
copy div "[PERSON_NAME][EMAIL_ADDRESS][PERSON_NAME][DOMAIN_NAME]"
drag, startPoint x: 279, startPoint y: 75, endPoint x: 393, endPoint y: 75, distance: 114.3
click at [393, 75] on div "[PHONE_NUMBER] Create FNOL Done" at bounding box center [743, 70] width 934 height 31
copy h1 "[PHONE_NUMBER]"
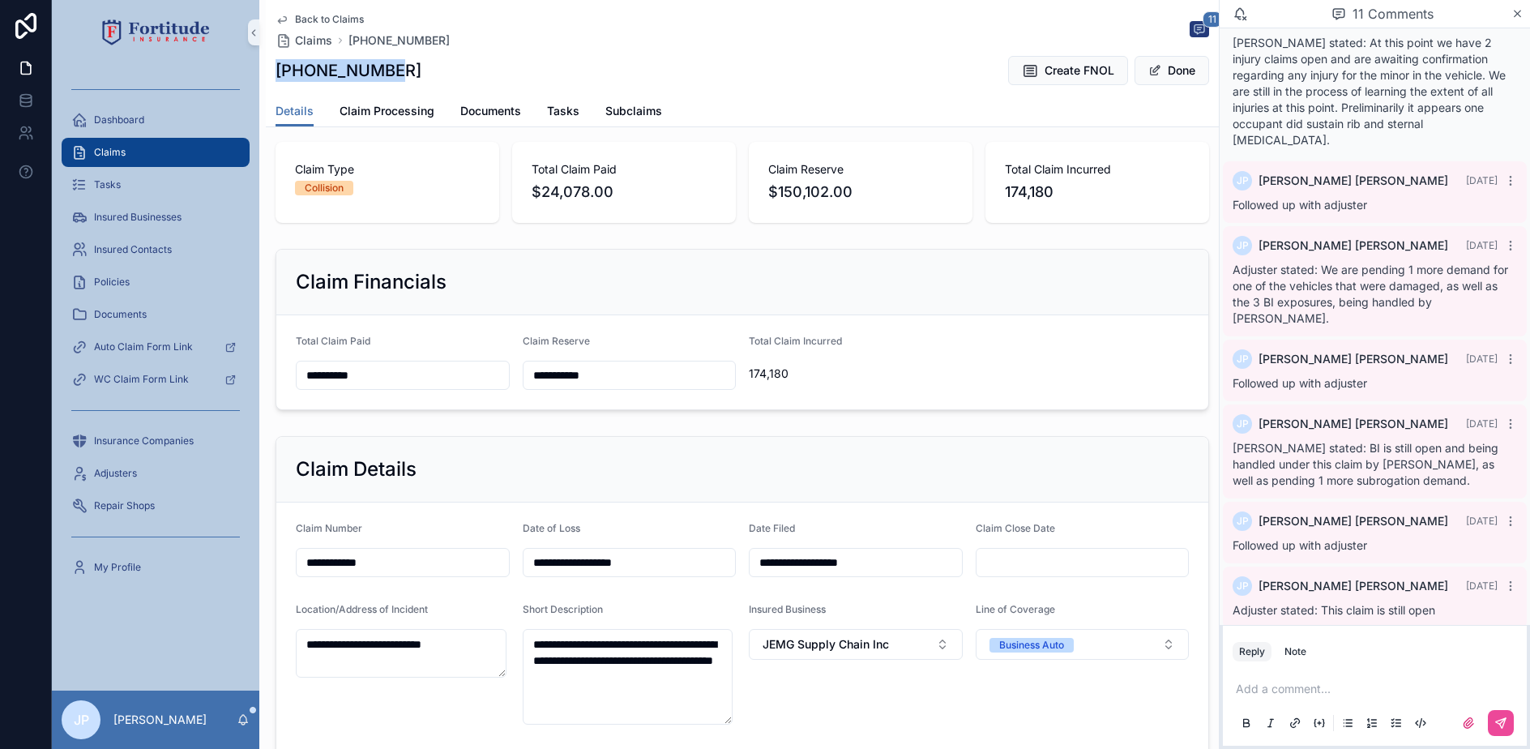
scroll to position [0, 0]
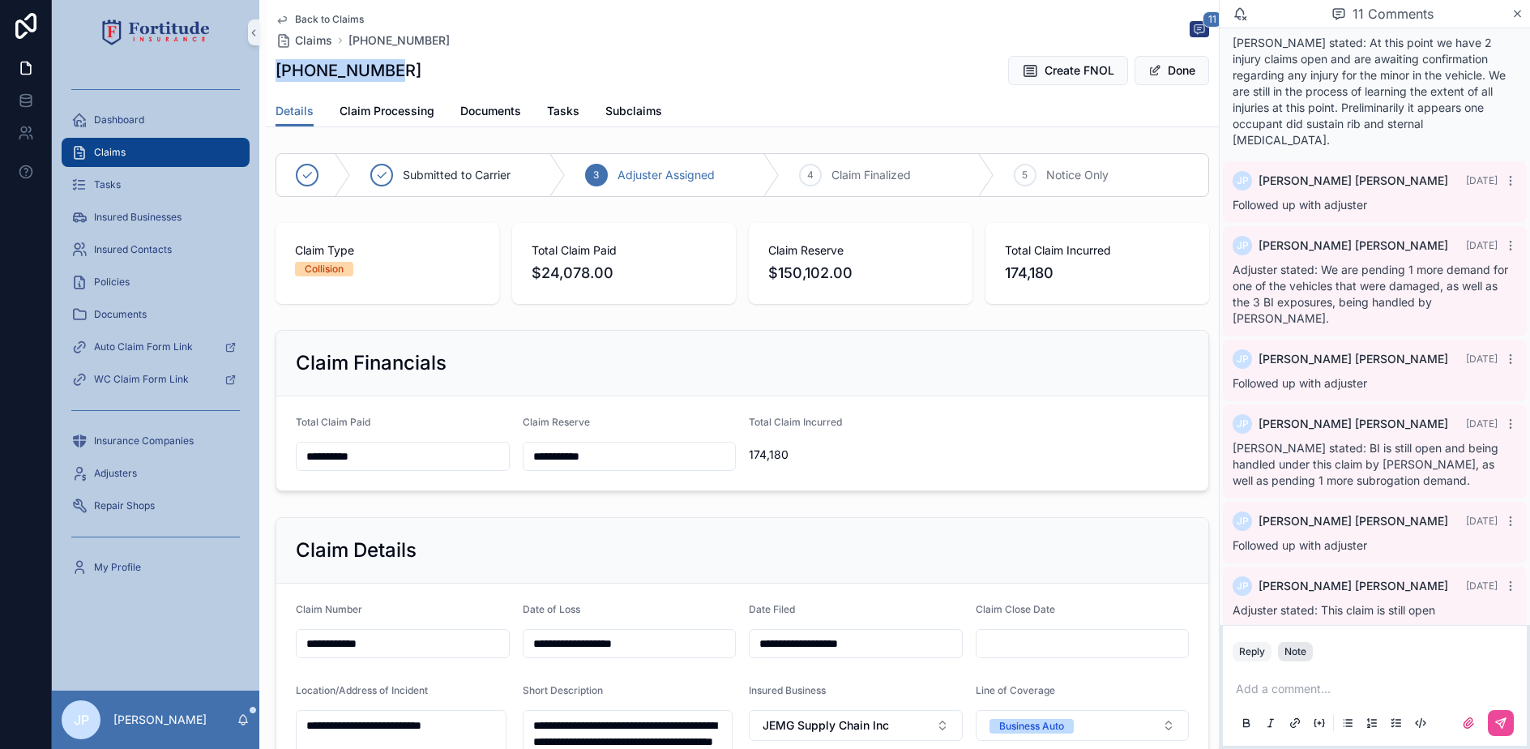
click at [1303, 656] on div "Note" at bounding box center [1295, 651] width 22 height 13
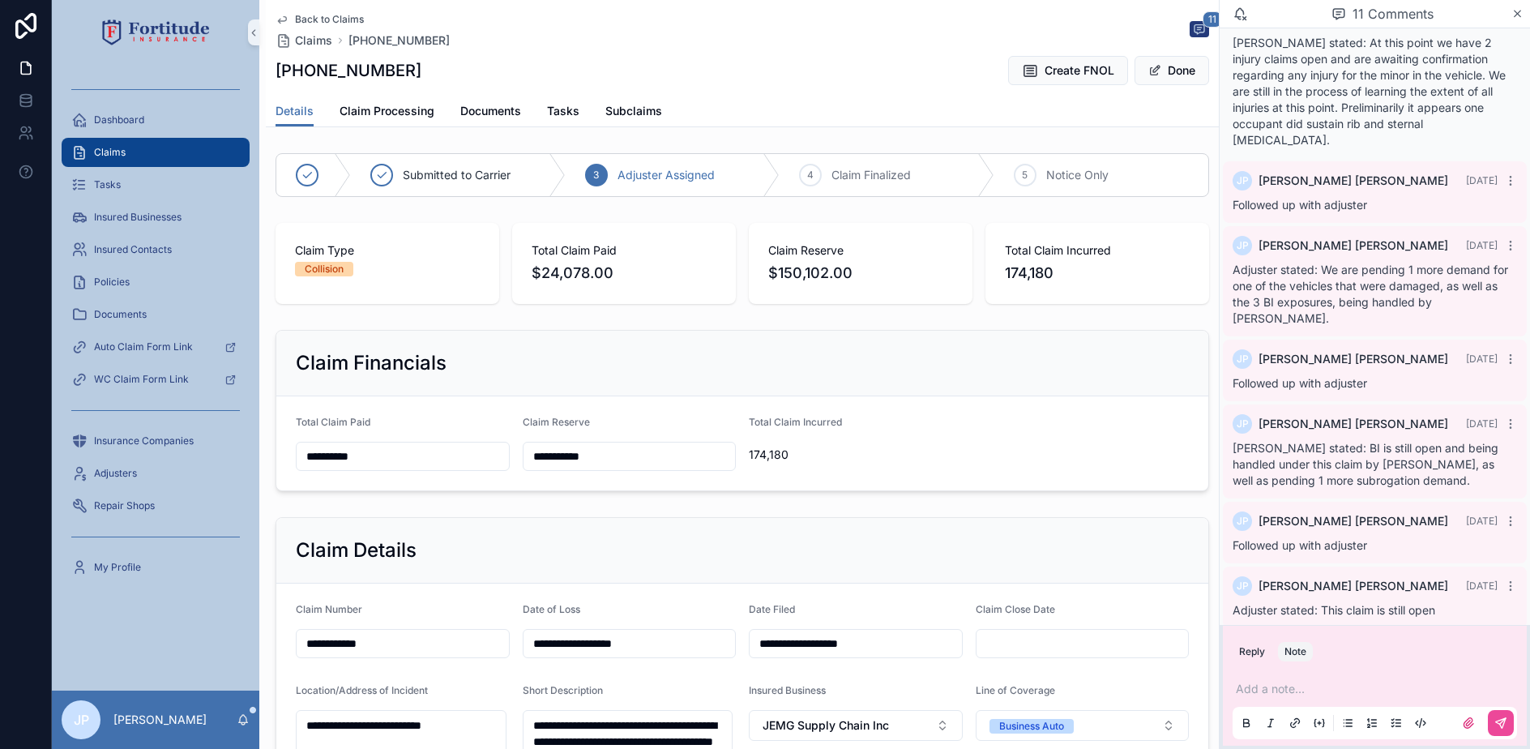
click at [1299, 680] on div "Add a note..." at bounding box center [1375, 705] width 284 height 68
click at [1297, 686] on p "scrollable content" at bounding box center [1378, 689] width 284 height 16
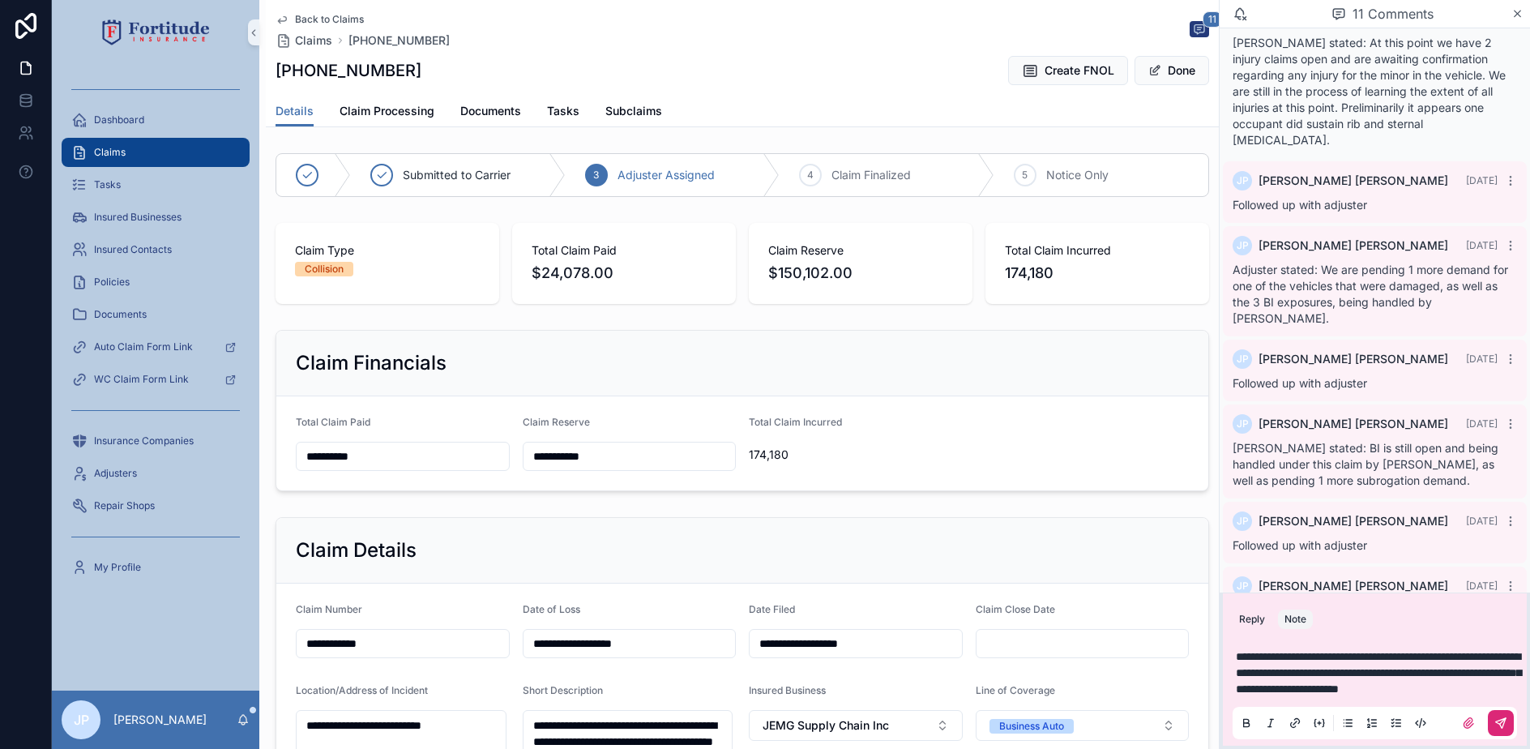
click at [1508, 716] on button "scrollable content" at bounding box center [1501, 723] width 26 height 26
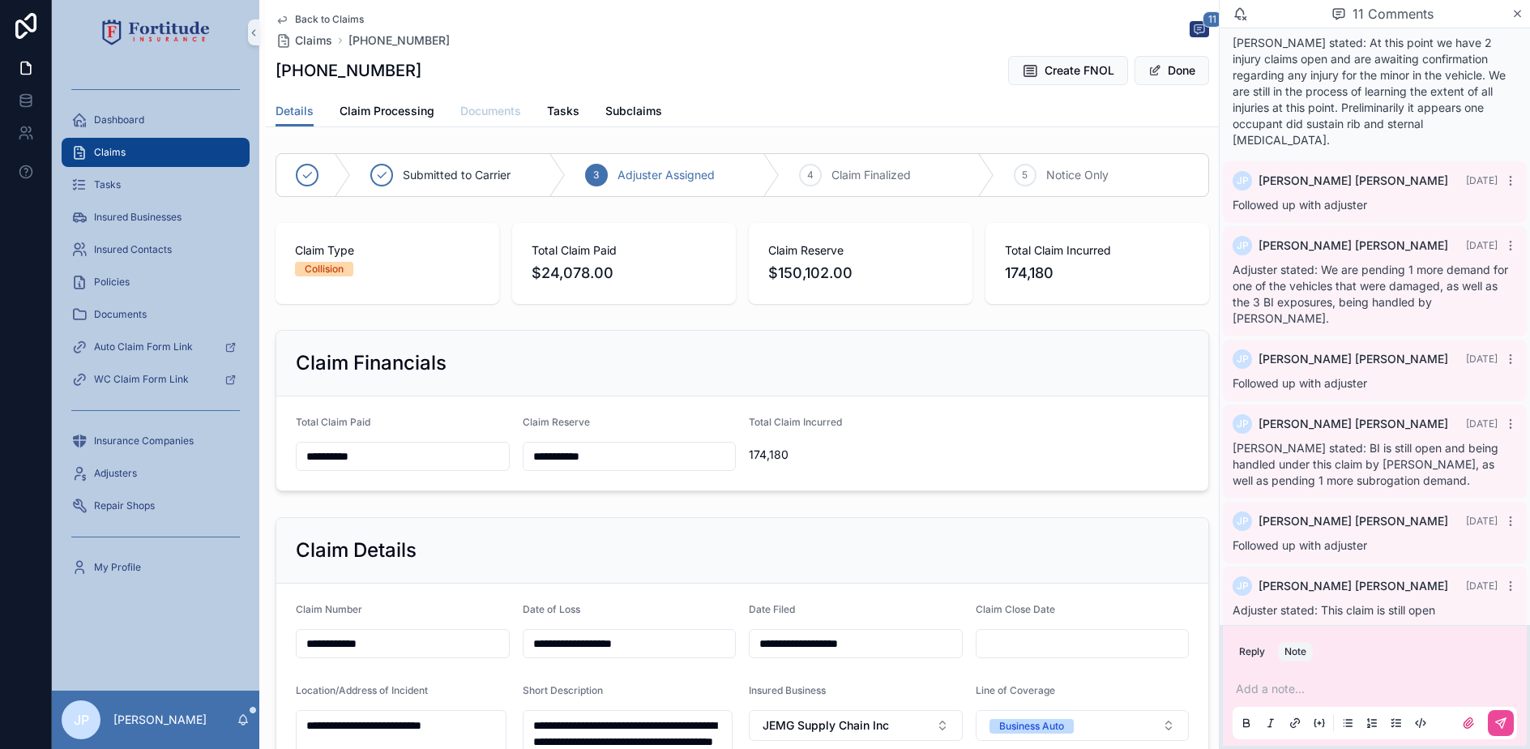
click at [488, 119] on link "Documents" at bounding box center [490, 112] width 61 height 32
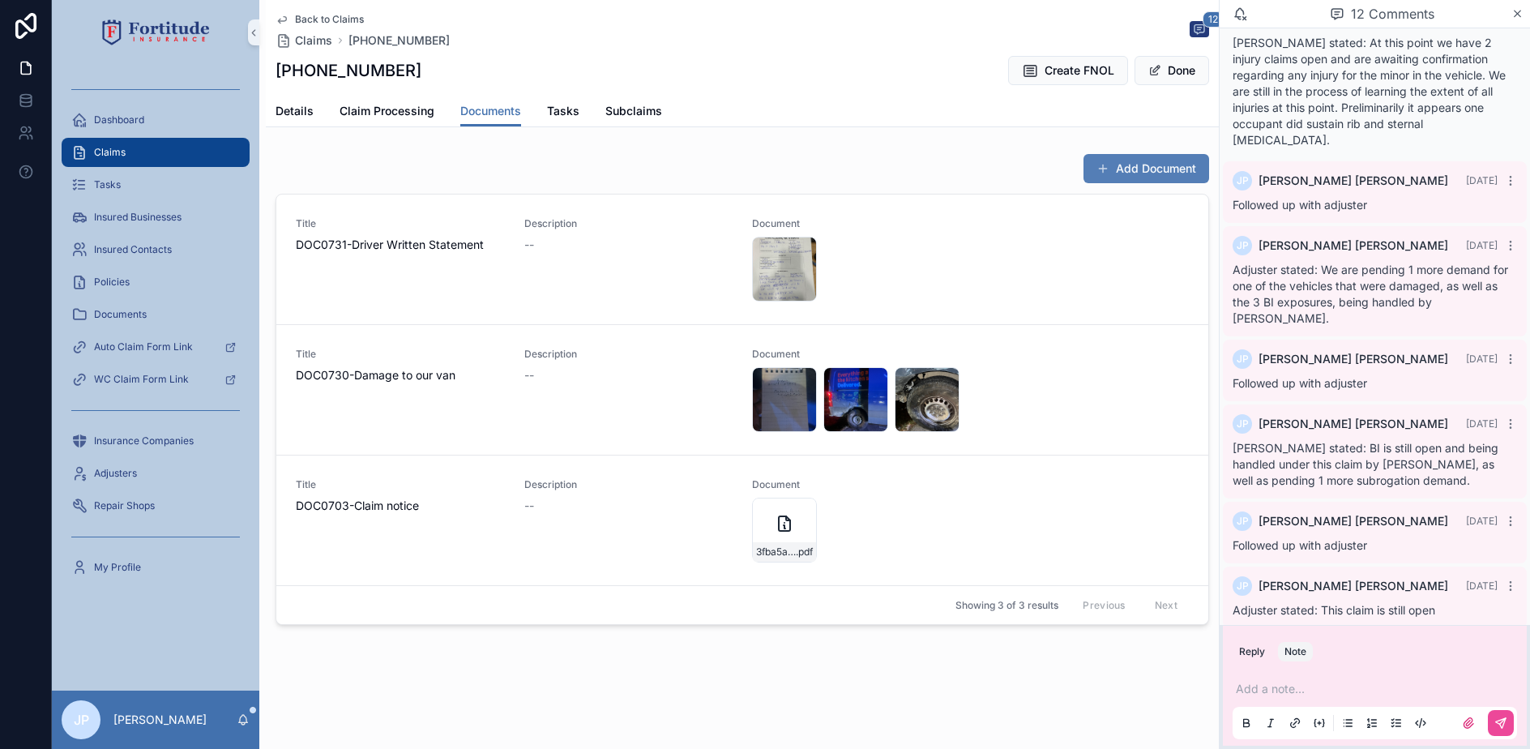
click at [1147, 171] on button "Add Document" at bounding box center [1147, 168] width 126 height 29
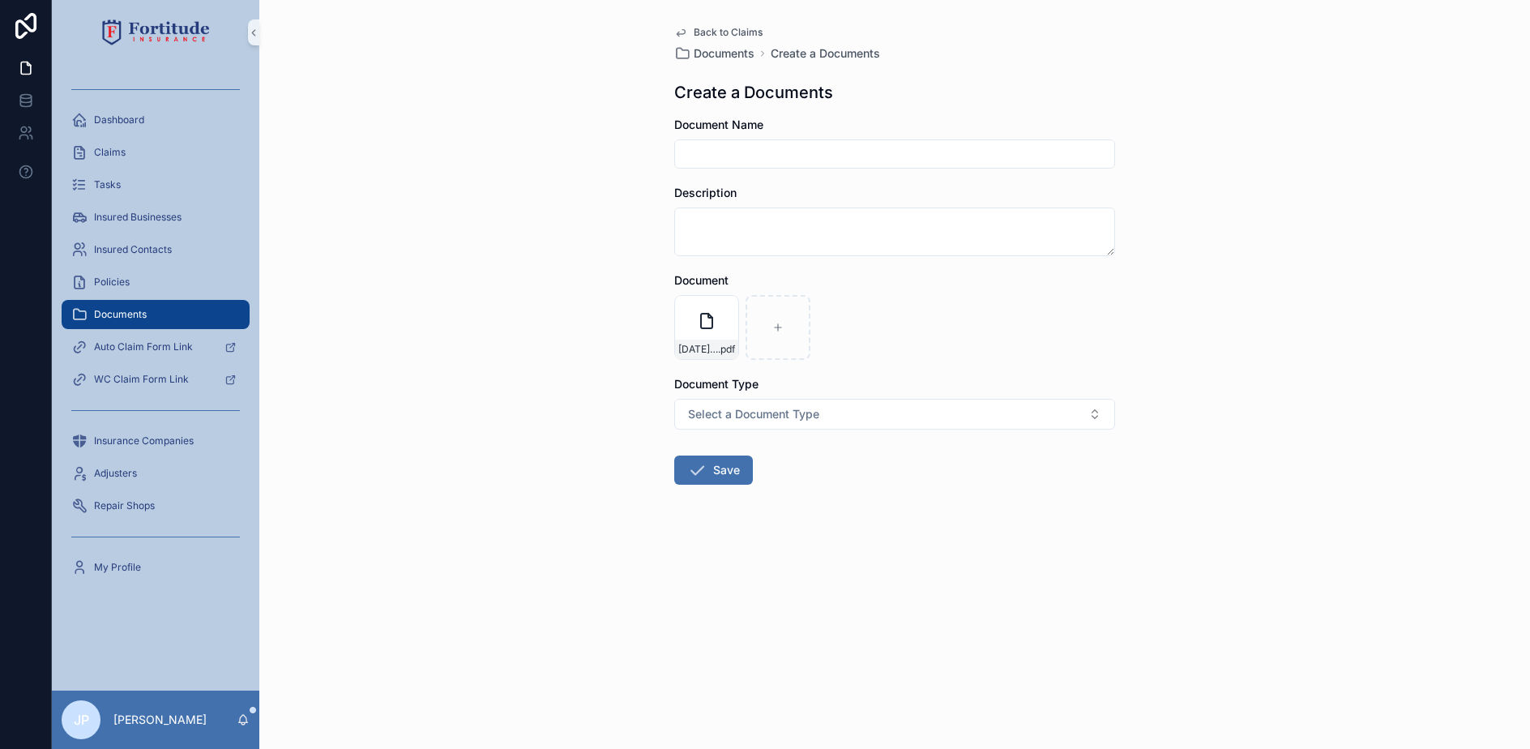
click at [780, 145] on input "scrollable content" at bounding box center [894, 154] width 439 height 23
type input "**********"
click at [712, 464] on button "Save" at bounding box center [713, 469] width 79 height 29
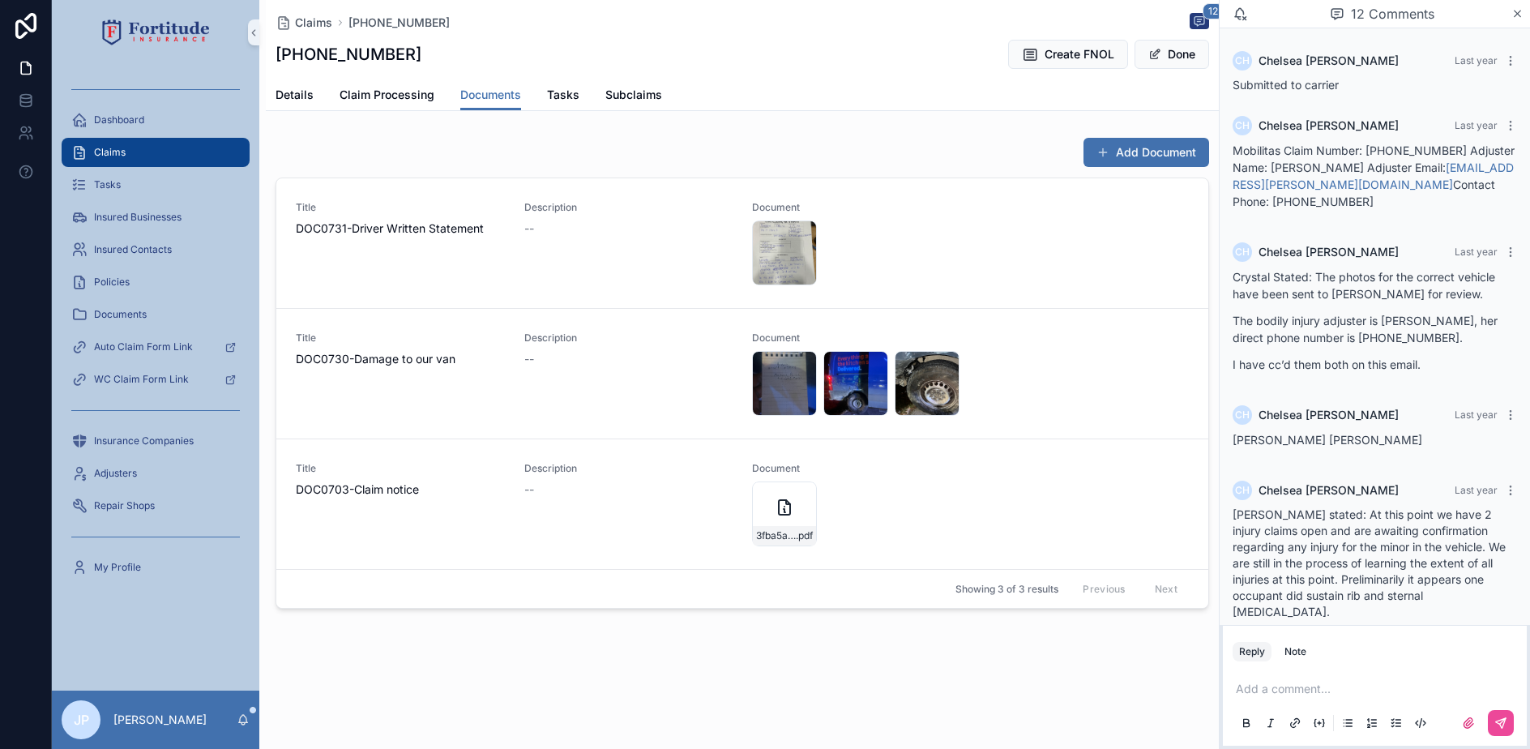
scroll to position [585, 0]
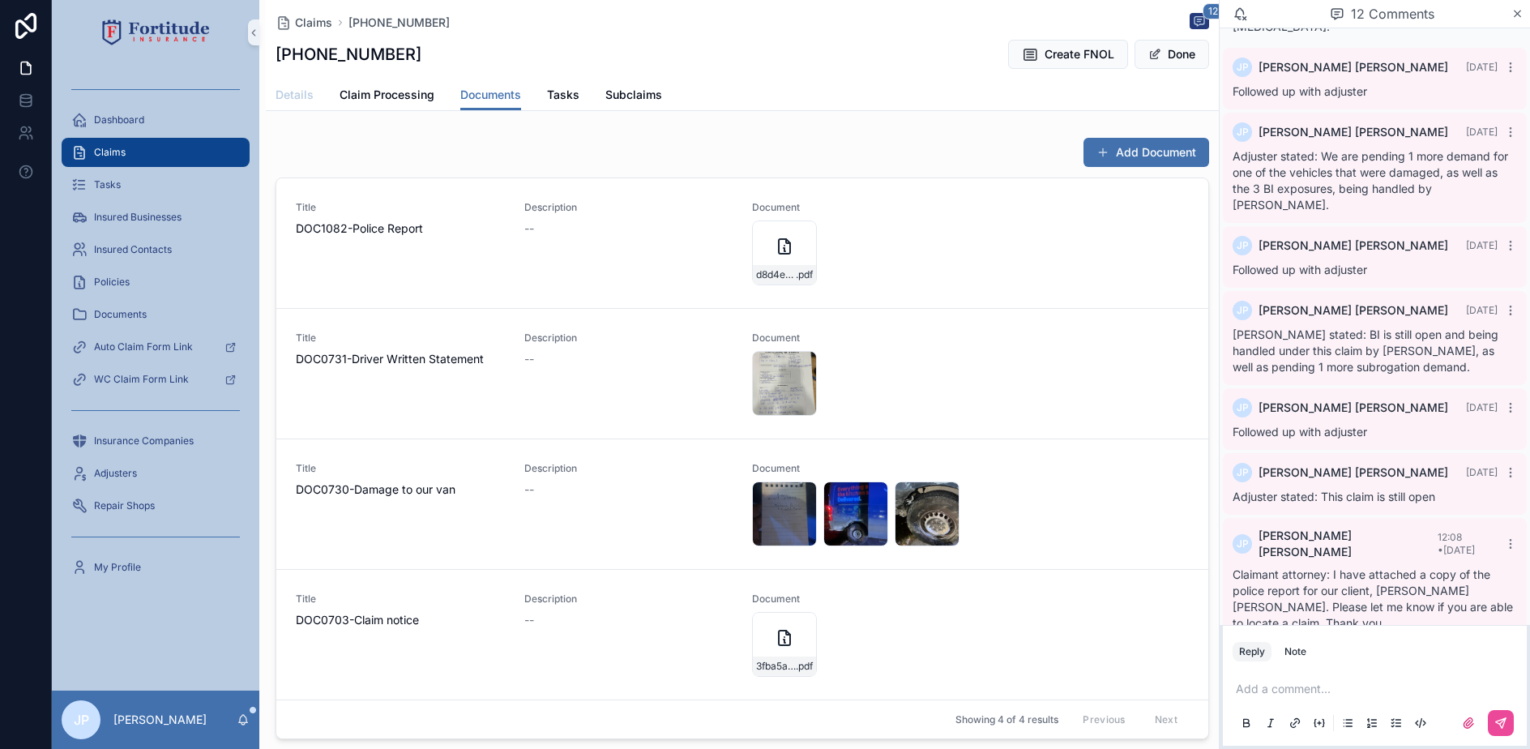
click at [289, 103] on link "Details" at bounding box center [295, 96] width 38 height 32
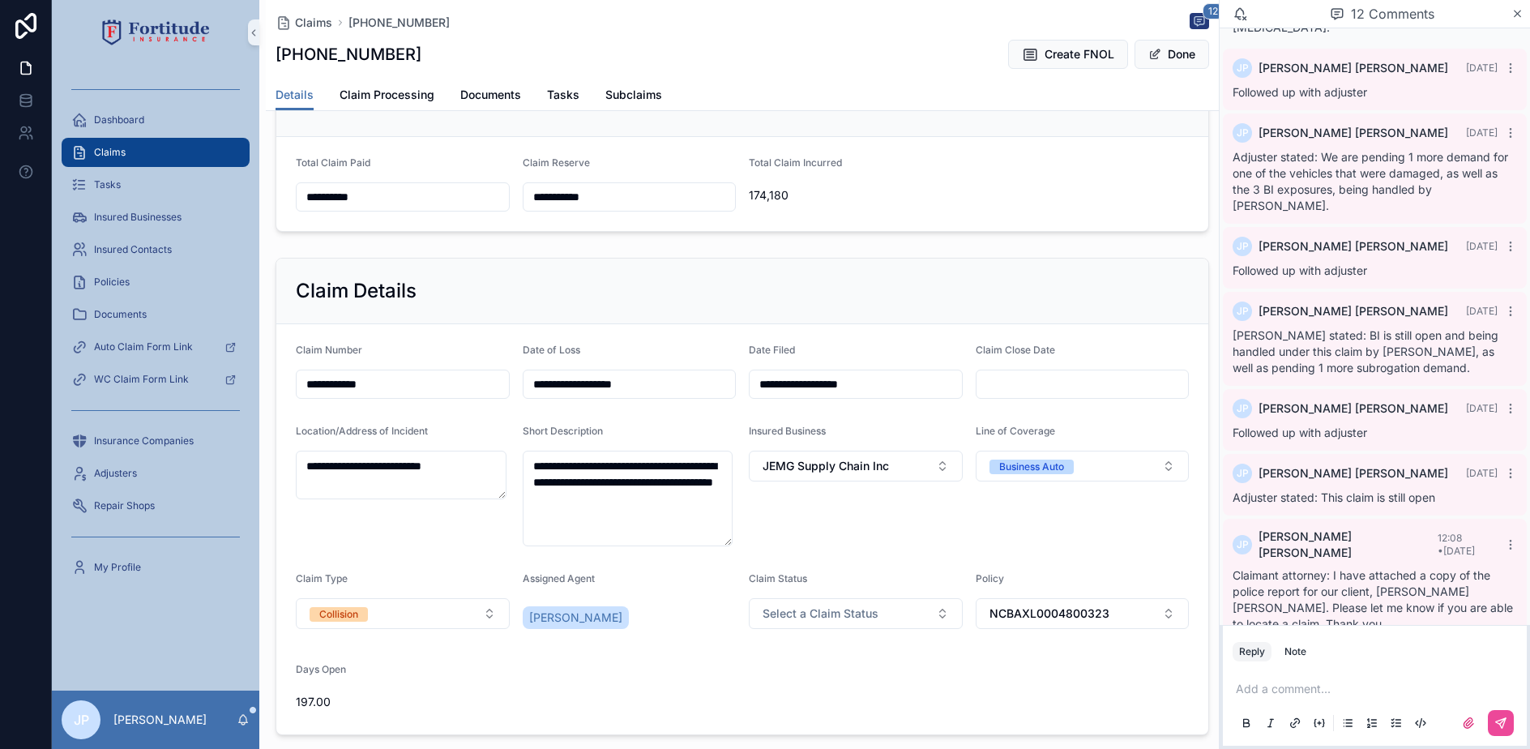
scroll to position [585, 0]
